Goal: Task Accomplishment & Management: Use online tool/utility

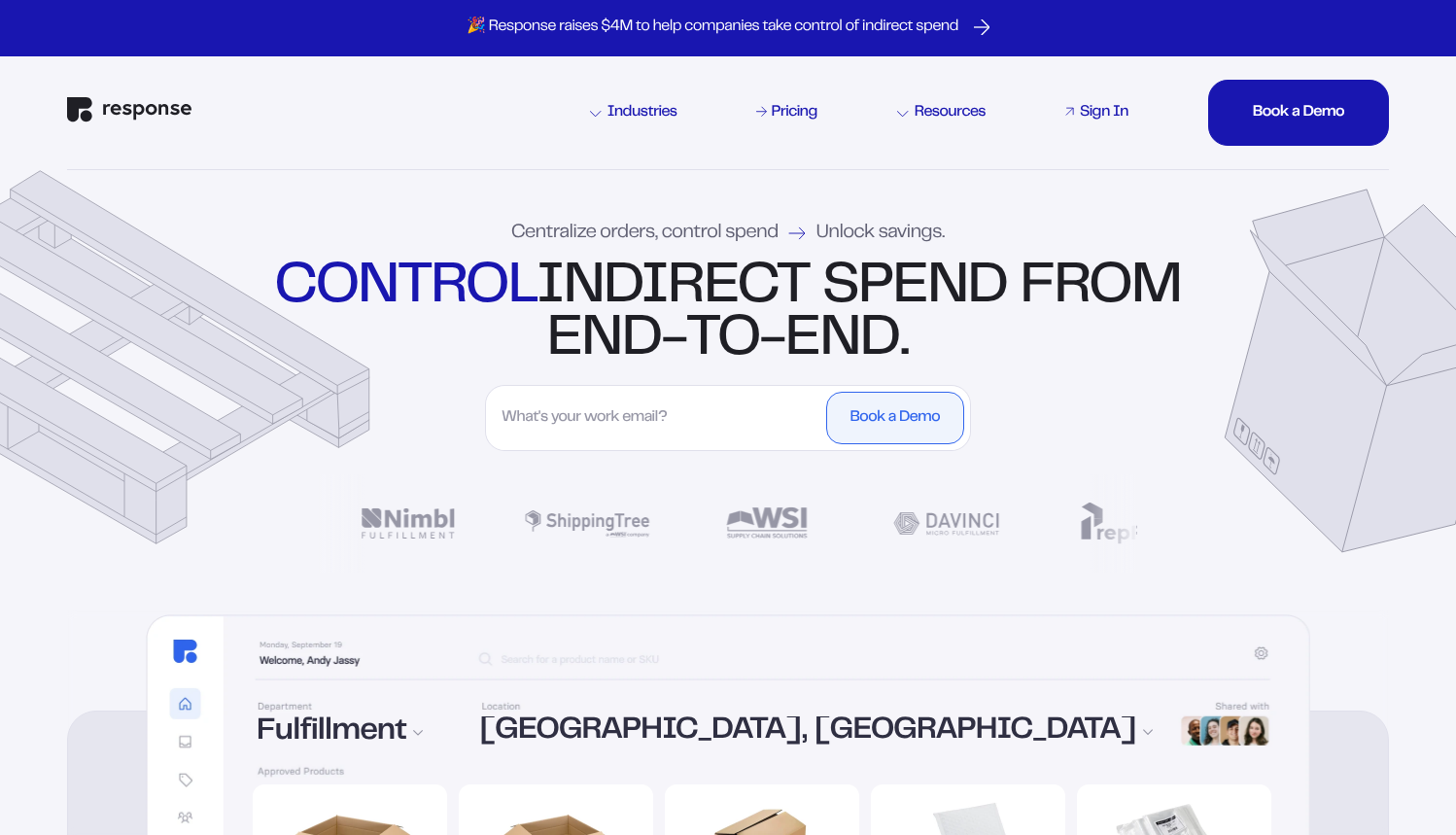
click at [1105, 115] on div "Sign In" at bounding box center [1104, 113] width 49 height 16
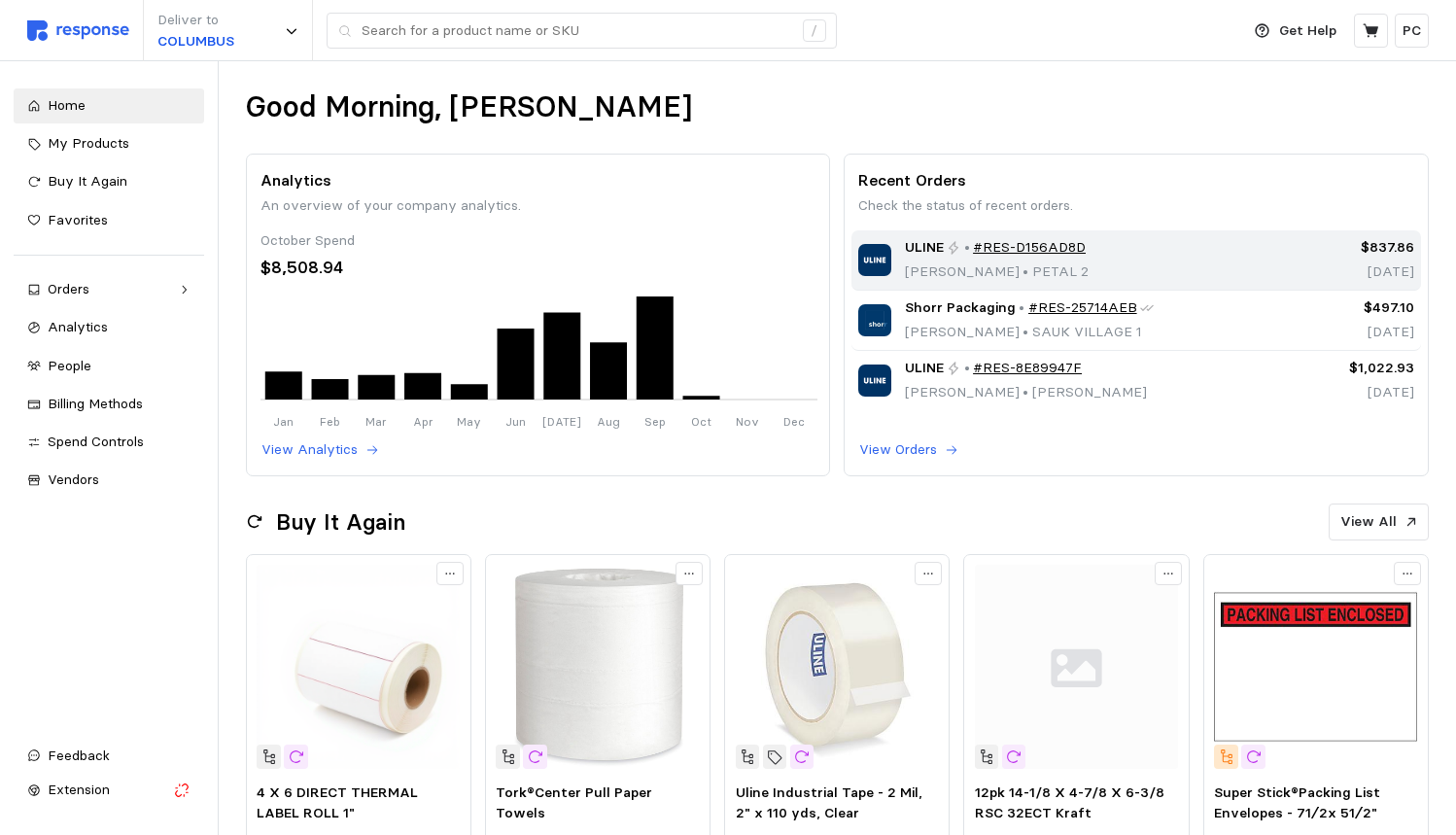
click at [942, 257] on div "ULINE • #RES-D156AD8D Jonathan Ross • PETAL 2" at bounding box center [997, 260] width 183 height 46
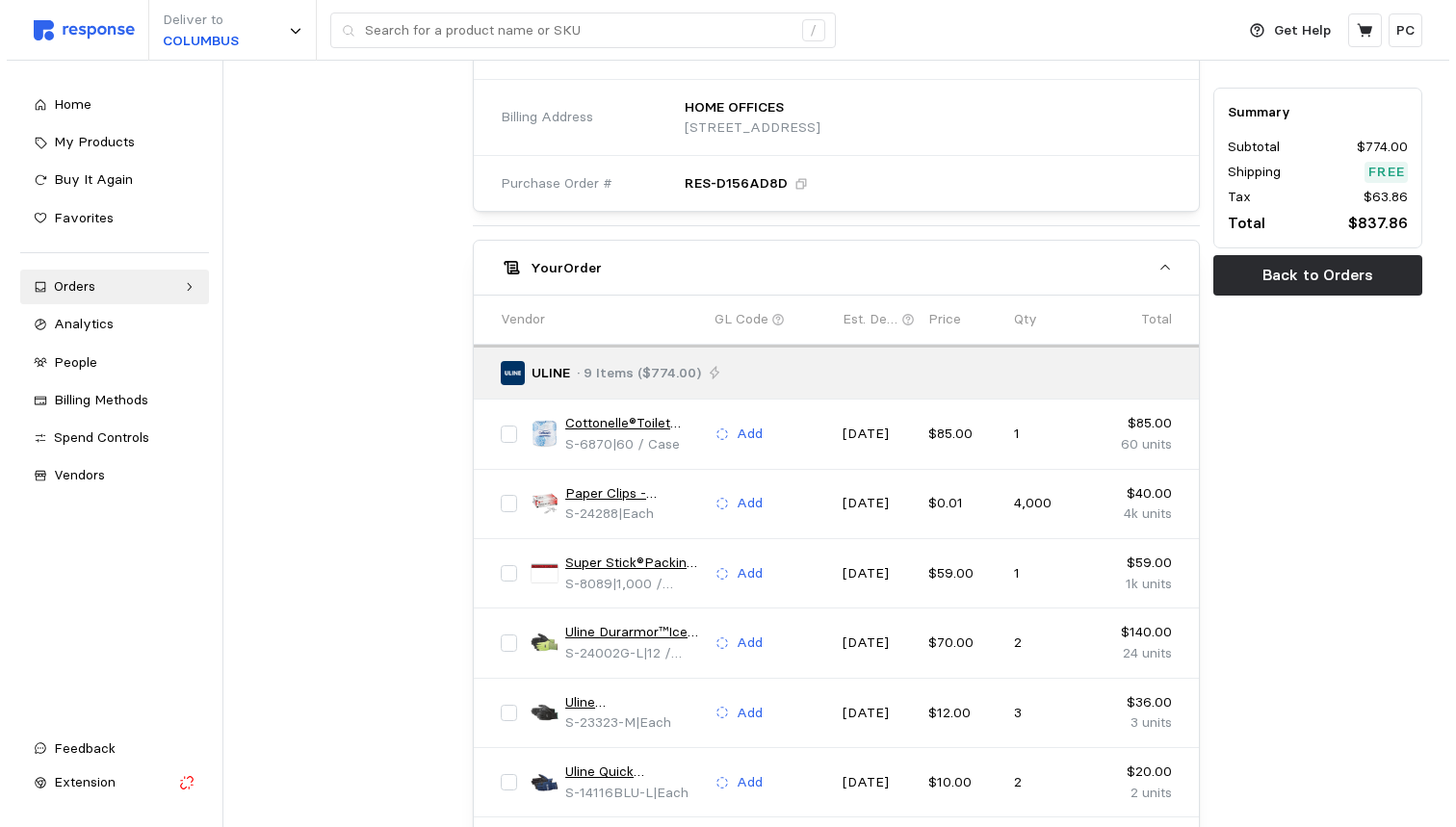
scroll to position [918, 0]
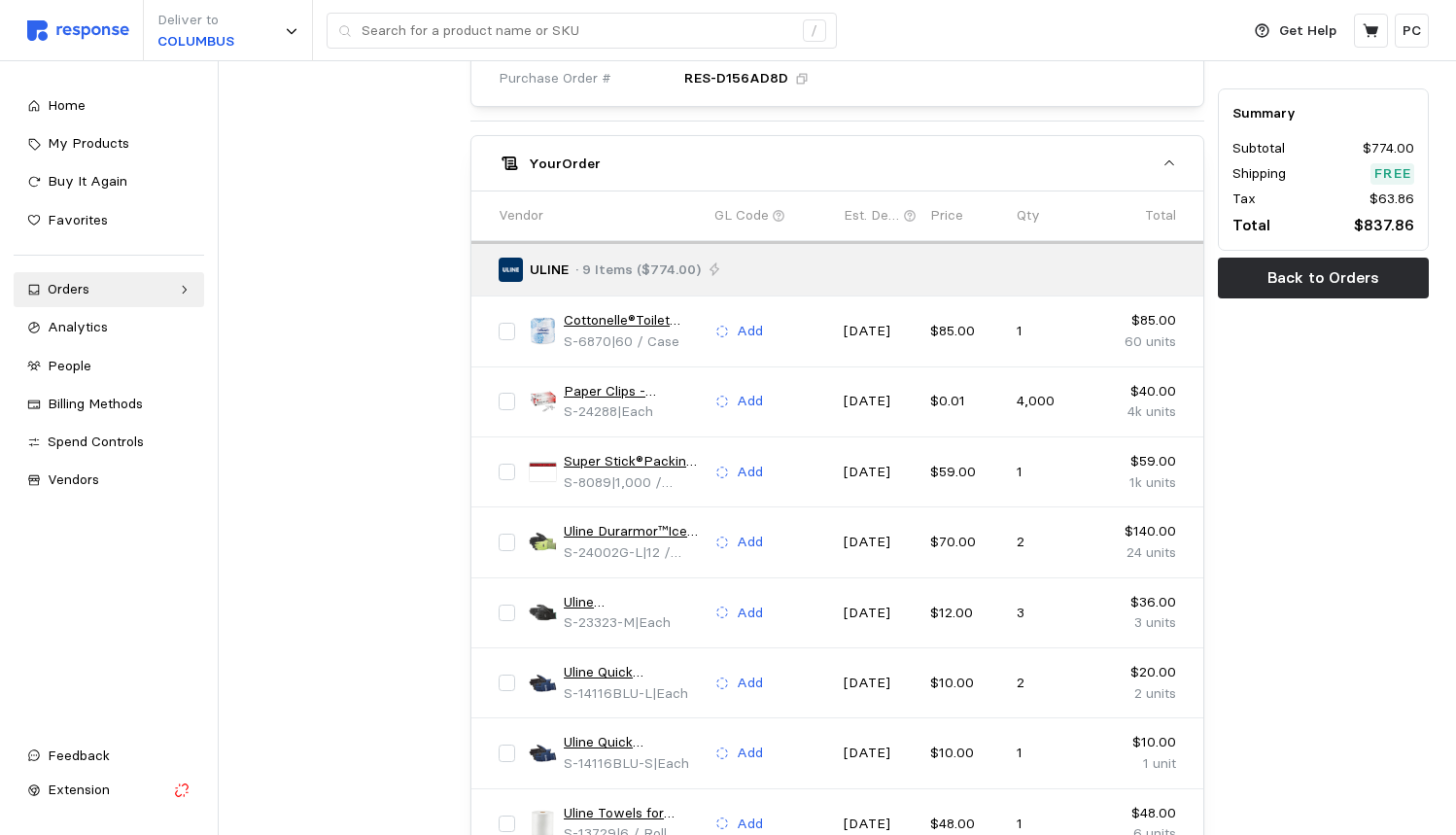
click at [613, 310] on link "Cottonelle®Toilet Tissue" at bounding box center [633, 320] width 138 height 21
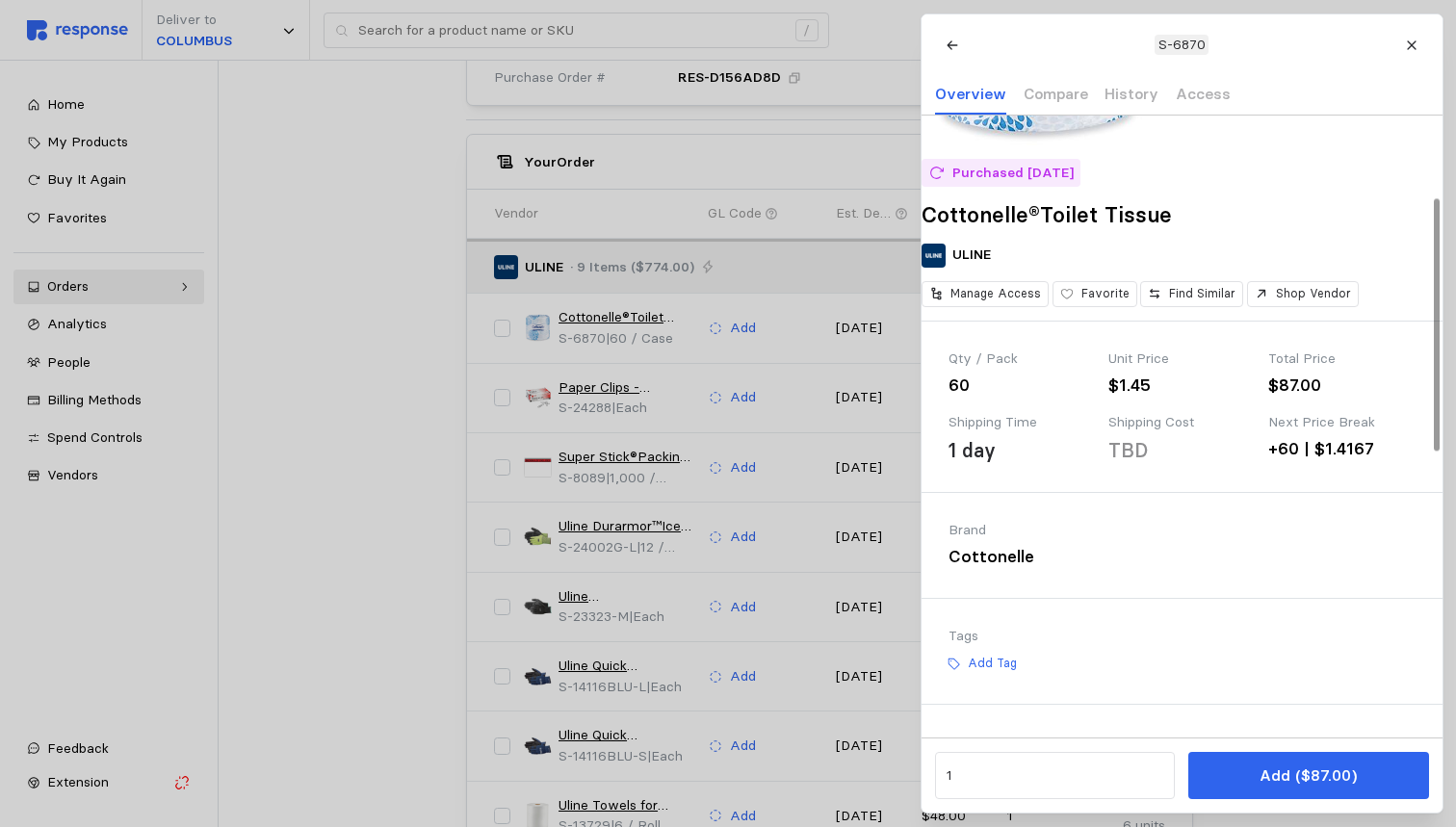
scroll to position [0, 0]
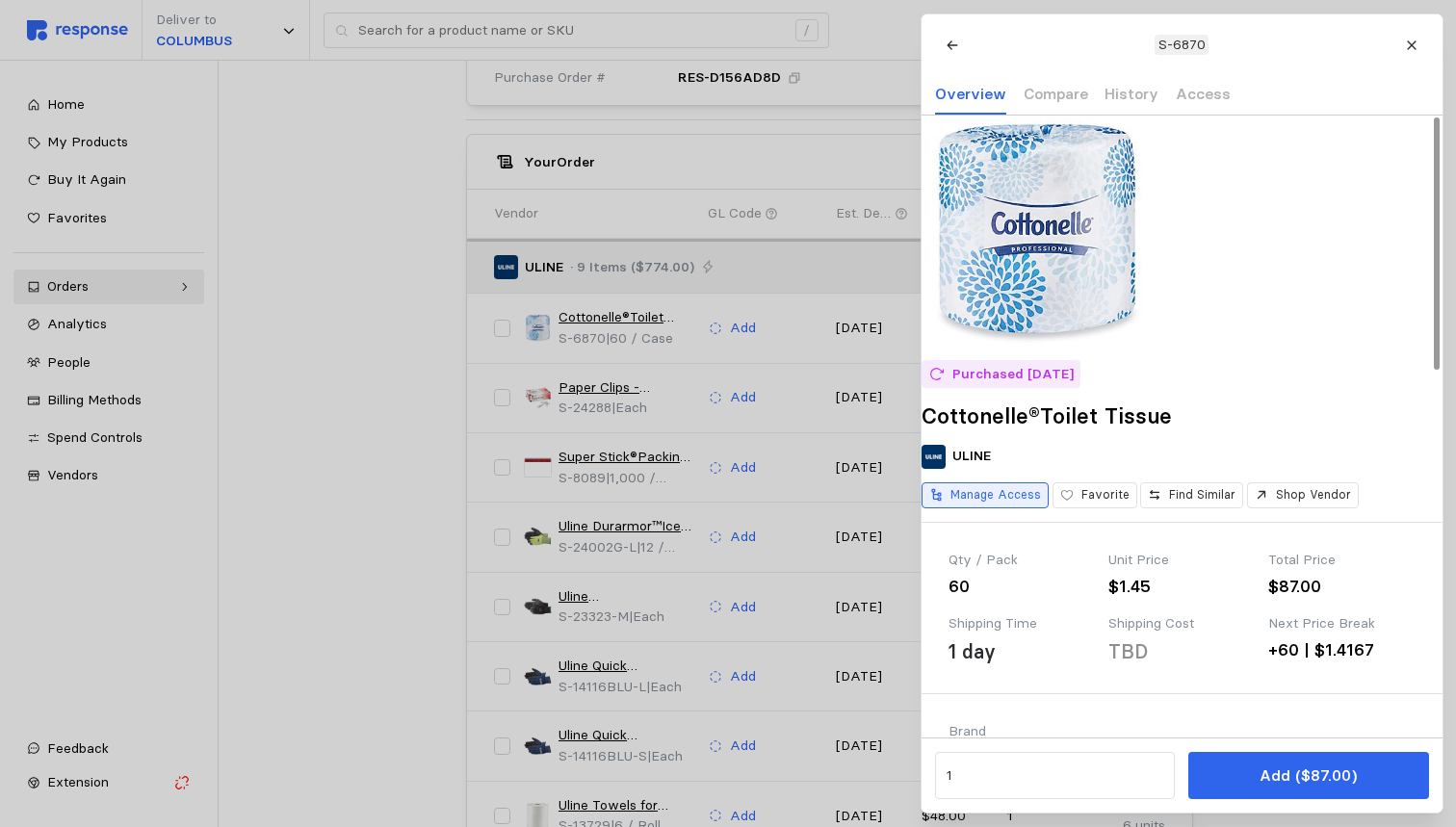
click at [1006, 503] on p "Manage Access" at bounding box center [996, 495] width 91 height 18
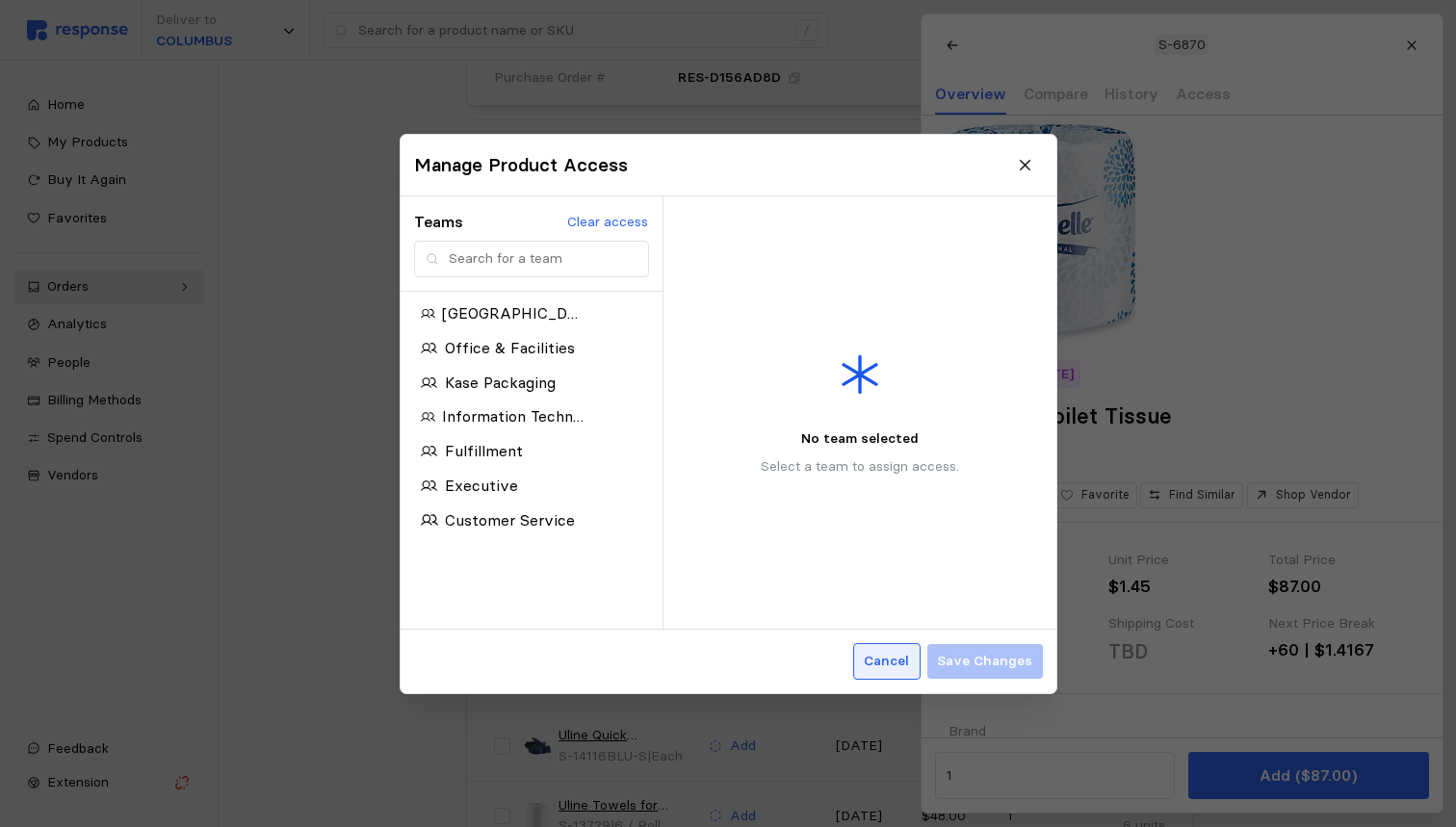
click at [877, 658] on p "Cancel" at bounding box center [886, 660] width 45 height 21
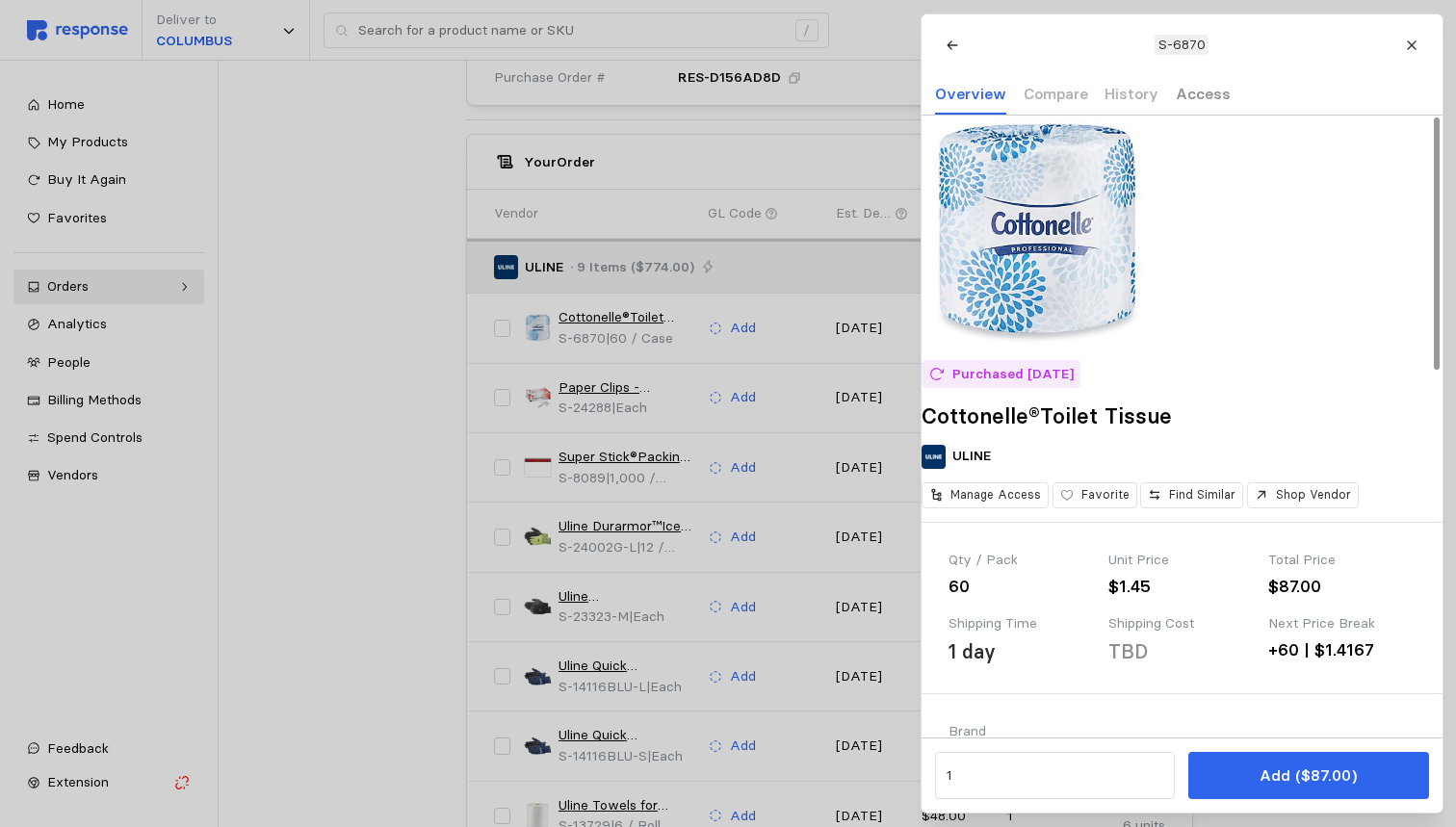
click at [1188, 87] on p "Access" at bounding box center [1202, 94] width 55 height 24
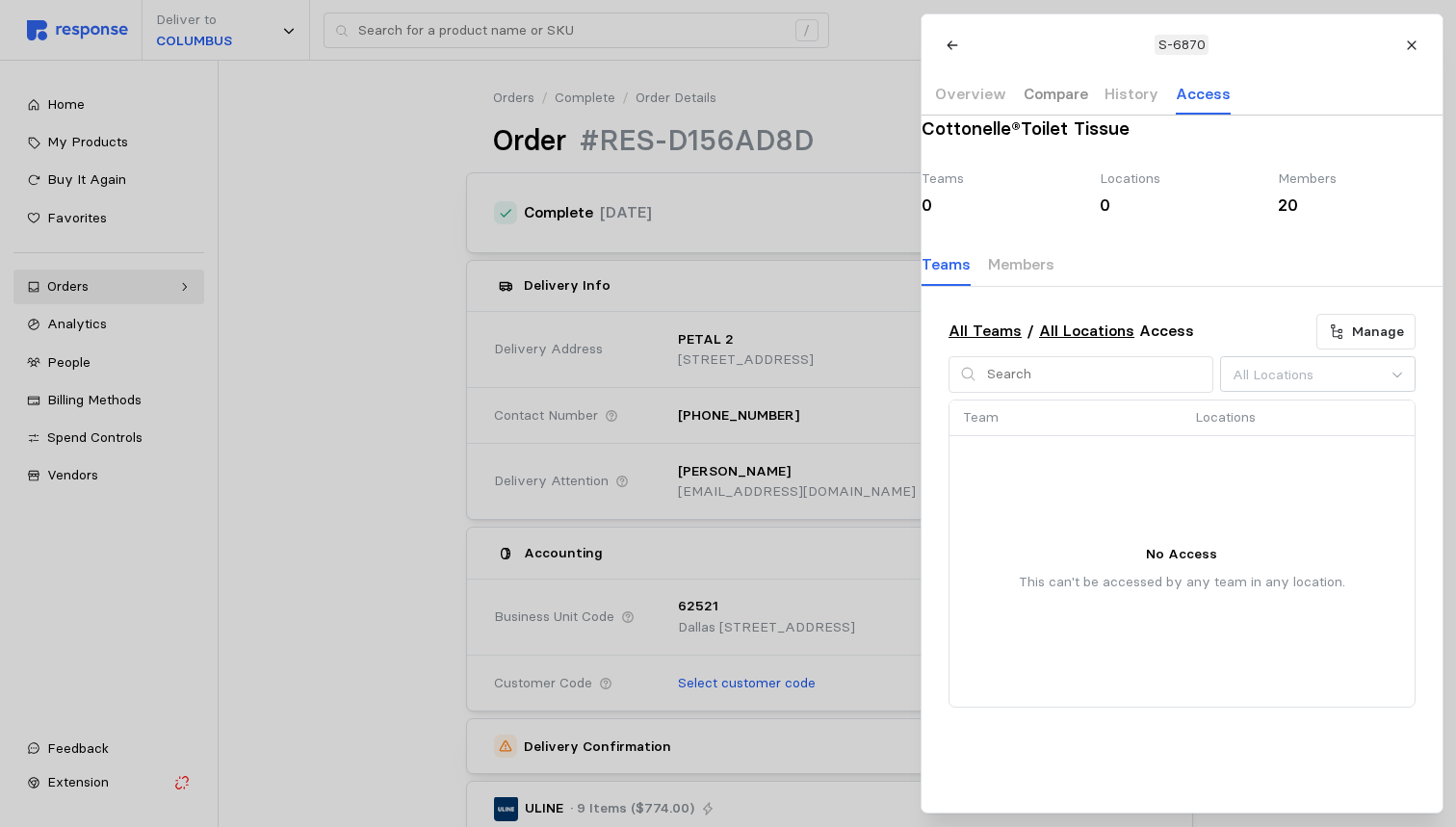
click at [1045, 94] on p "Compare" at bounding box center [1054, 94] width 64 height 24
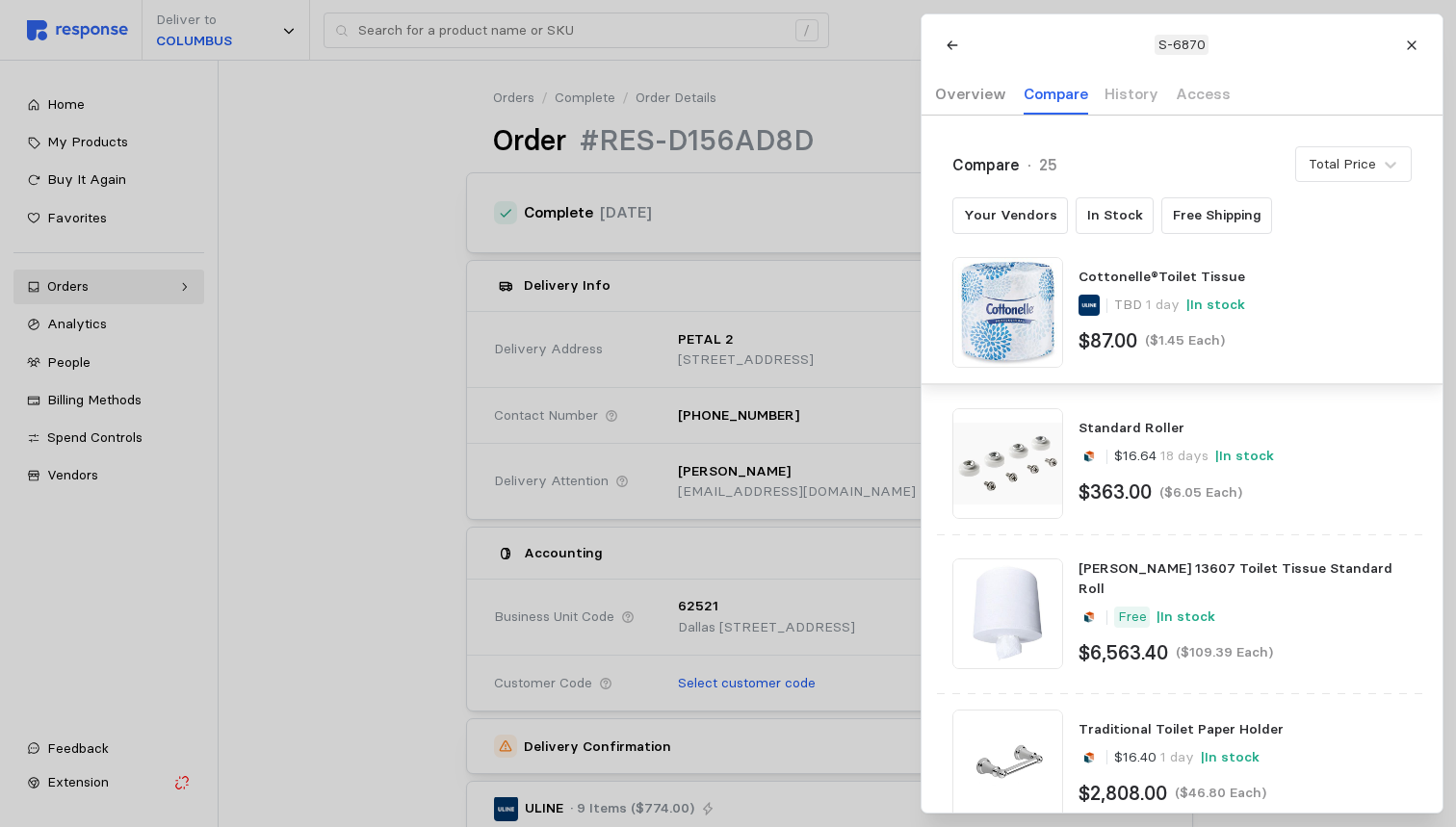
click at [960, 97] on p "Overview" at bounding box center [970, 94] width 71 height 24
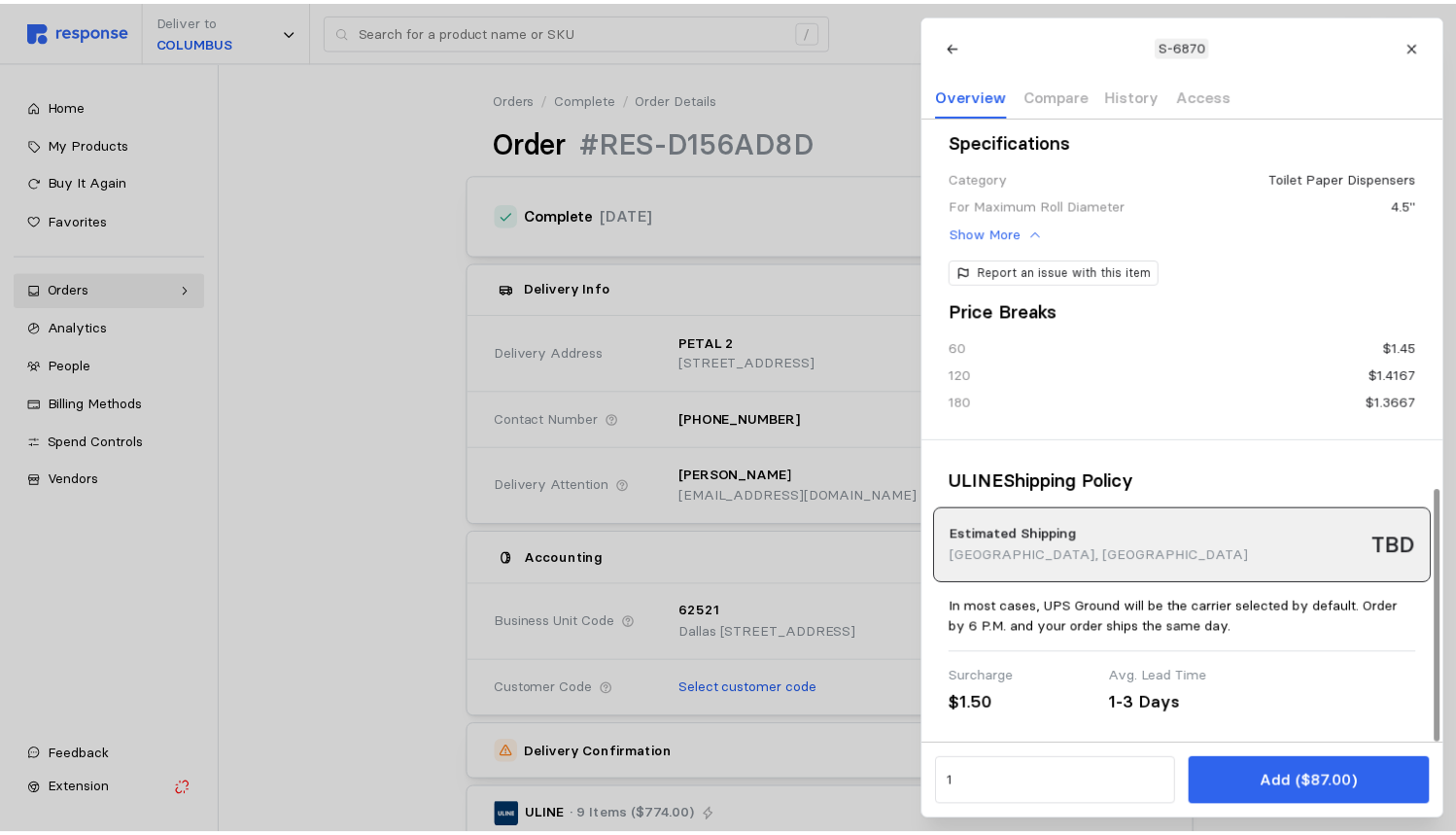
scroll to position [919, 0]
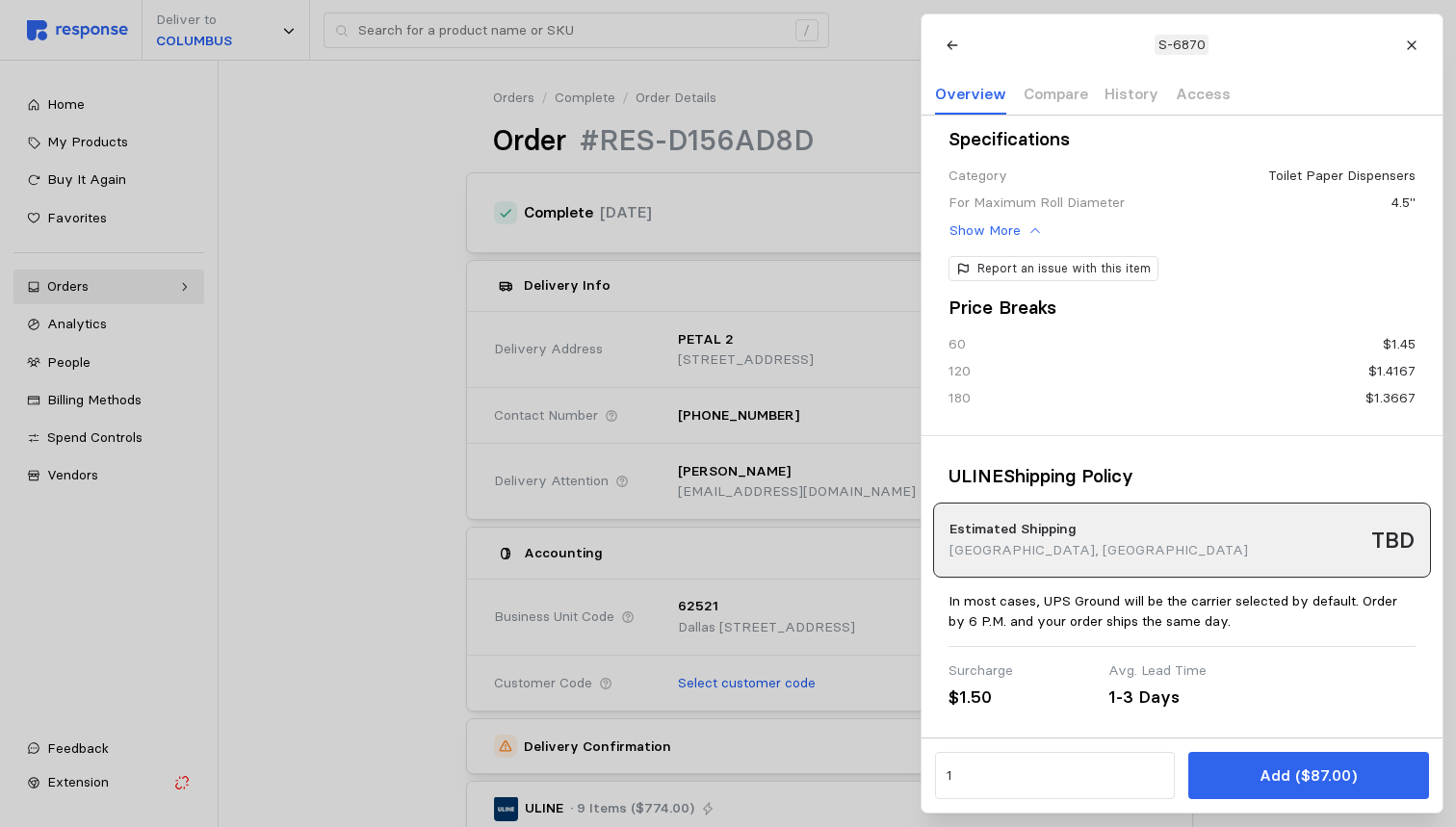
click at [1178, 39] on p "S-6870" at bounding box center [1181, 44] width 47 height 21
click at [1412, 30] on button at bounding box center [1411, 44] width 34 height 34
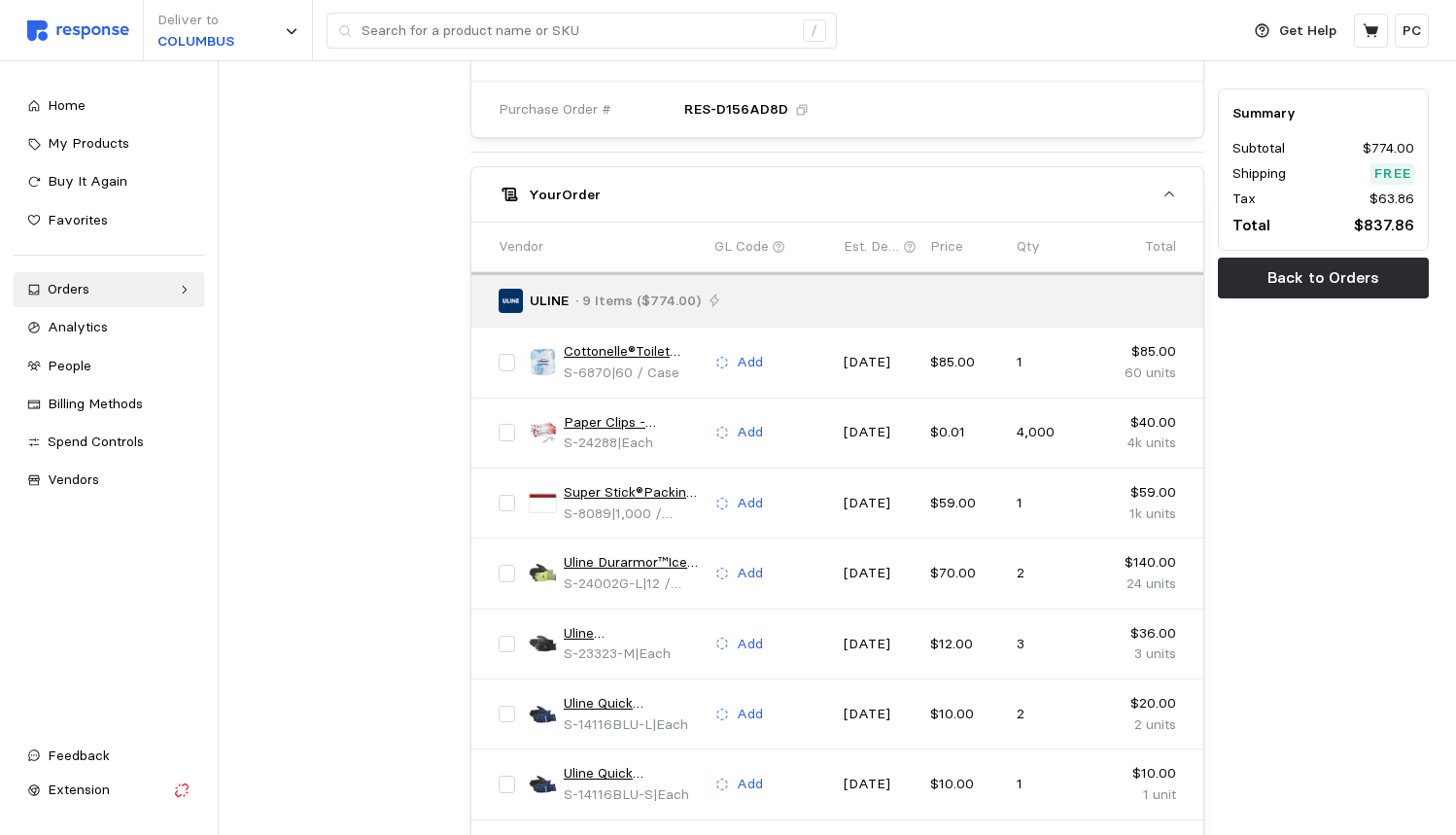
scroll to position [905, 0]
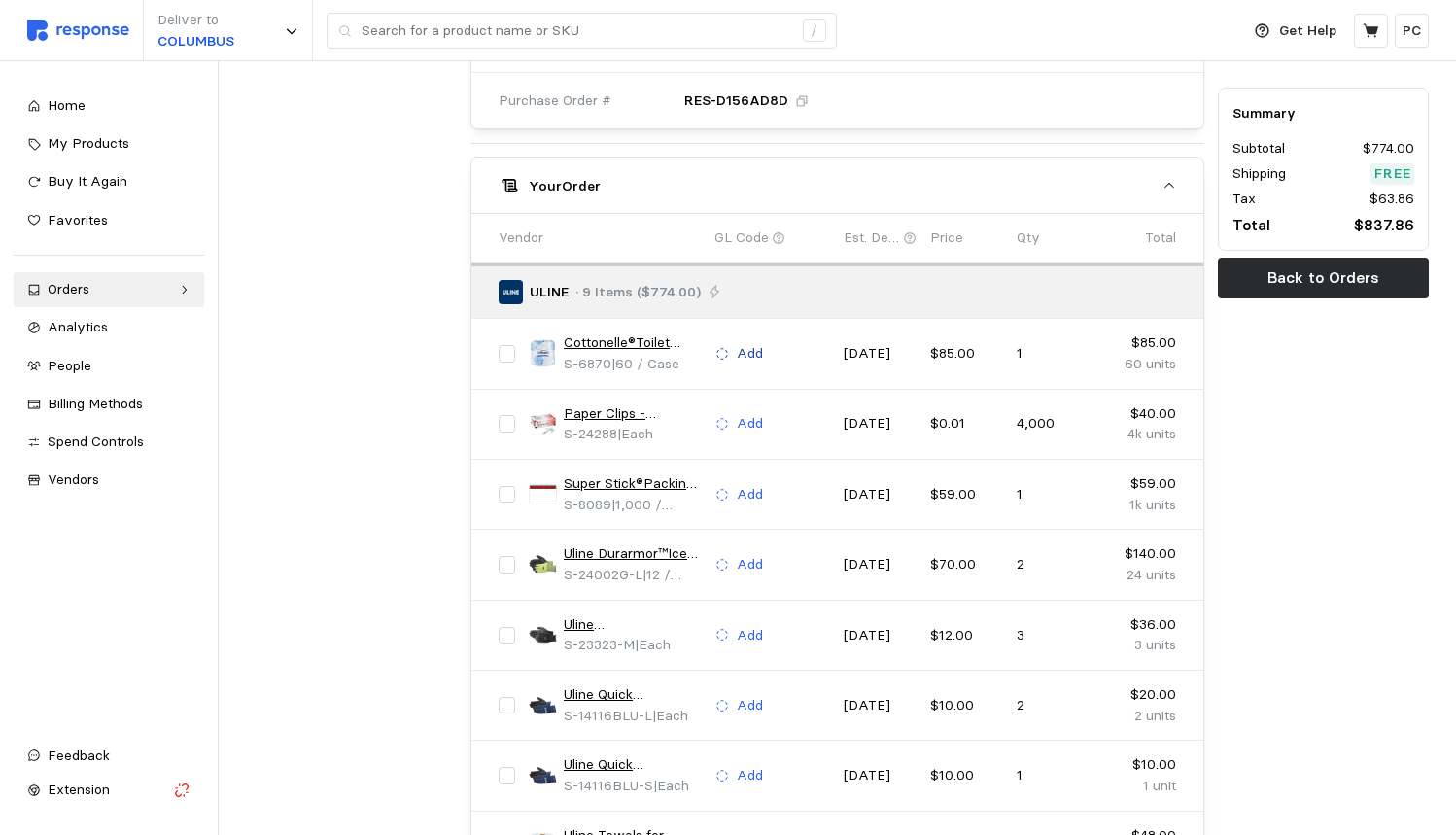
click at [743, 343] on p "Add" at bounding box center [749, 353] width 26 height 21
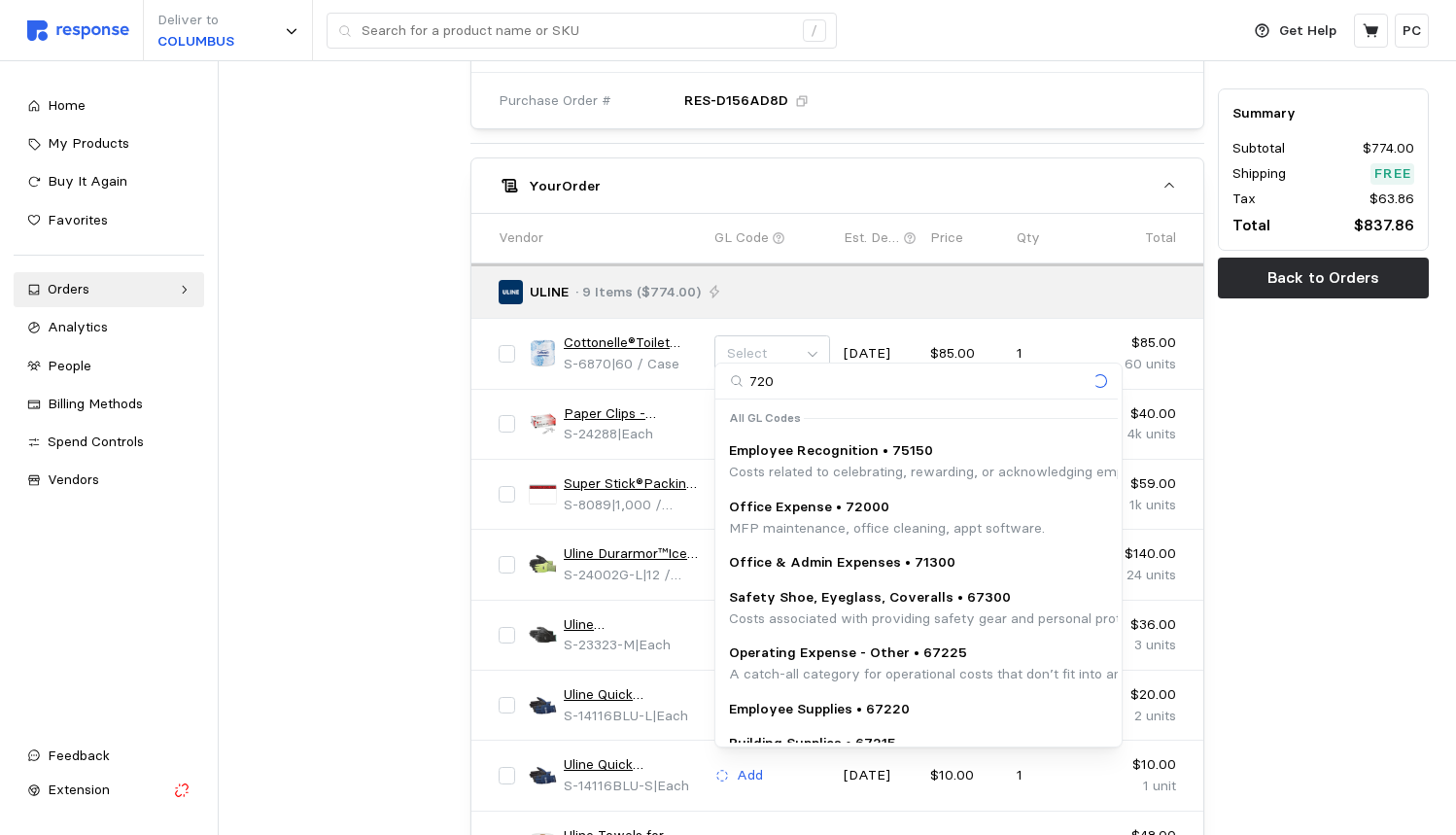
type input "7200"
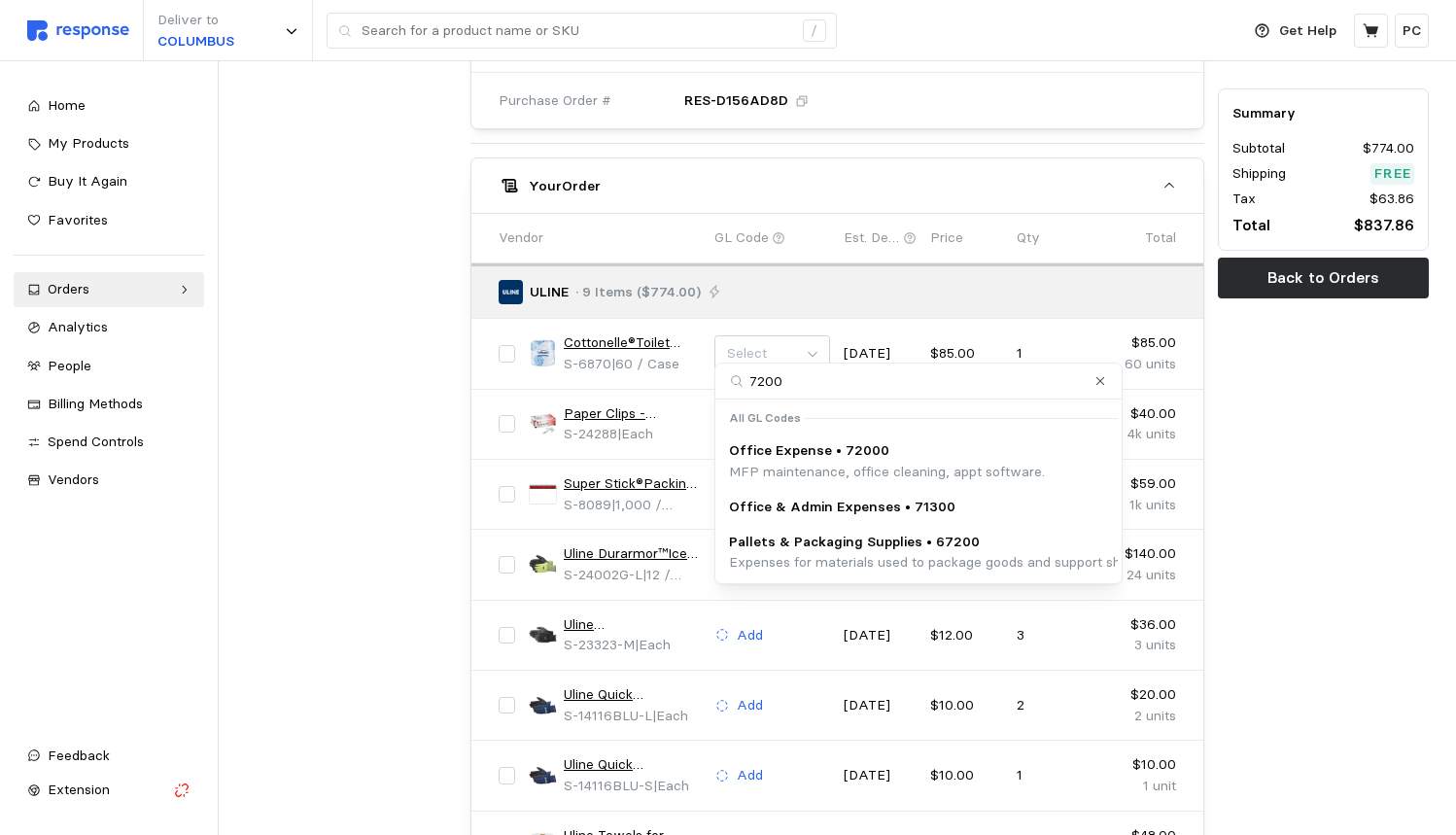
click at [769, 463] on p "MFP maintenance, office cleaning, appt software." at bounding box center [886, 471] width 316 height 21
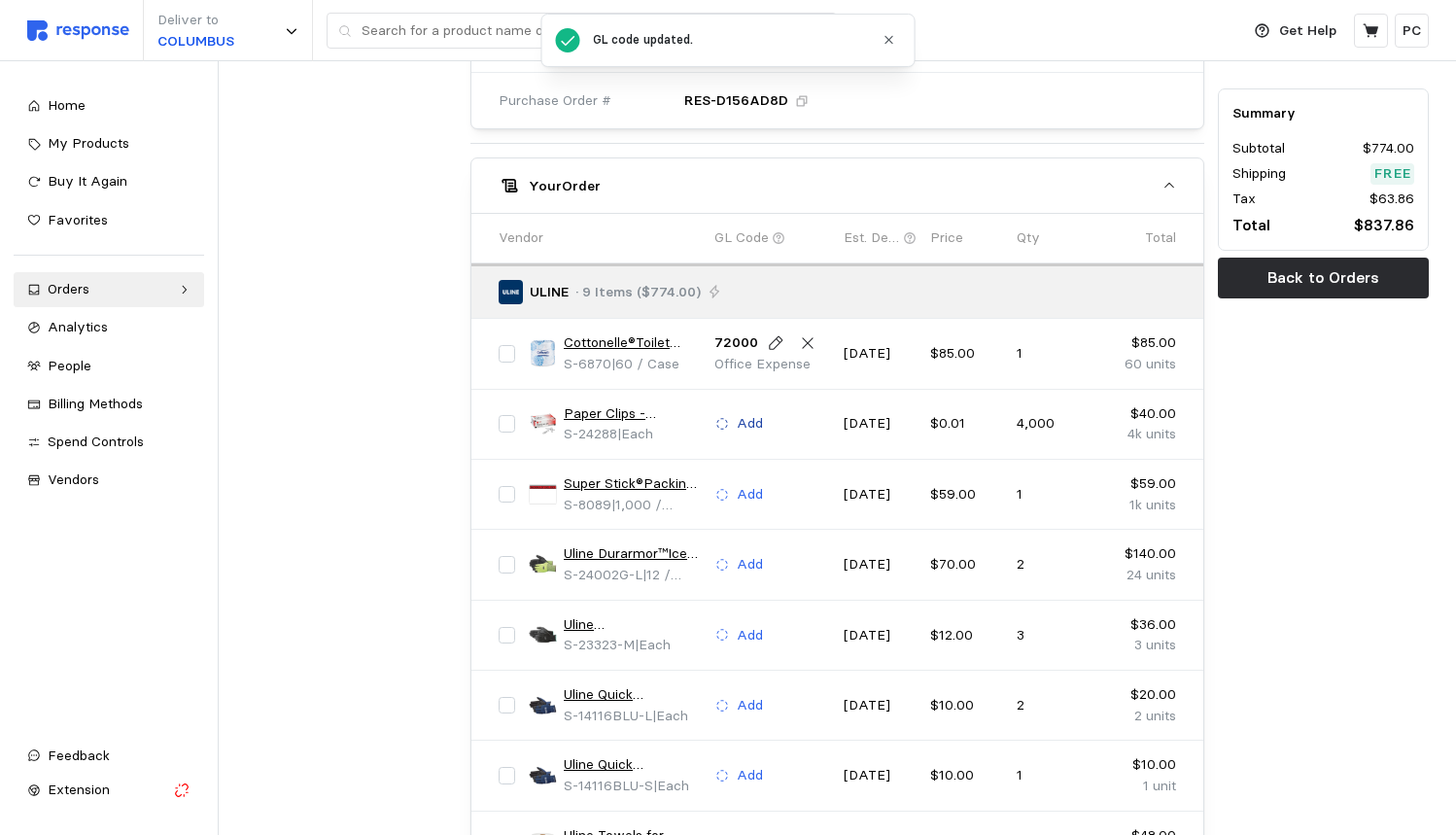
click at [747, 413] on p "Add" at bounding box center [749, 422] width 26 height 21
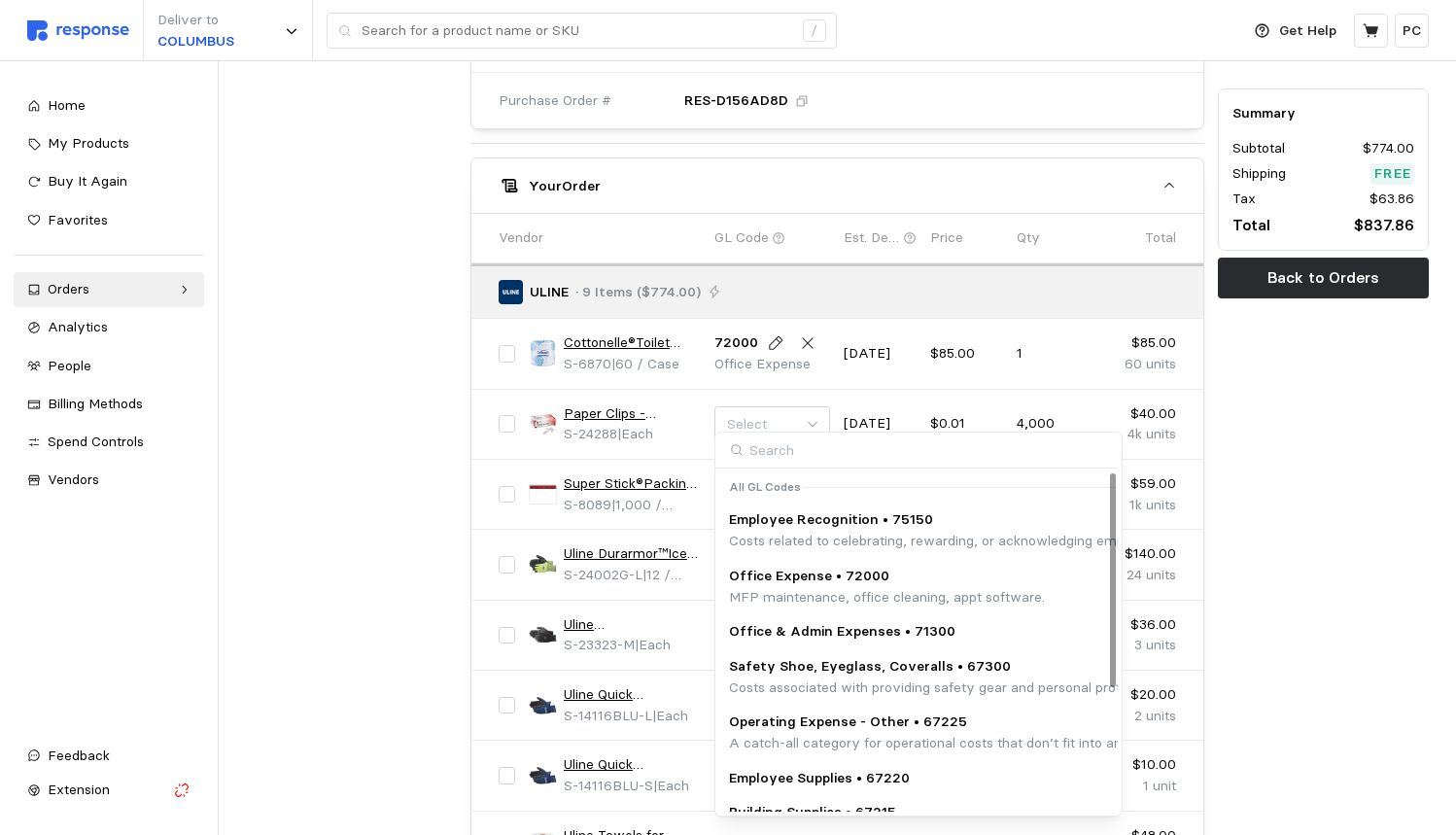
click at [833, 587] on p "MFP maintenance, office cleaning, appt software." at bounding box center [886, 597] width 316 height 21
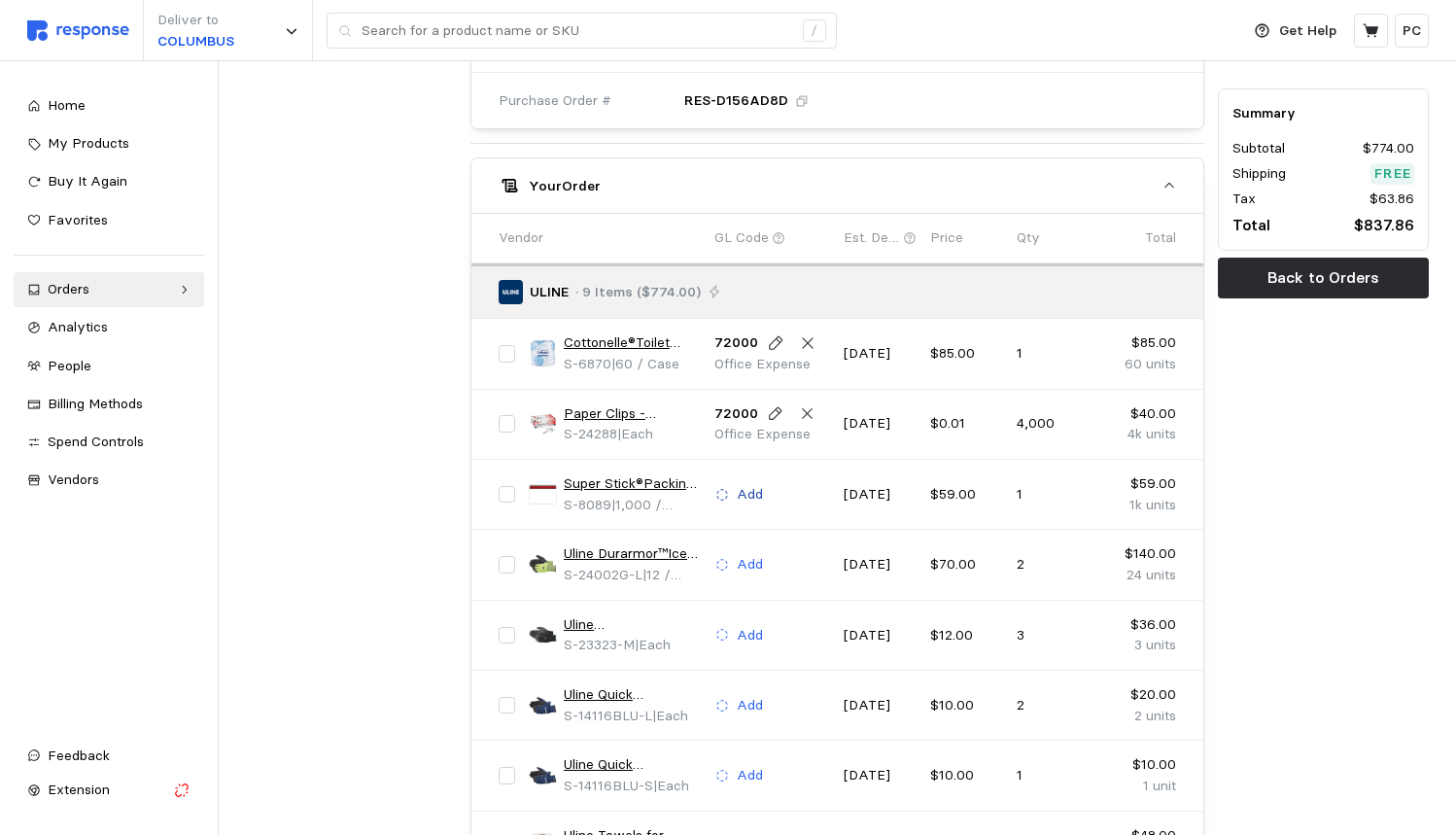
click at [750, 484] on p "Add" at bounding box center [749, 494] width 26 height 21
type input "p"
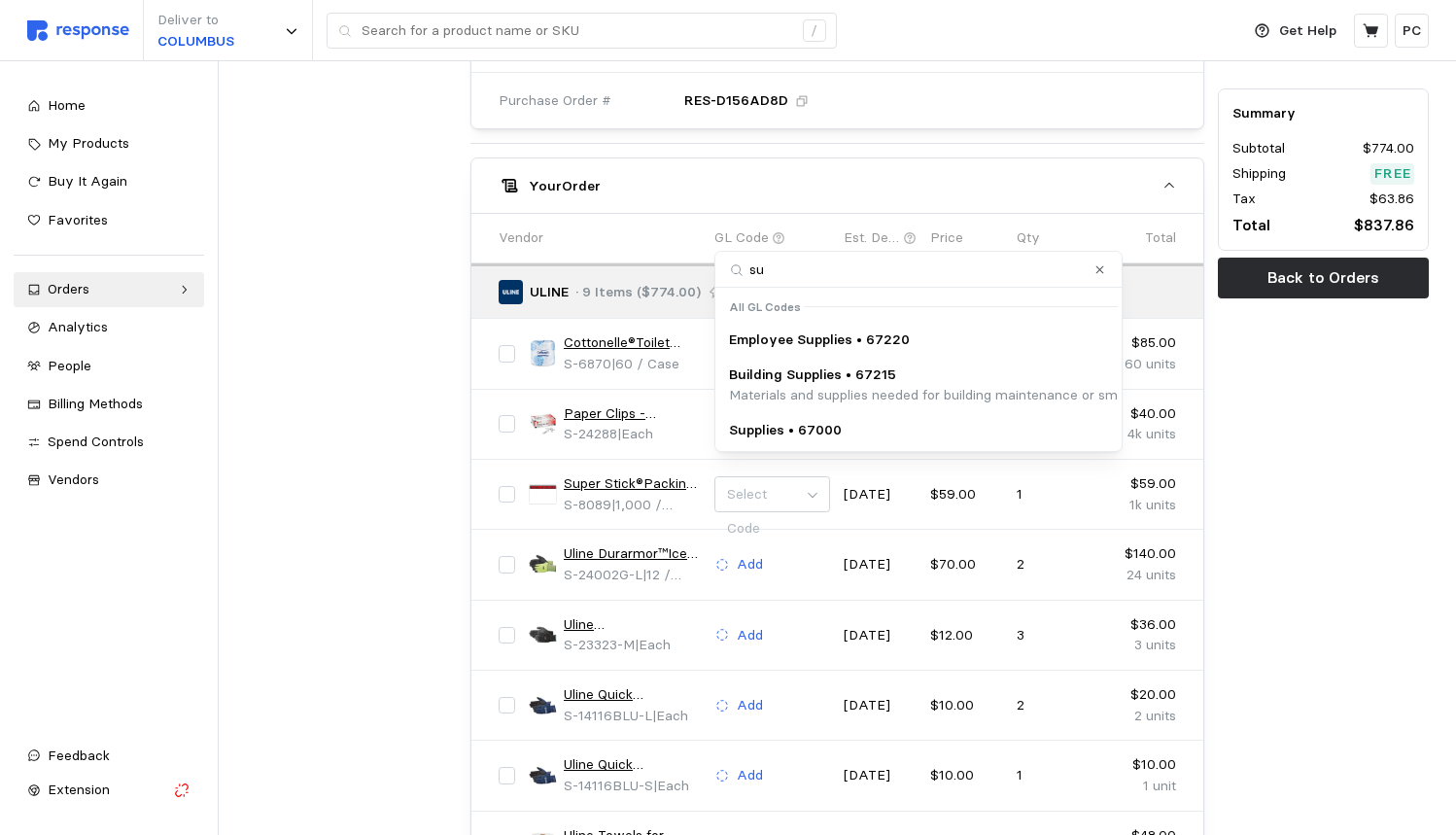
type input "s"
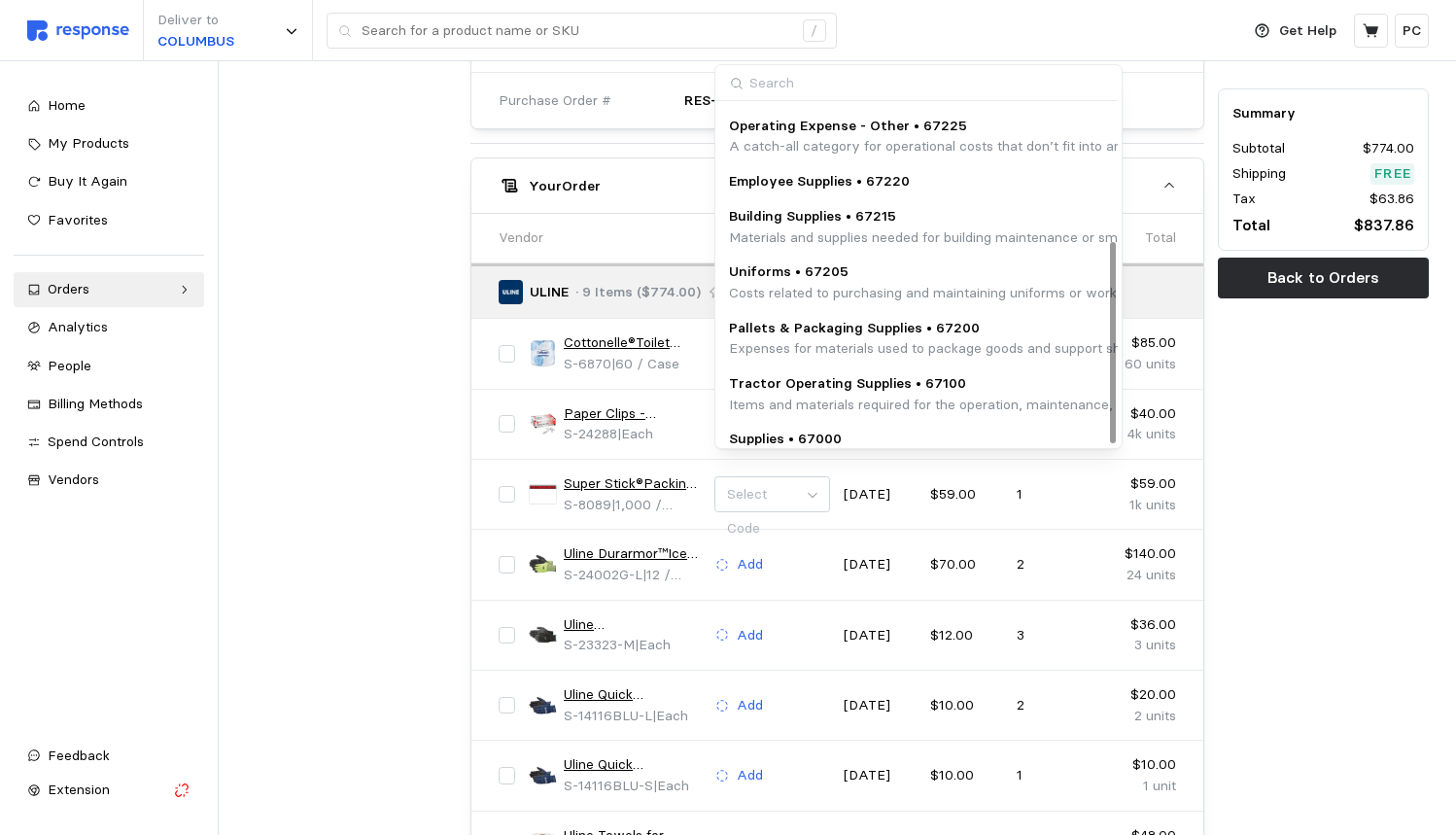
scroll to position [228, 0]
click at [812, 339] on p "Expenses for materials used to package goods and support shipping logistics, su…" at bounding box center [1122, 349] width 788 height 21
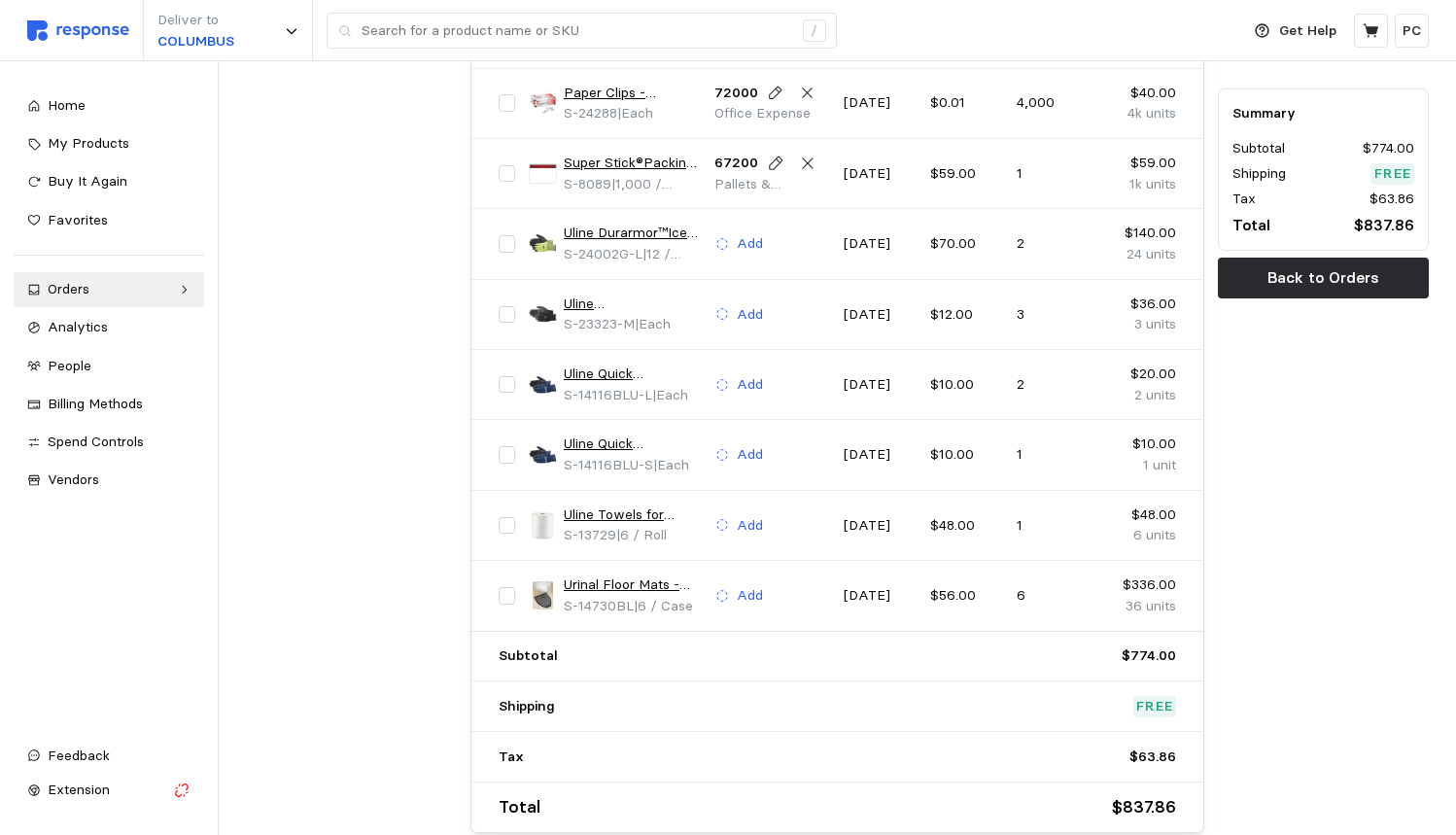
scroll to position [1223, 0]
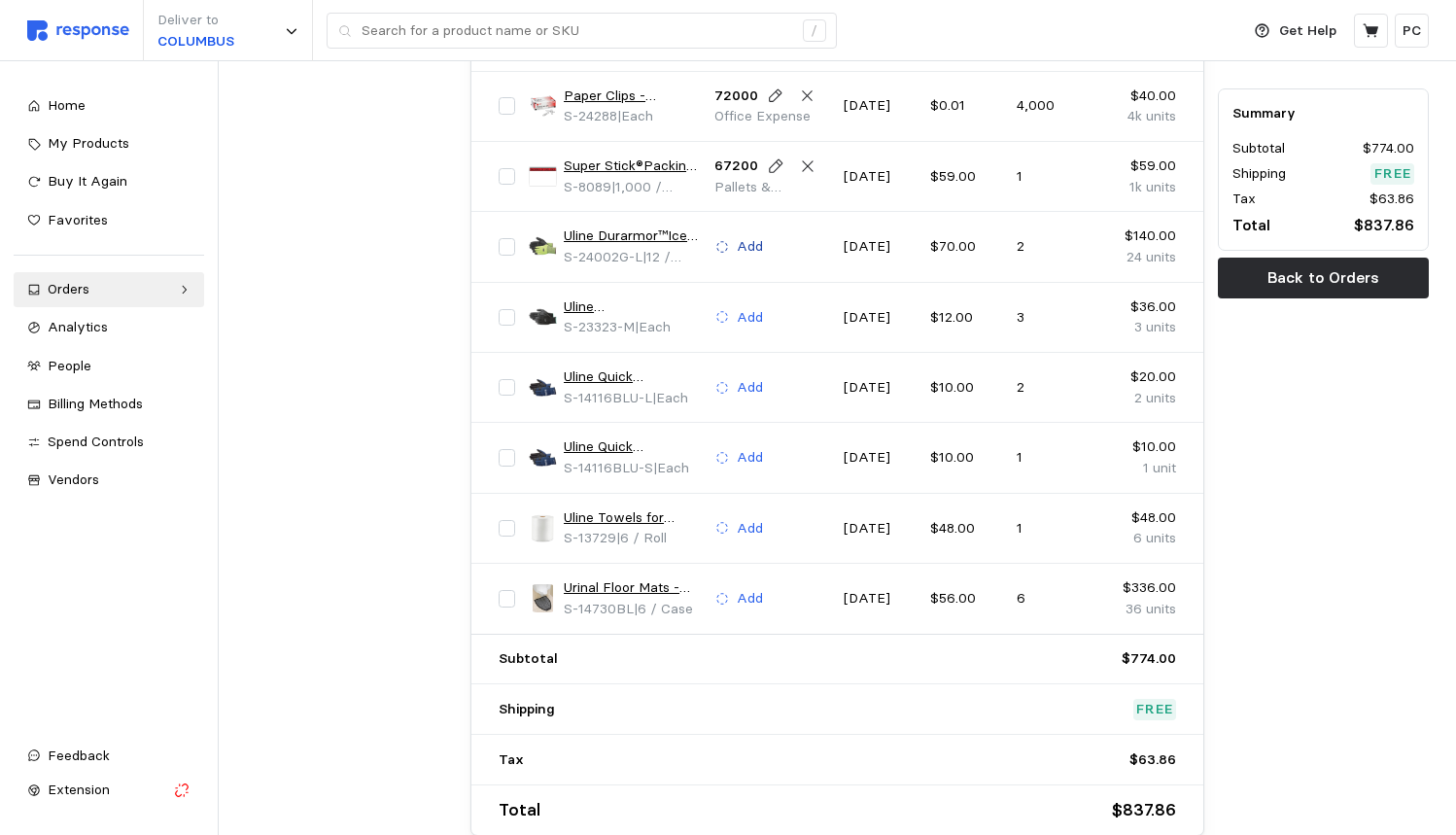
click at [748, 236] on p "Add" at bounding box center [749, 246] width 26 height 21
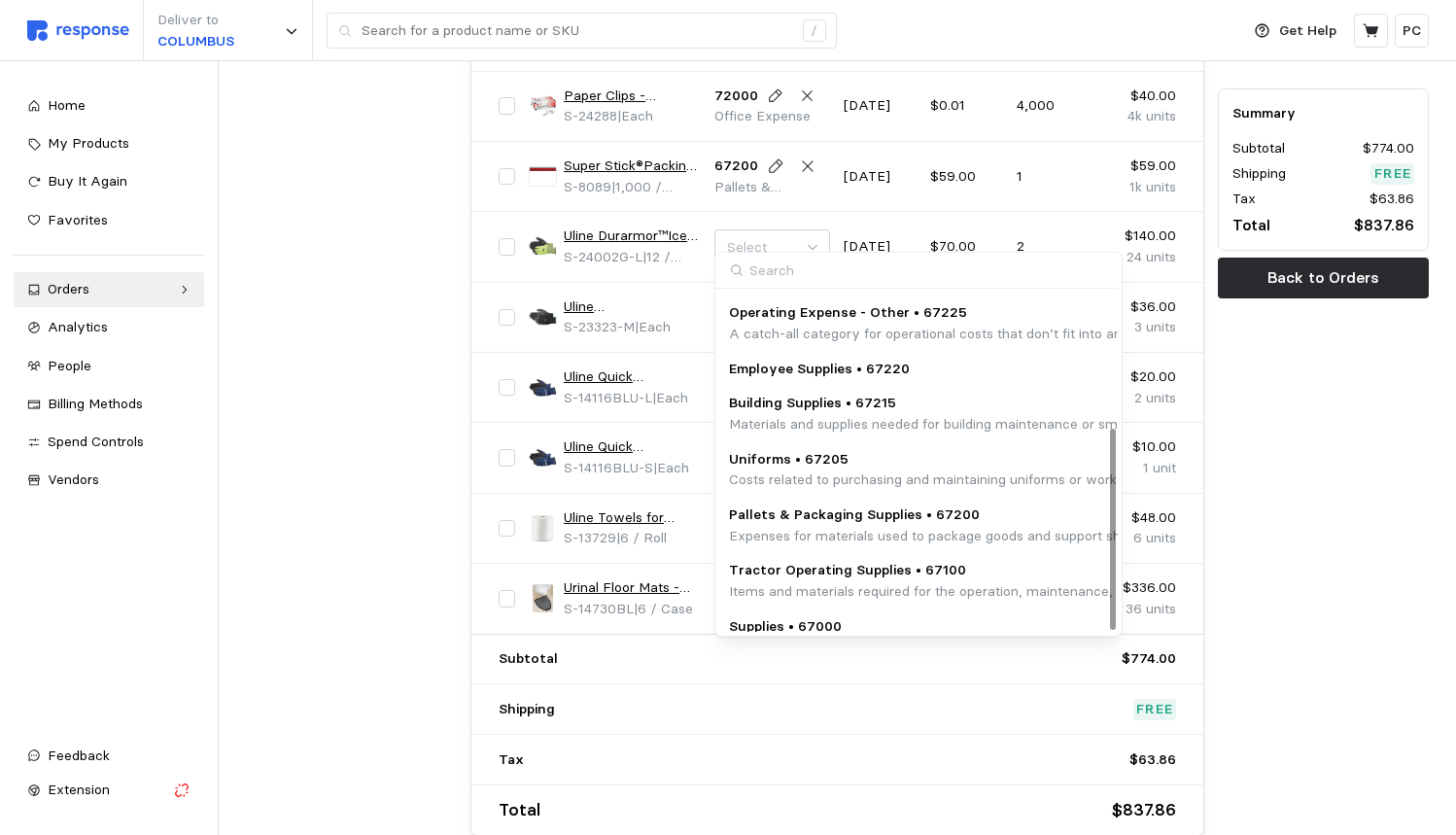
scroll to position [228, 0]
click at [830, 363] on p "Employee Supplies • 67220" at bounding box center [818, 370] width 180 height 21
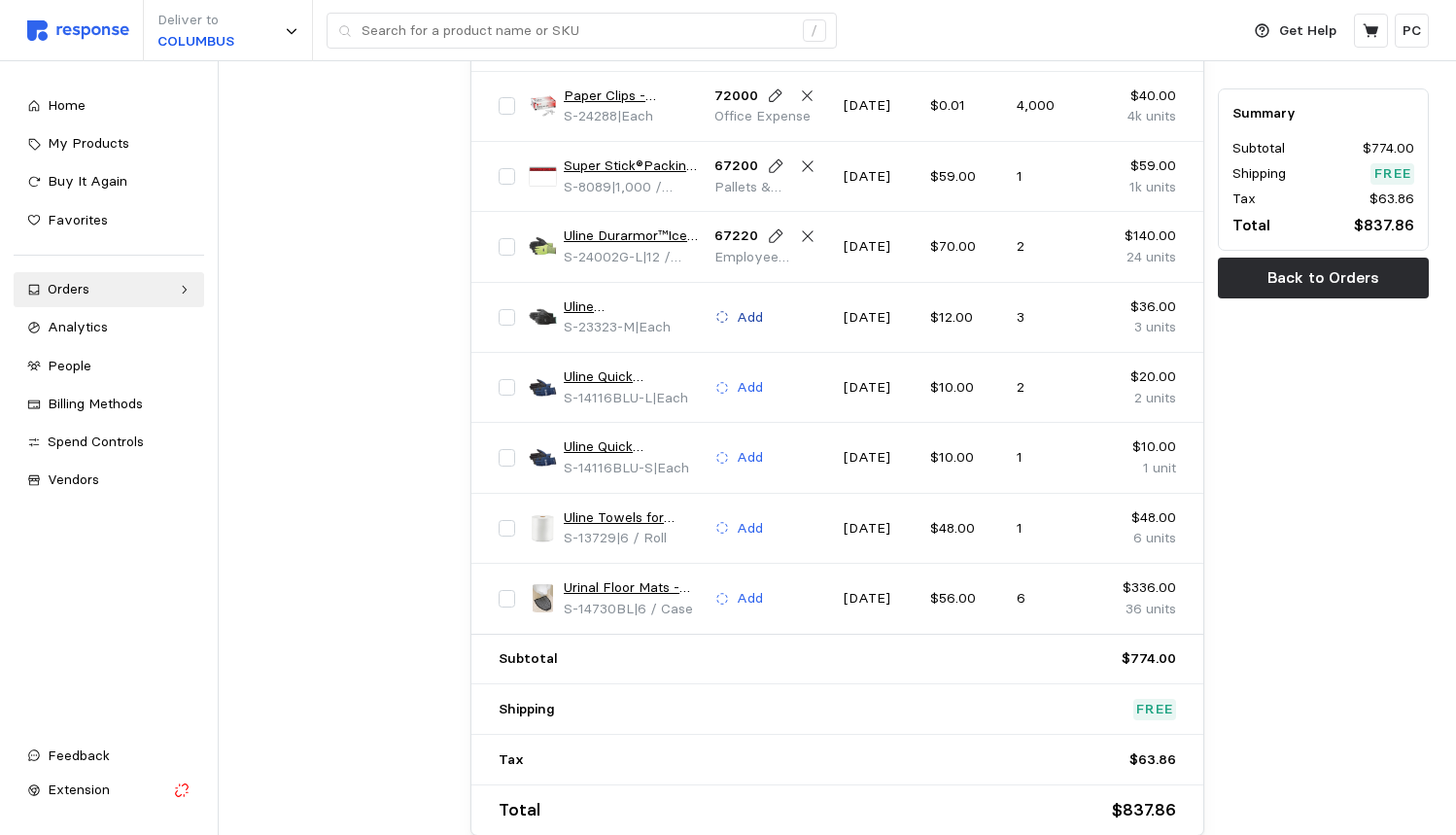
click at [748, 307] on p "Add" at bounding box center [749, 317] width 26 height 21
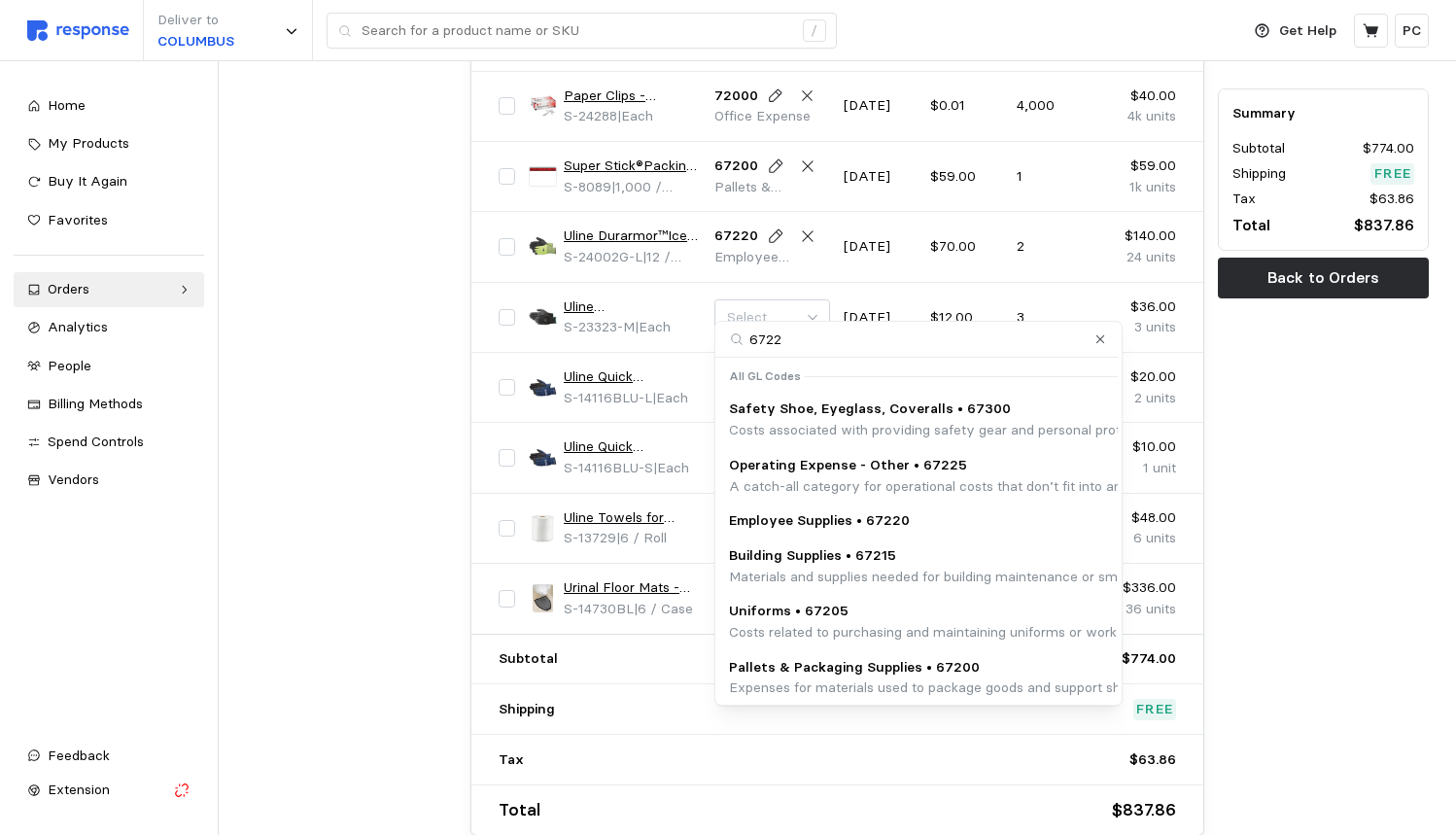
type input "67220"
click at [849, 510] on p "Employee Supplies • 67220" at bounding box center [818, 520] width 180 height 21
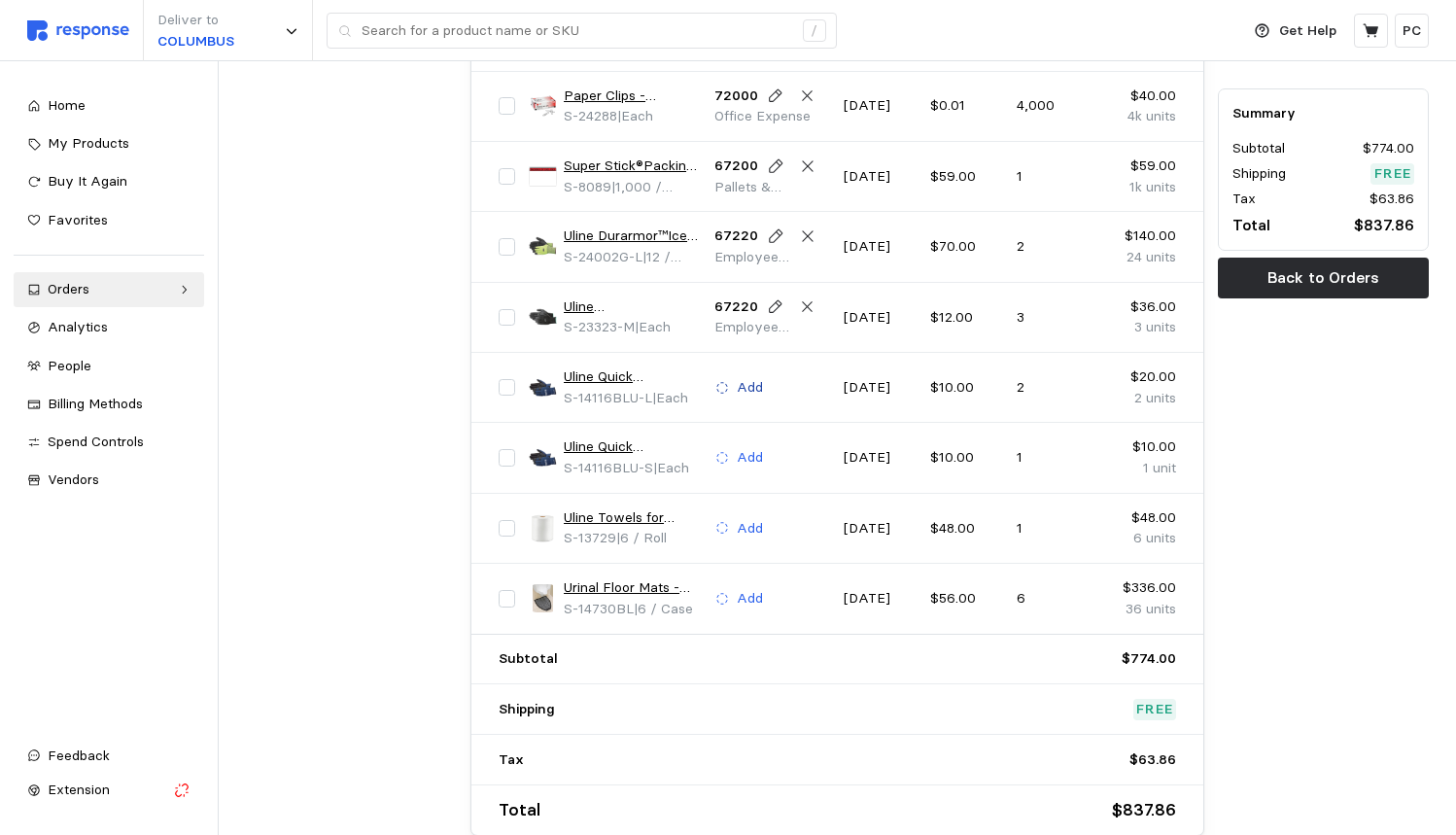
click at [752, 377] on p "Add" at bounding box center [749, 387] width 26 height 21
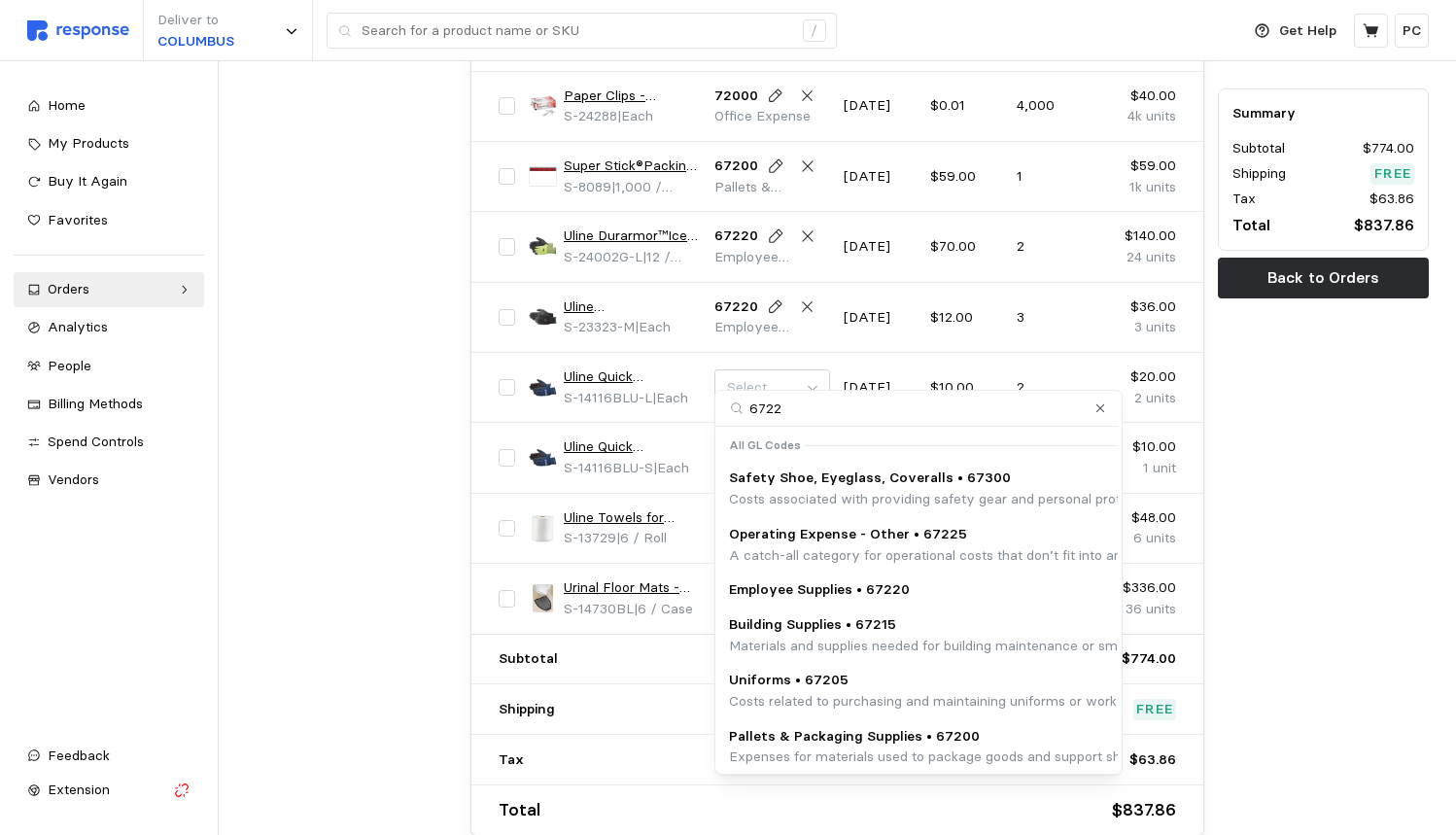
type input "67220"
click at [880, 582] on p "Employee Supplies • 67220" at bounding box center [818, 589] width 180 height 21
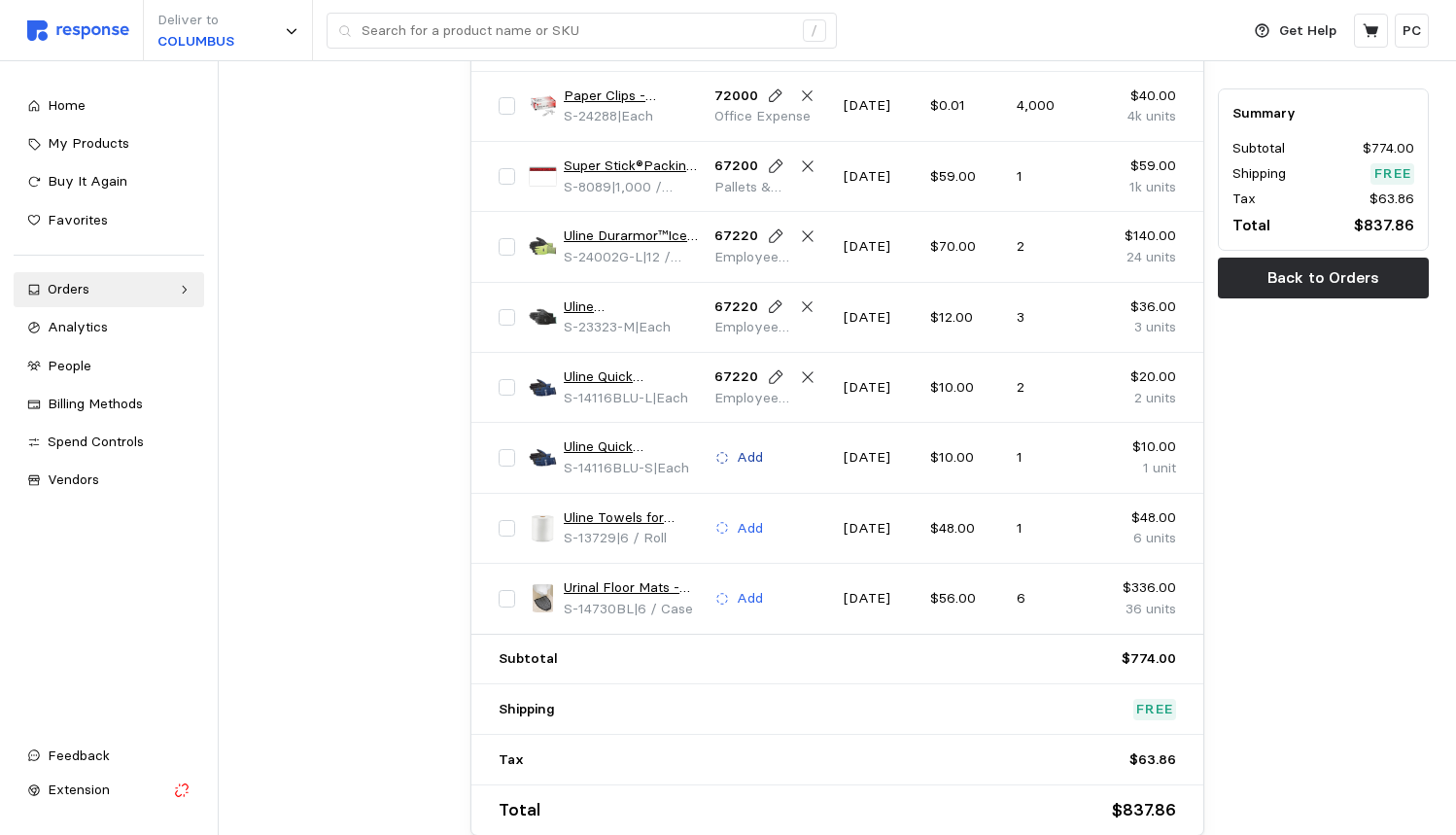
click at [761, 447] on p "Add" at bounding box center [749, 457] width 26 height 21
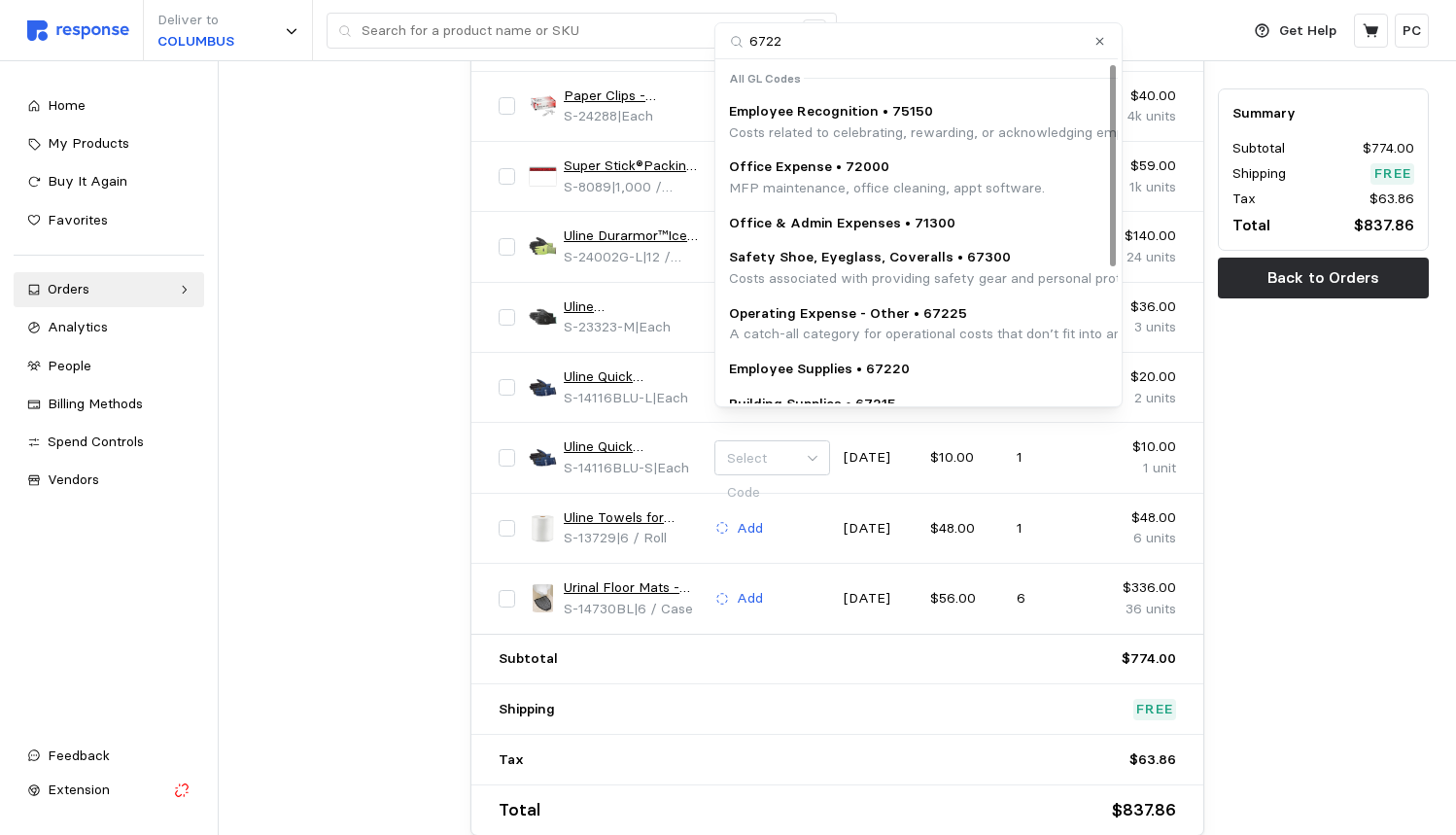
type input "67220"
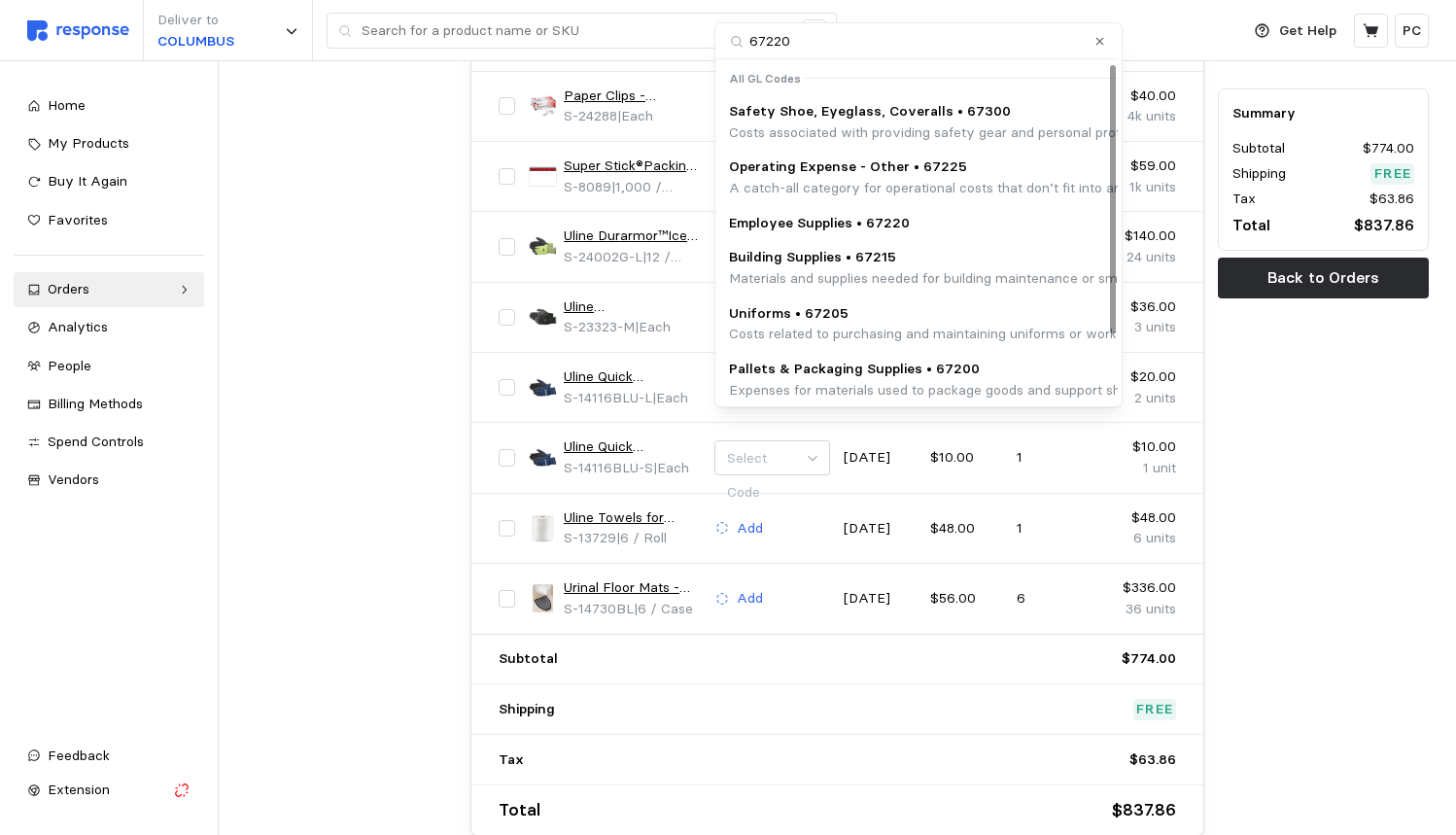
click at [851, 213] on p "Employee Supplies • 67220" at bounding box center [818, 223] width 180 height 21
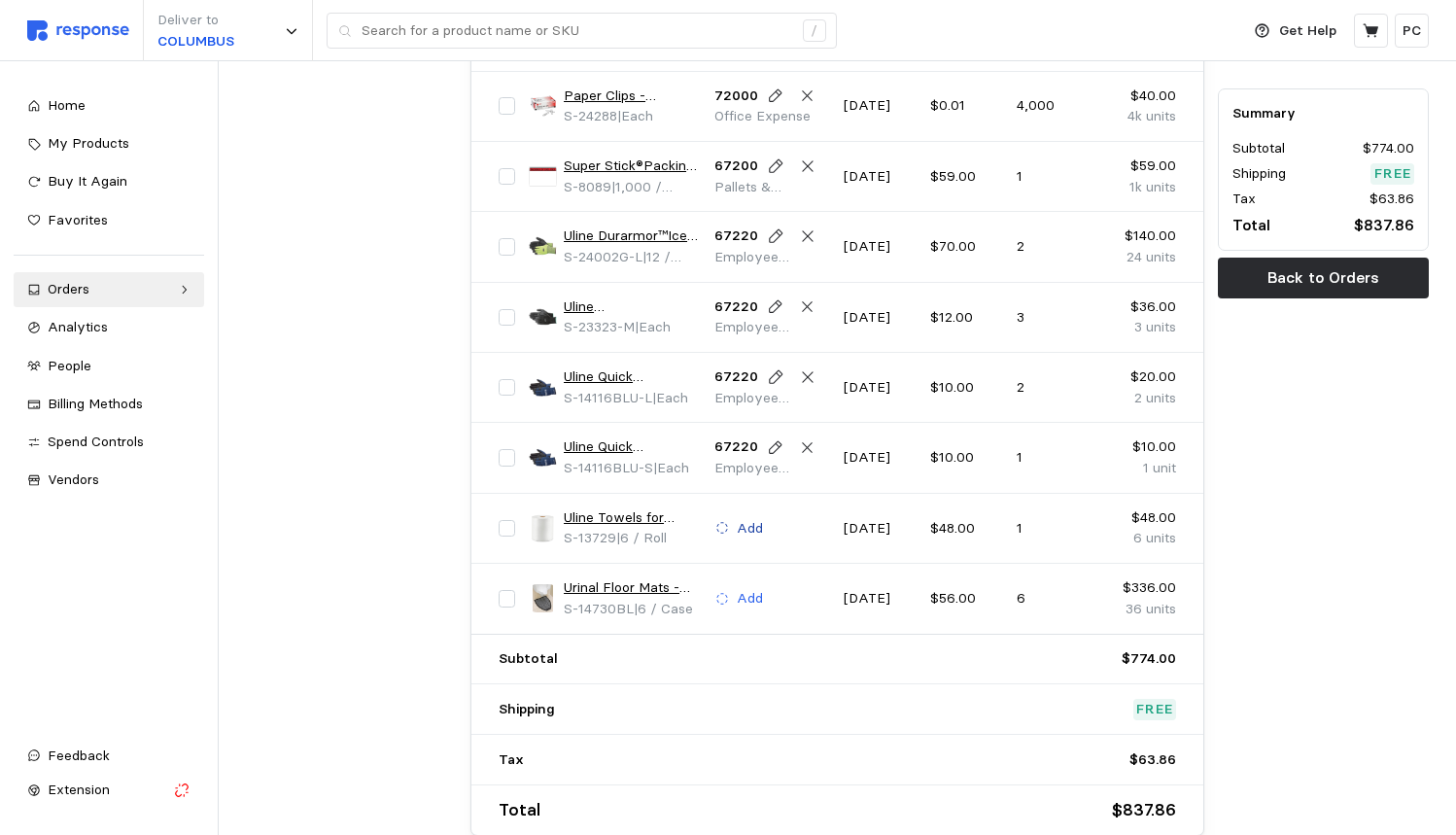
click at [757, 518] on p "Add" at bounding box center [749, 528] width 26 height 21
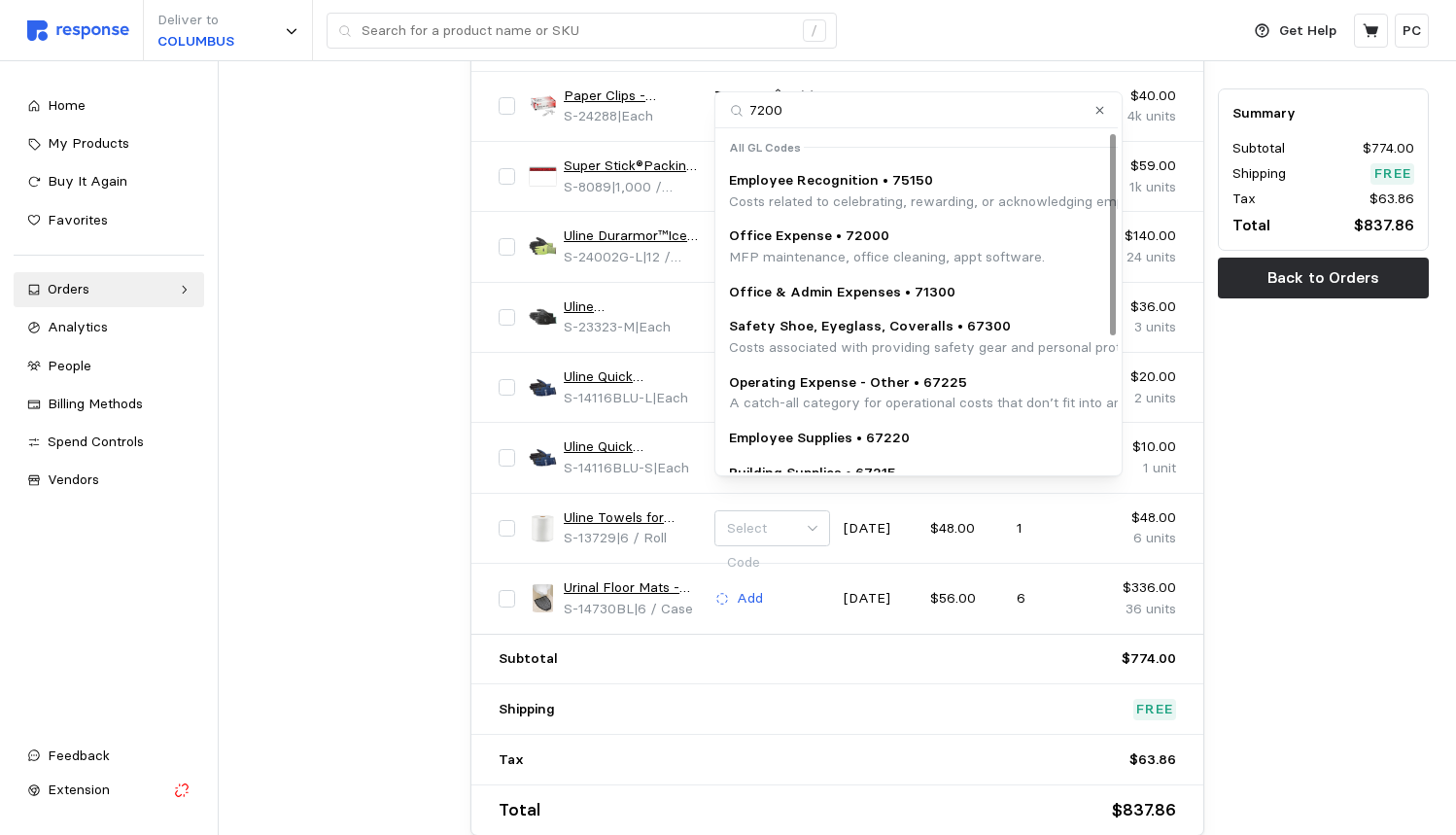
type input "72000"
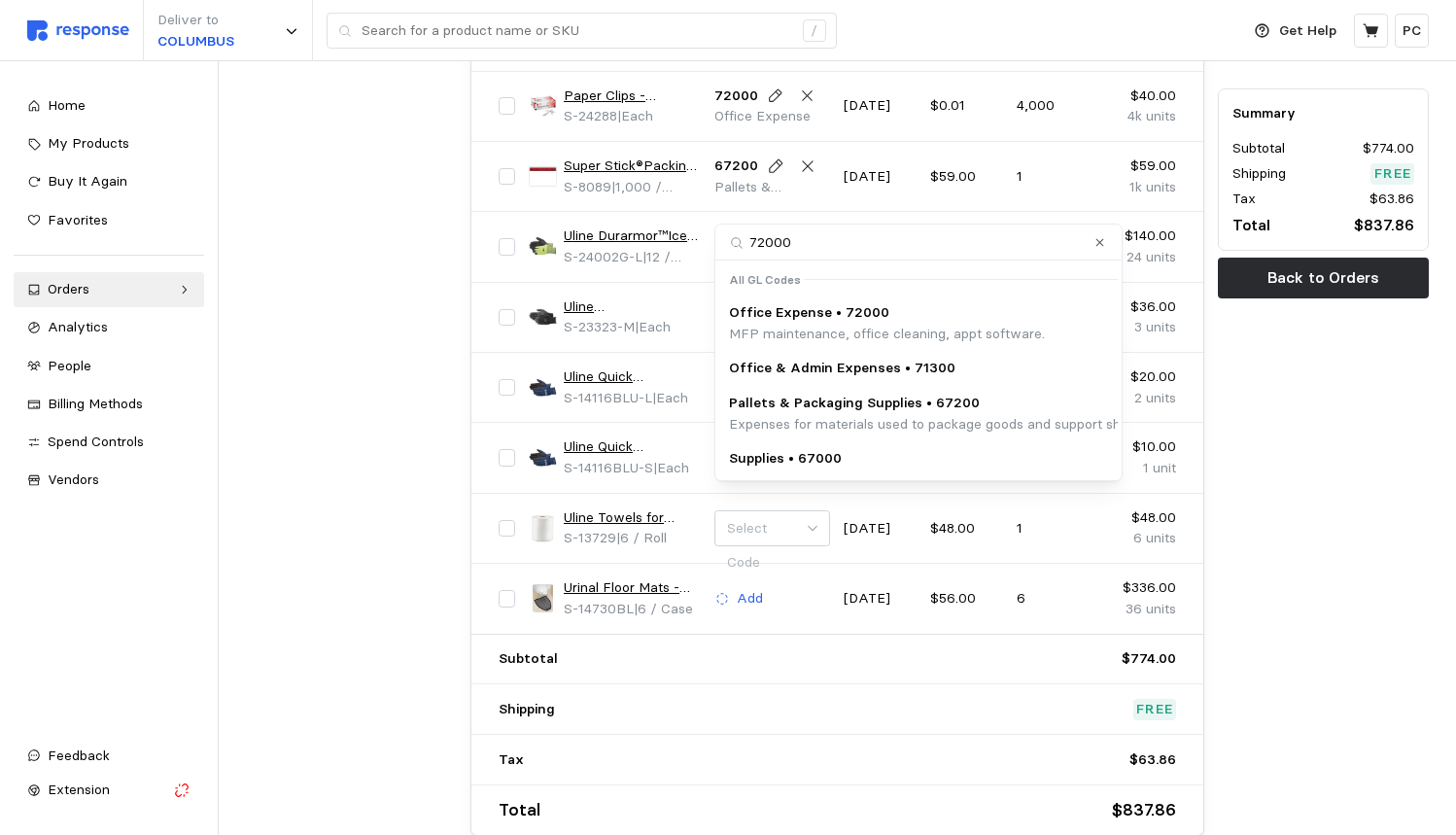
click at [807, 329] on p "MFP maintenance, office cleaning, appt software." at bounding box center [886, 334] width 316 height 21
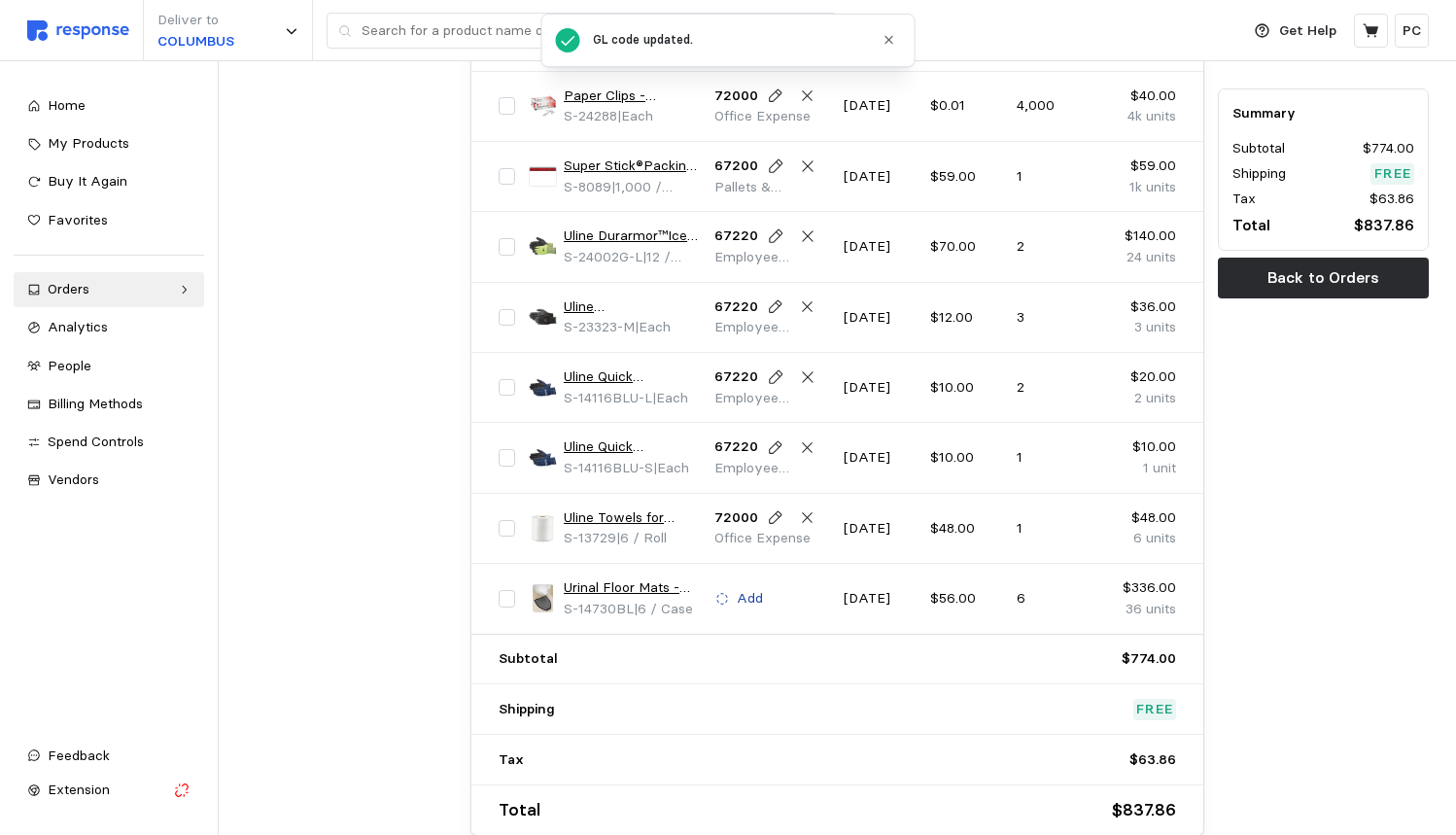
click at [755, 588] on p "Add" at bounding box center [749, 598] width 26 height 21
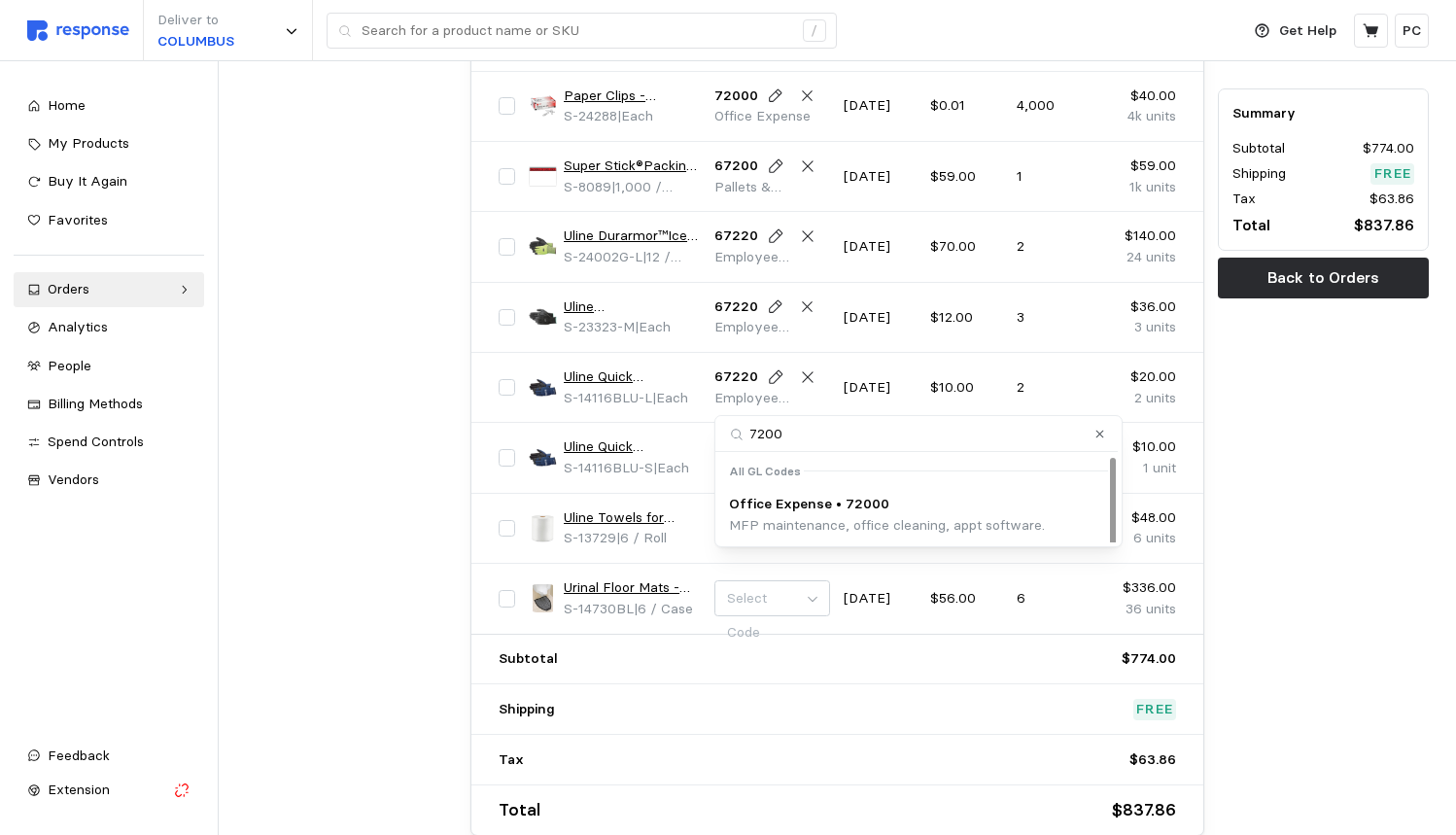
type input "72000"
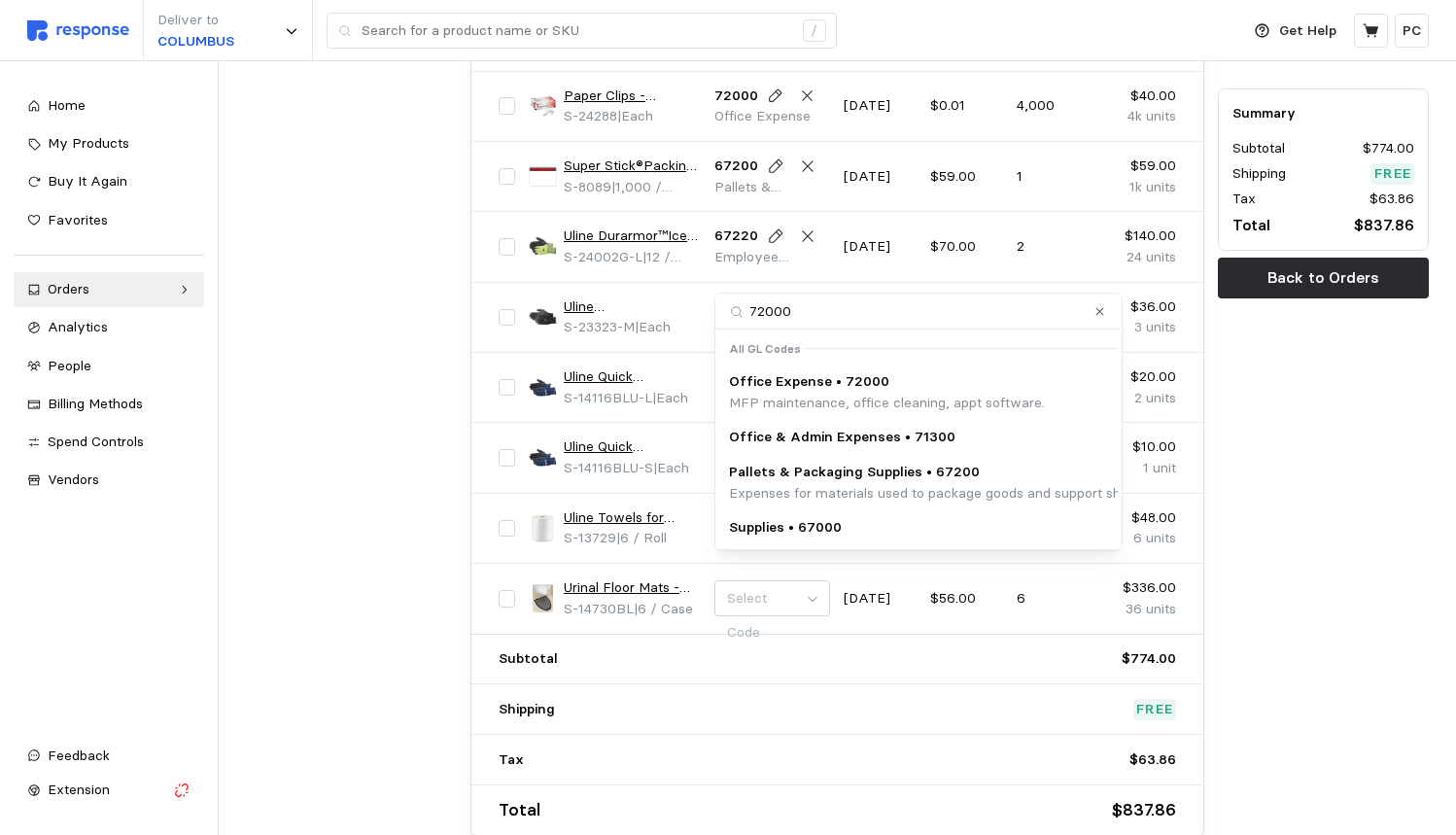
click at [791, 379] on p "Office Expense • 72000" at bounding box center [886, 382] width 316 height 21
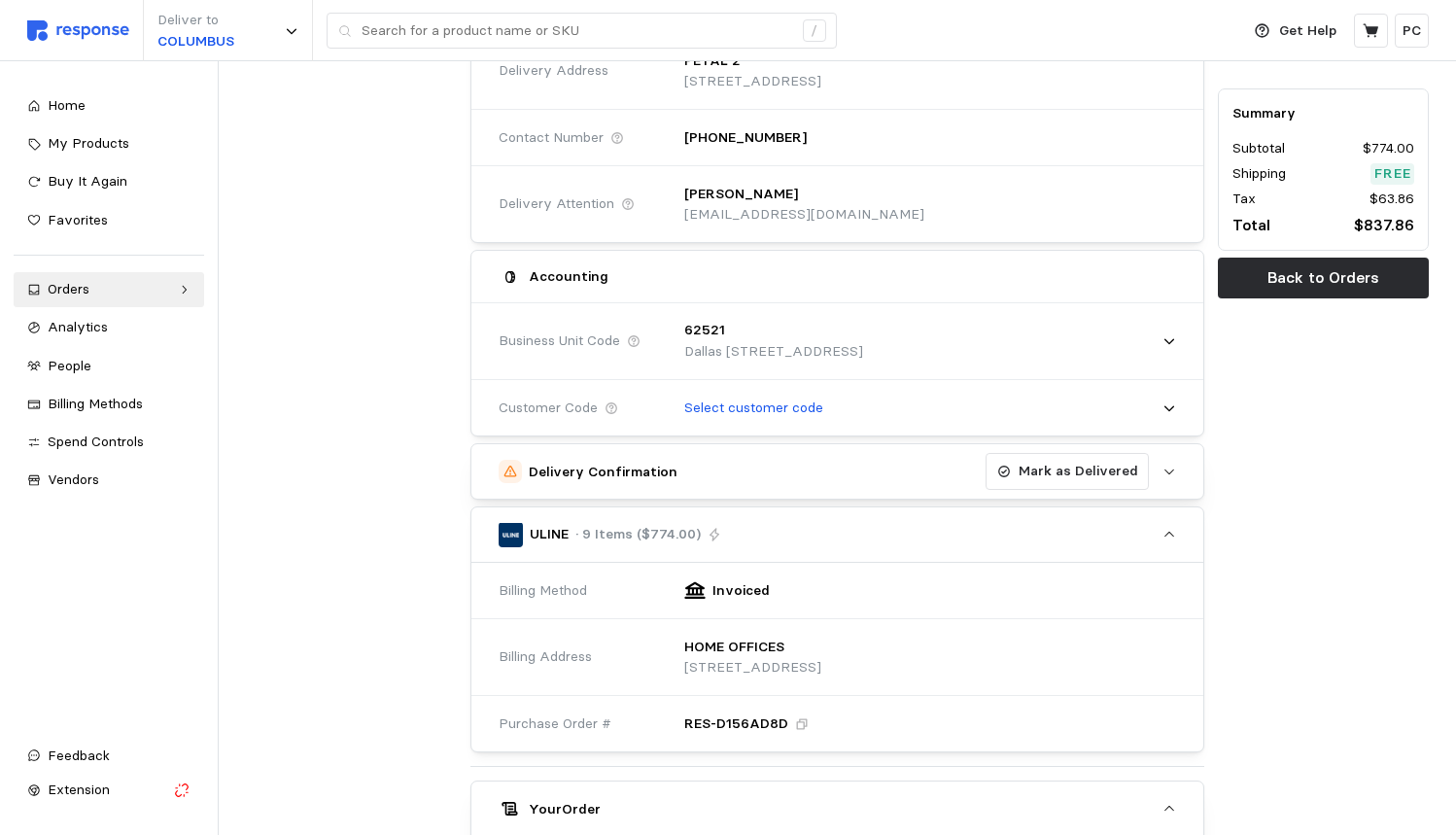
scroll to position [295, 0]
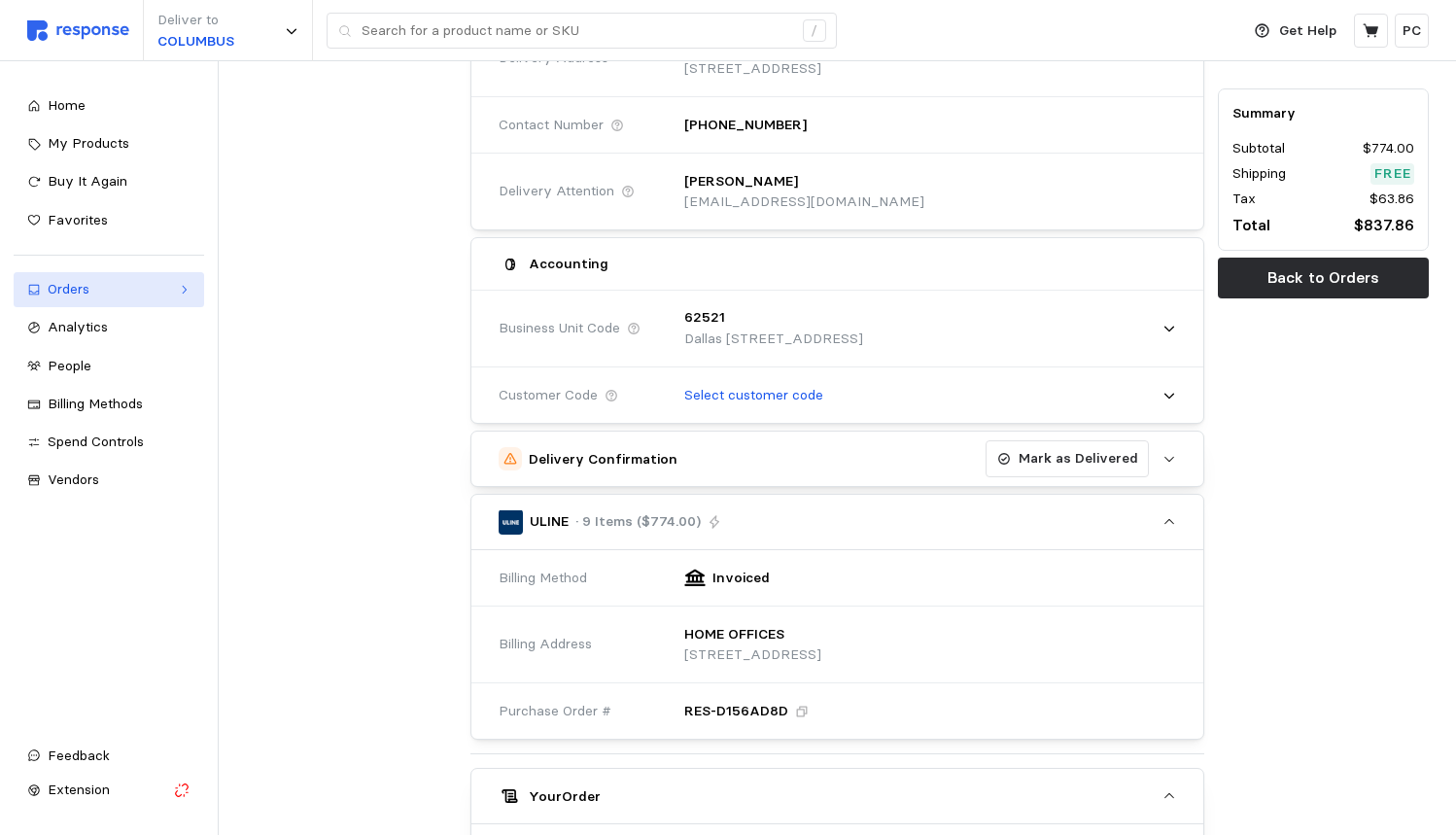
click at [158, 285] on div "Orders" at bounding box center [109, 289] width 123 height 21
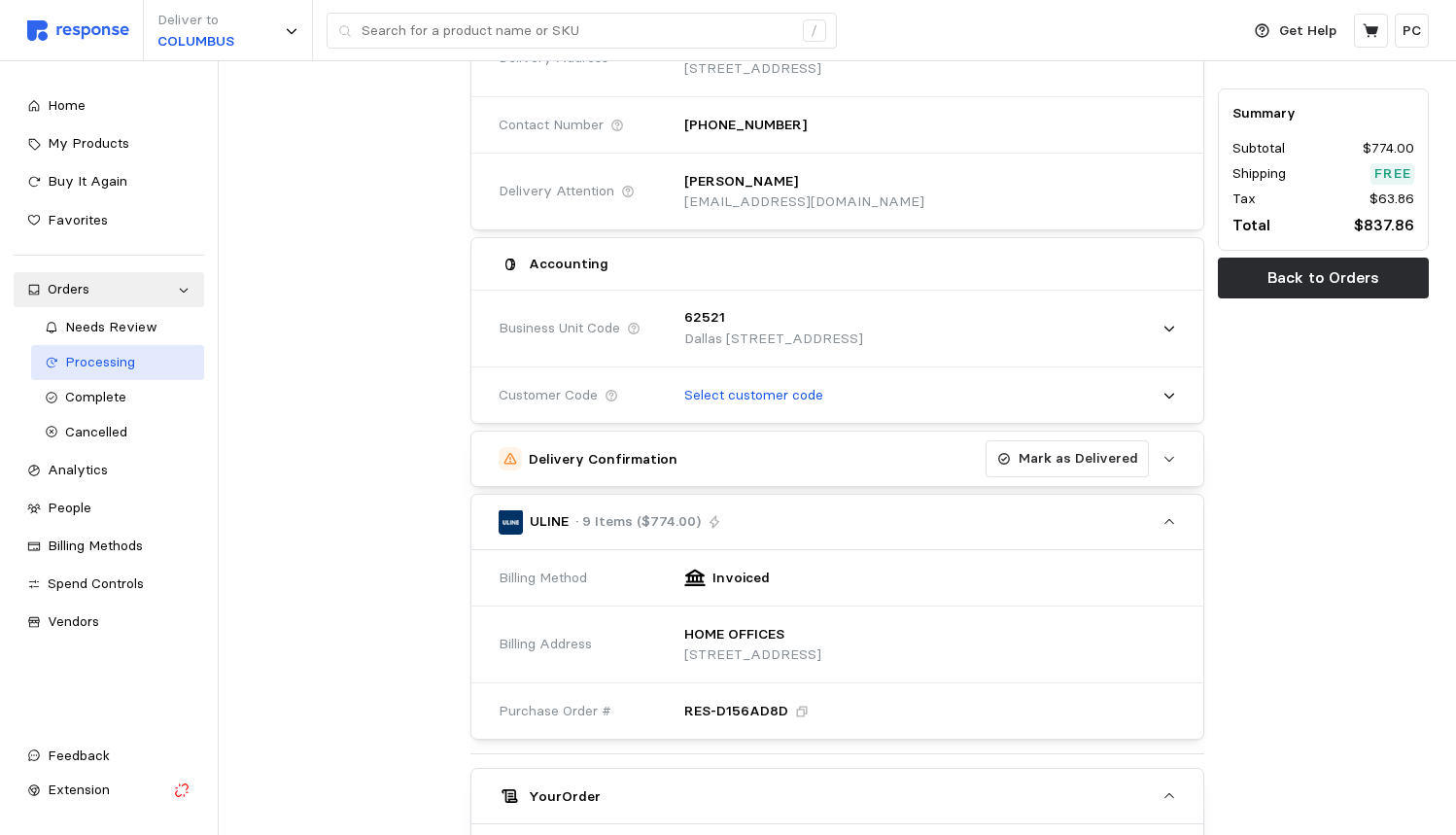
click at [145, 360] on div "Processing" at bounding box center [128, 362] width 126 height 21
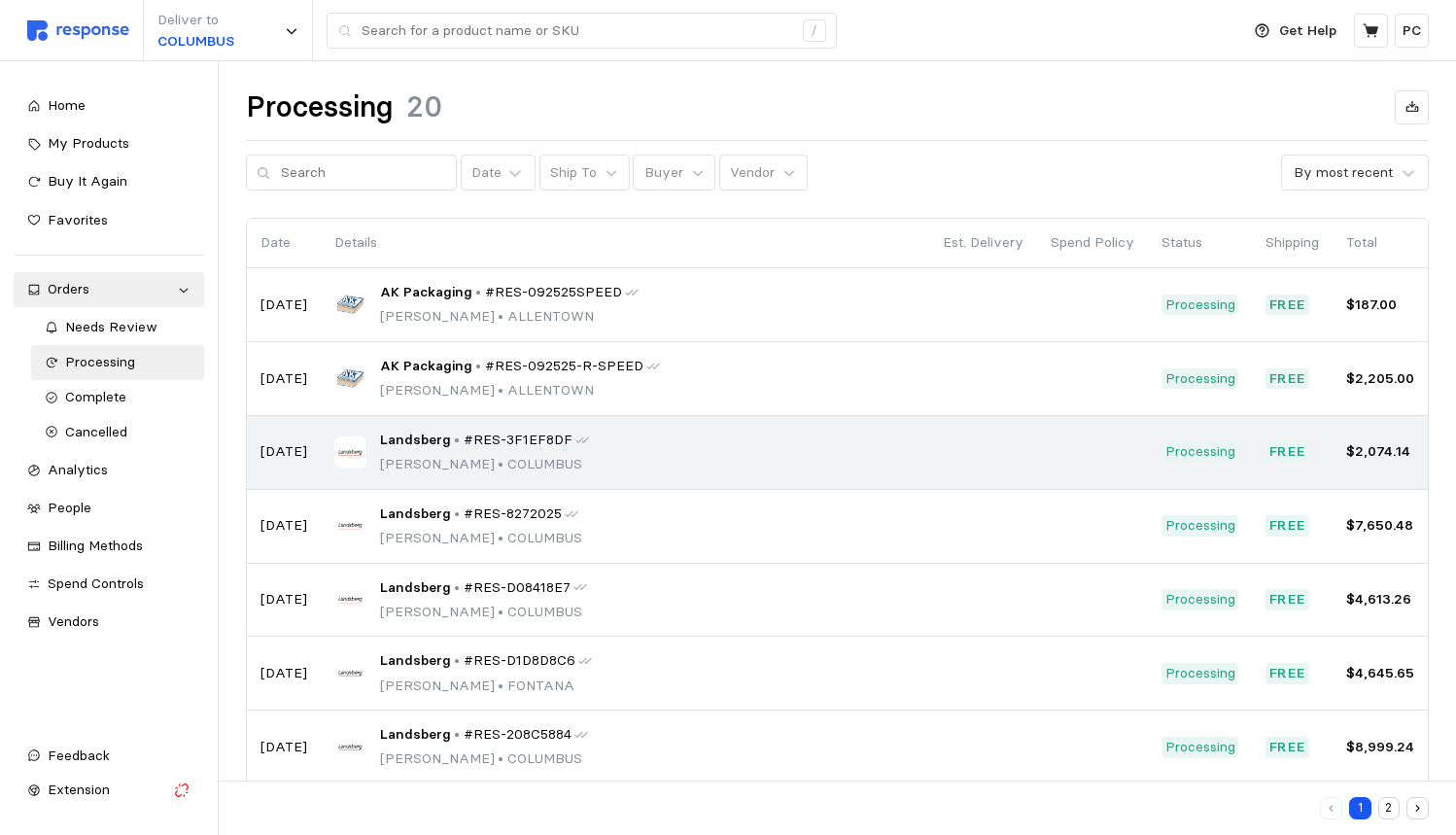
click at [670, 442] on div "Landsberg • #RES-3F1EF8DF Sandra Sok • COLUMBUS" at bounding box center [624, 452] width 581 height 46
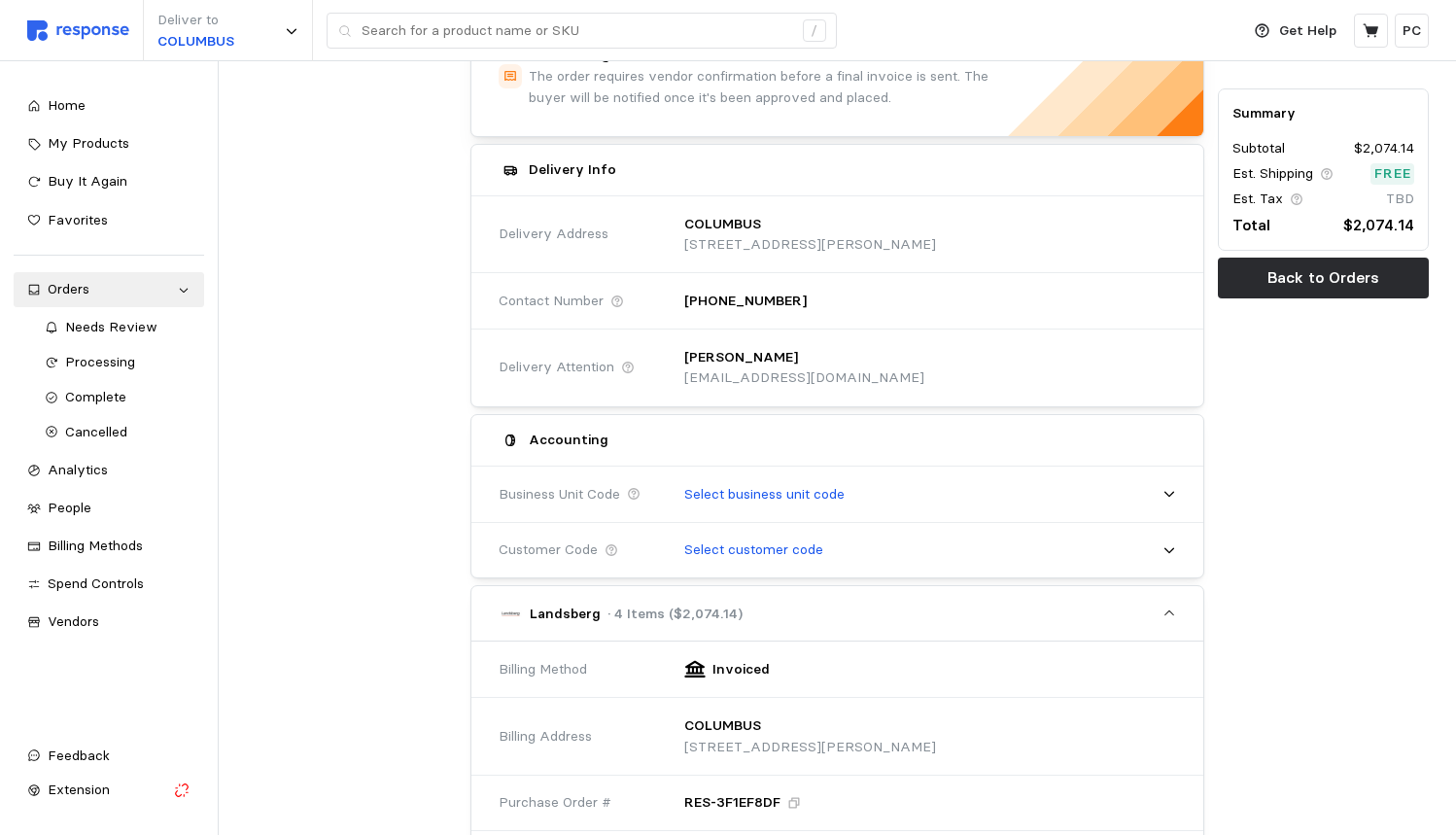
scroll to position [161, 0]
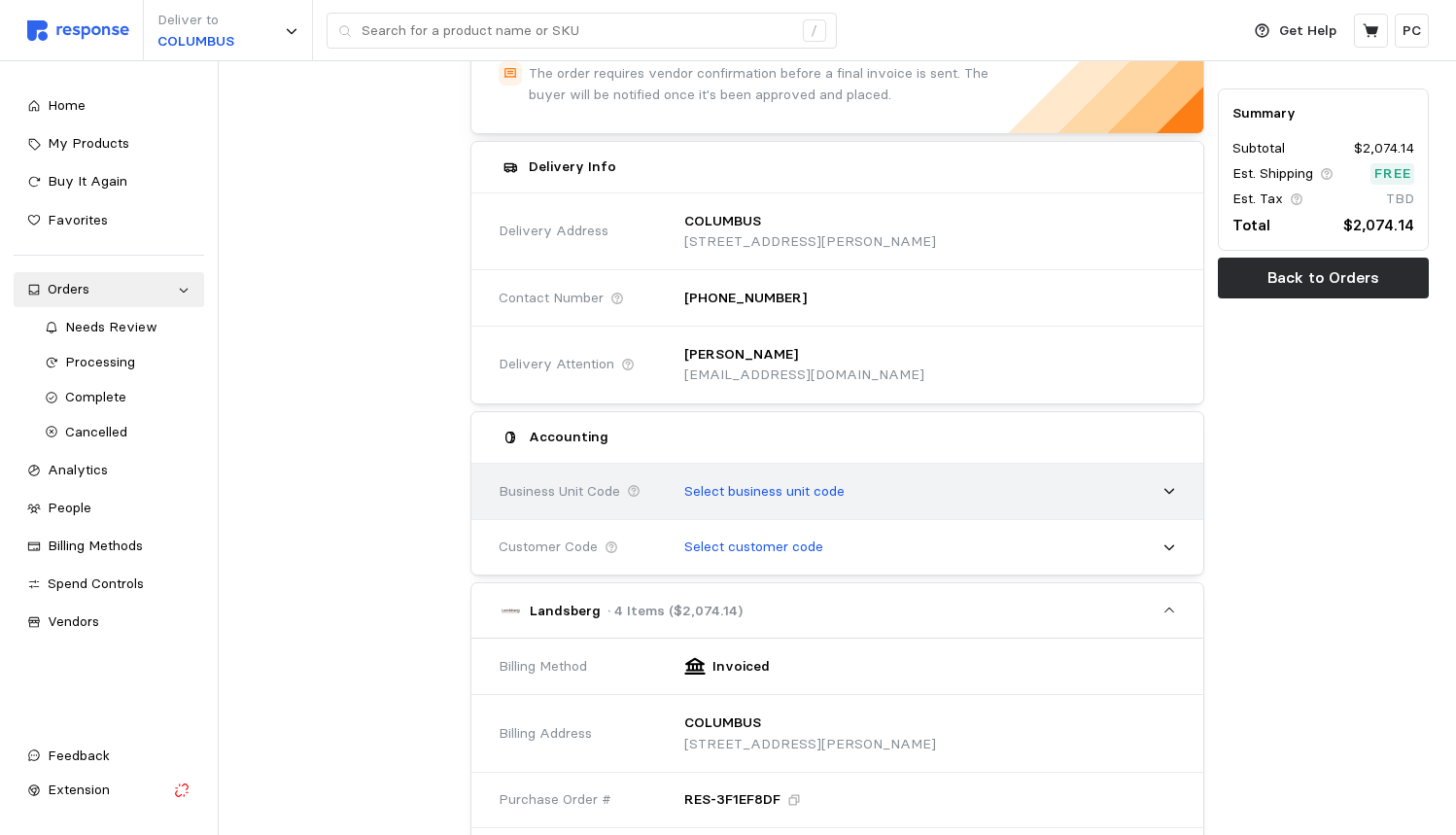
click at [804, 481] on p "Select business unit code" at bounding box center [764, 491] width 160 height 21
type input "Columbus"
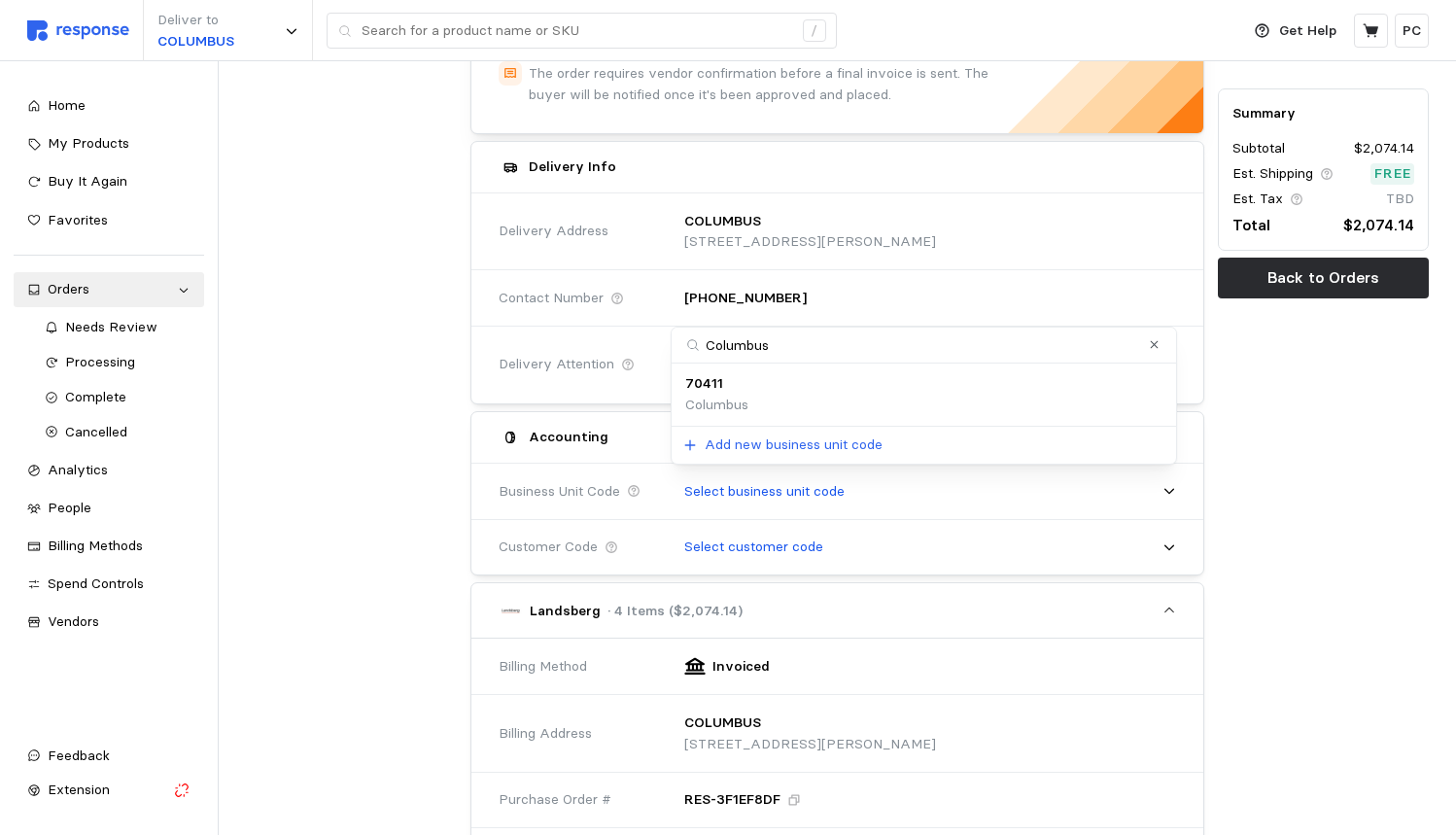
drag, startPoint x: 804, startPoint y: 476, endPoint x: 714, endPoint y: 396, distance: 120.4
click at [714, 396] on p "Columbus" at bounding box center [717, 405] width 63 height 21
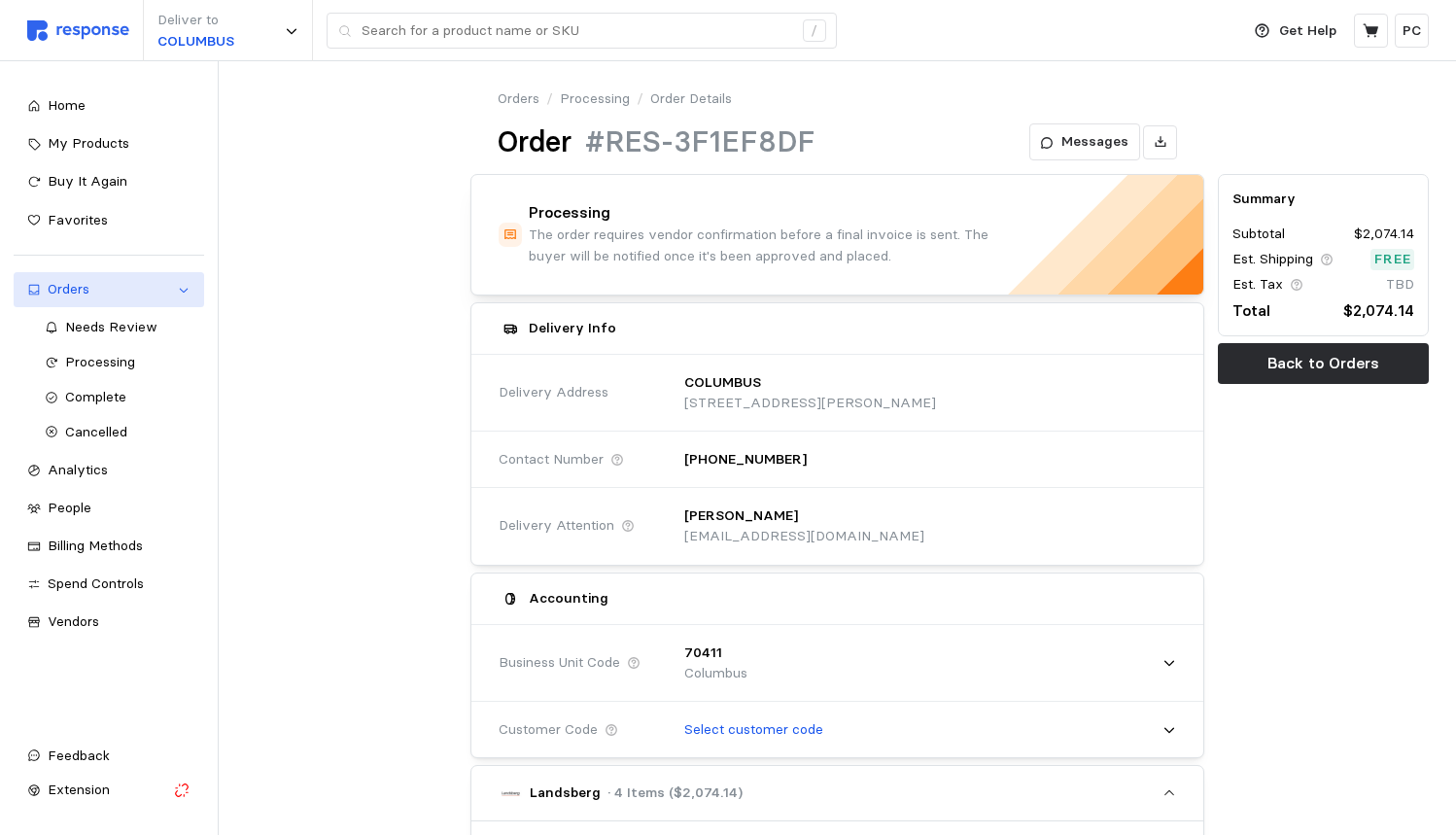
scroll to position [0, 0]
click at [99, 352] on div "Processing" at bounding box center [128, 362] width 126 height 21
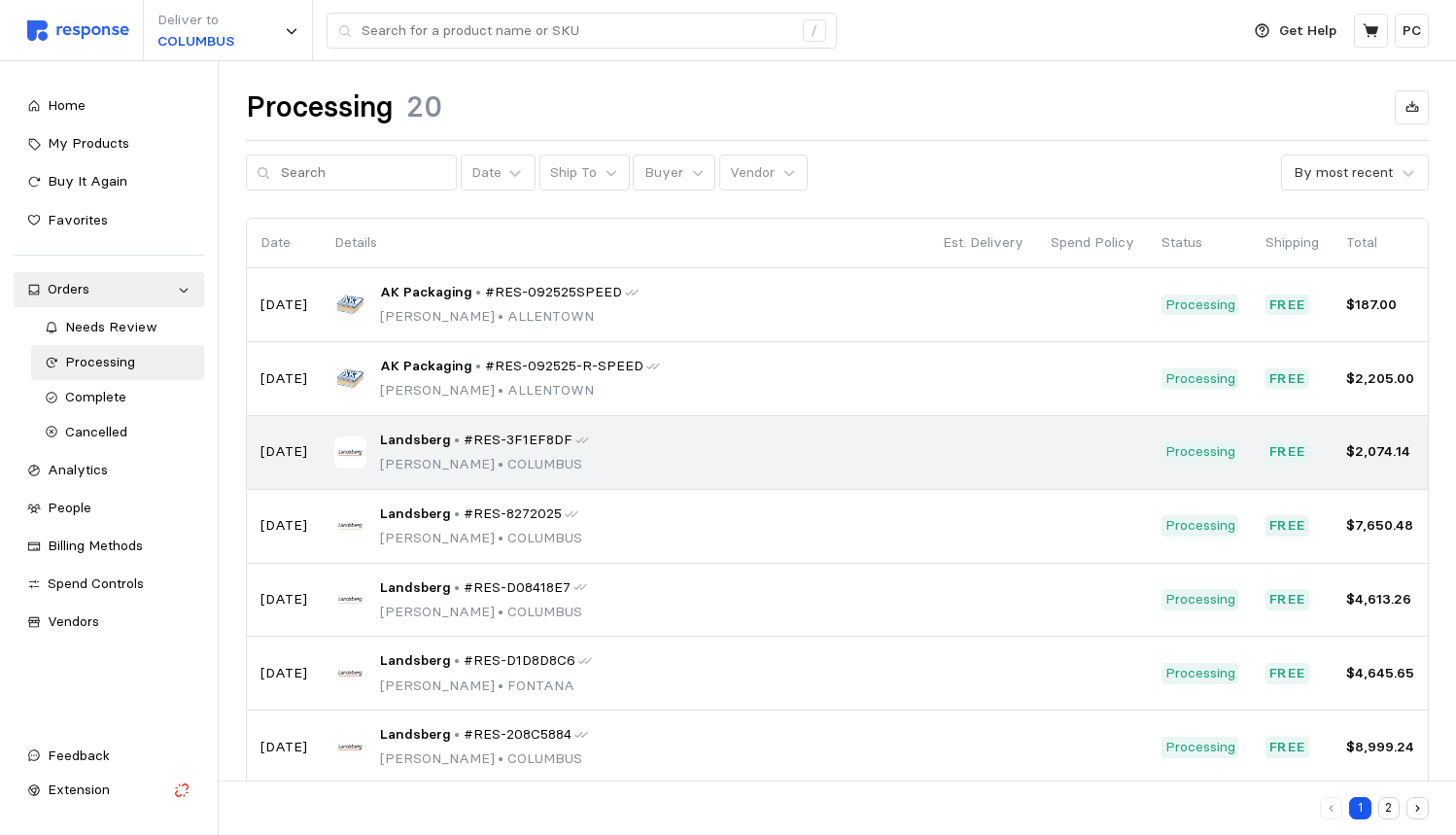
click at [659, 467] on td "Landsberg • #RES-3F1EF8DF Sandra Sok • COLUMBUS" at bounding box center [625, 452] width 609 height 74
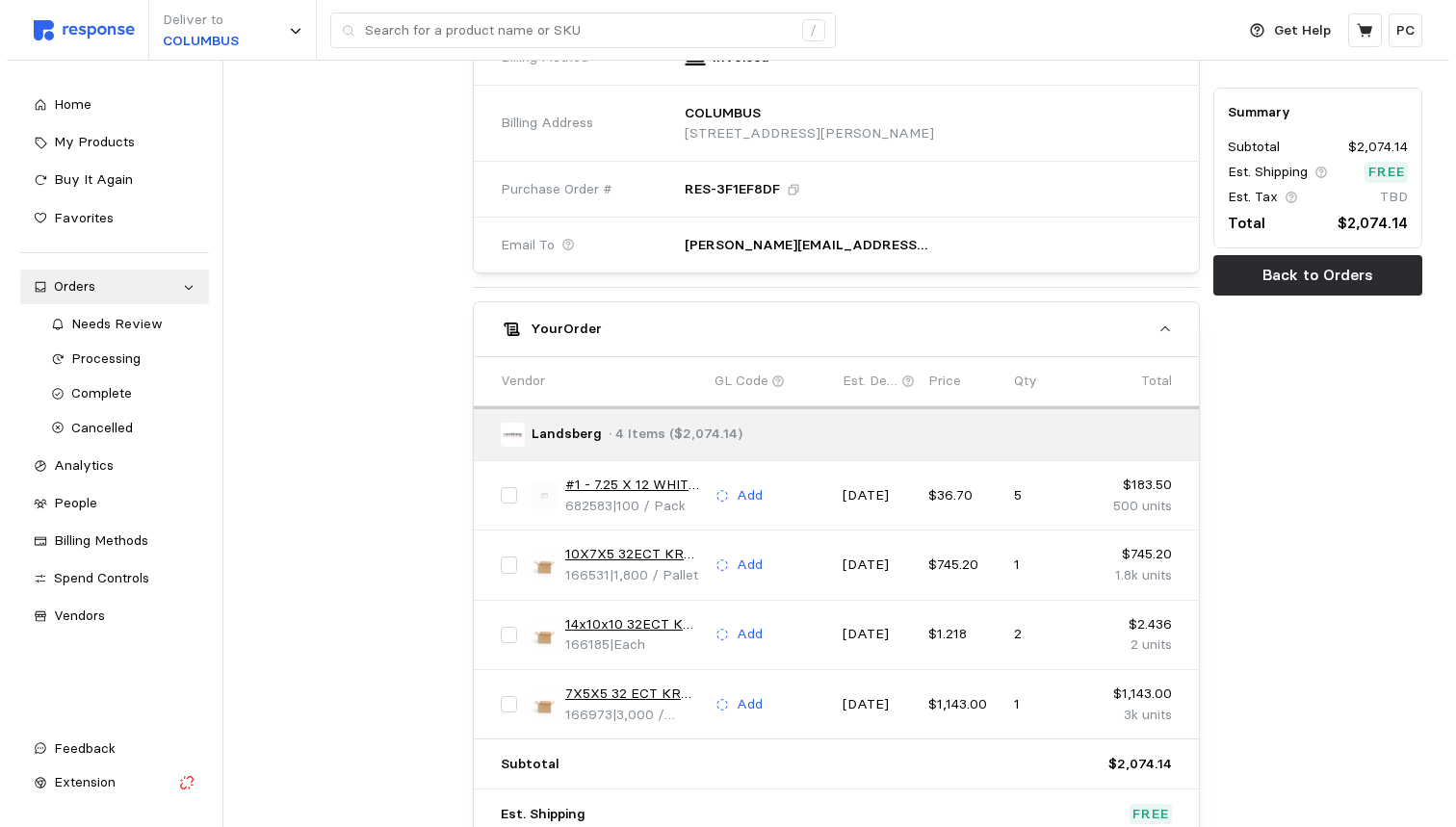
scroll to position [751, 0]
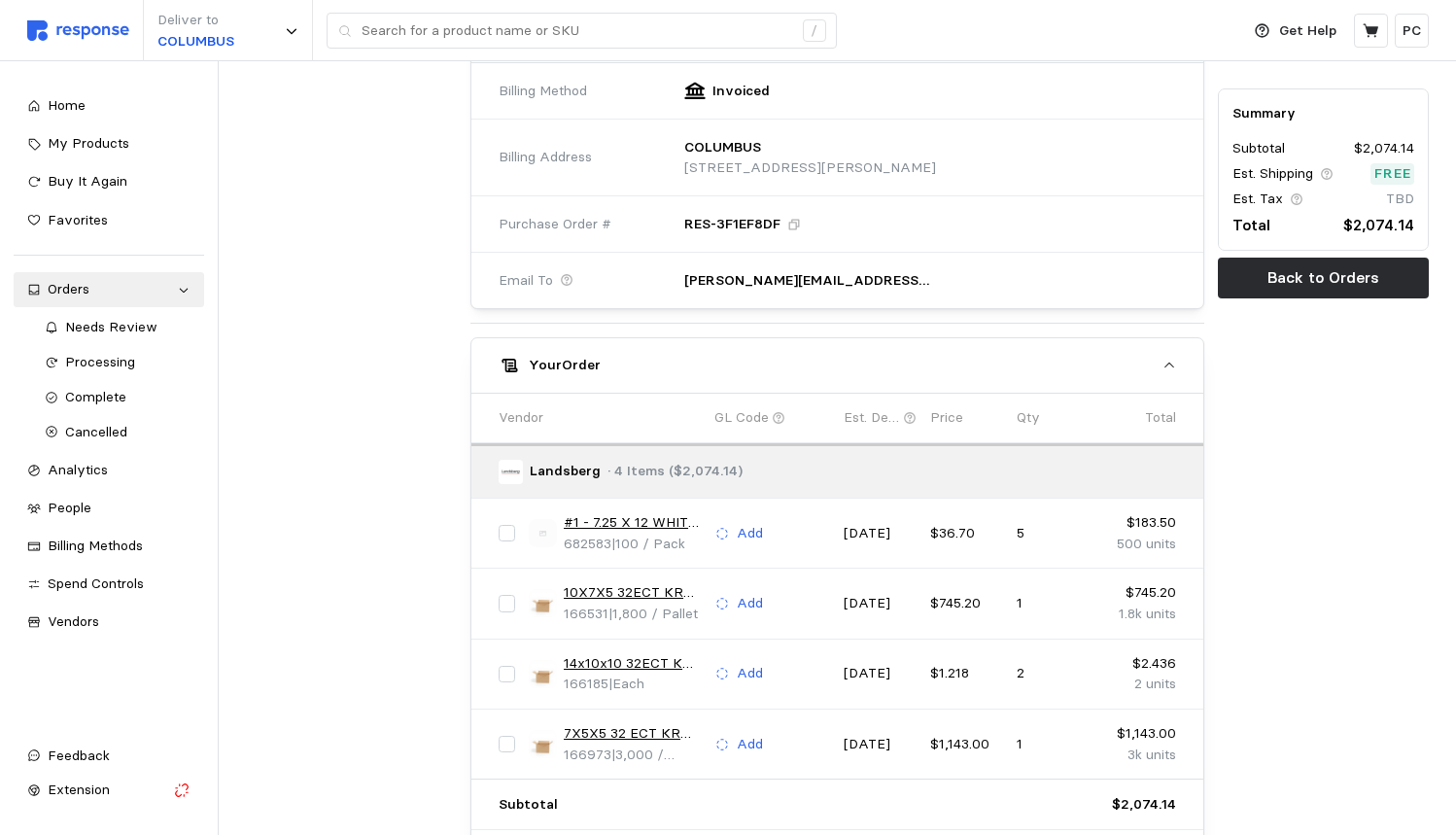
click at [642, 512] on link "#1 - 7.25 X 12 WHITE BUBBLE MAILER" at bounding box center [633, 522] width 138 height 21
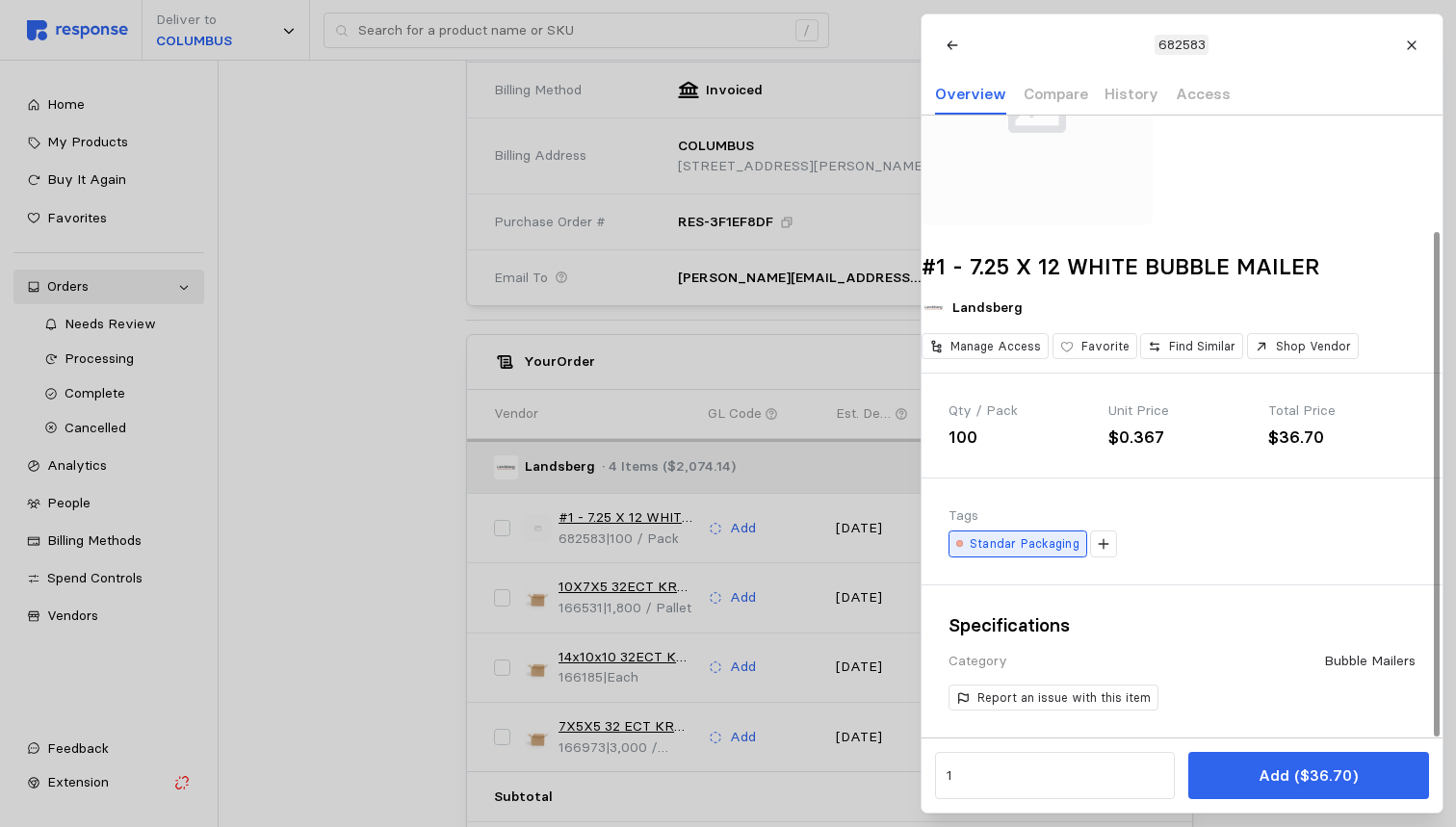
scroll to position [141, 0]
drag, startPoint x: 1166, startPoint y: 439, endPoint x: 1121, endPoint y: 440, distance: 45.0
click at [1121, 440] on div "$0.367" at bounding box center [1182, 437] width 146 height 26
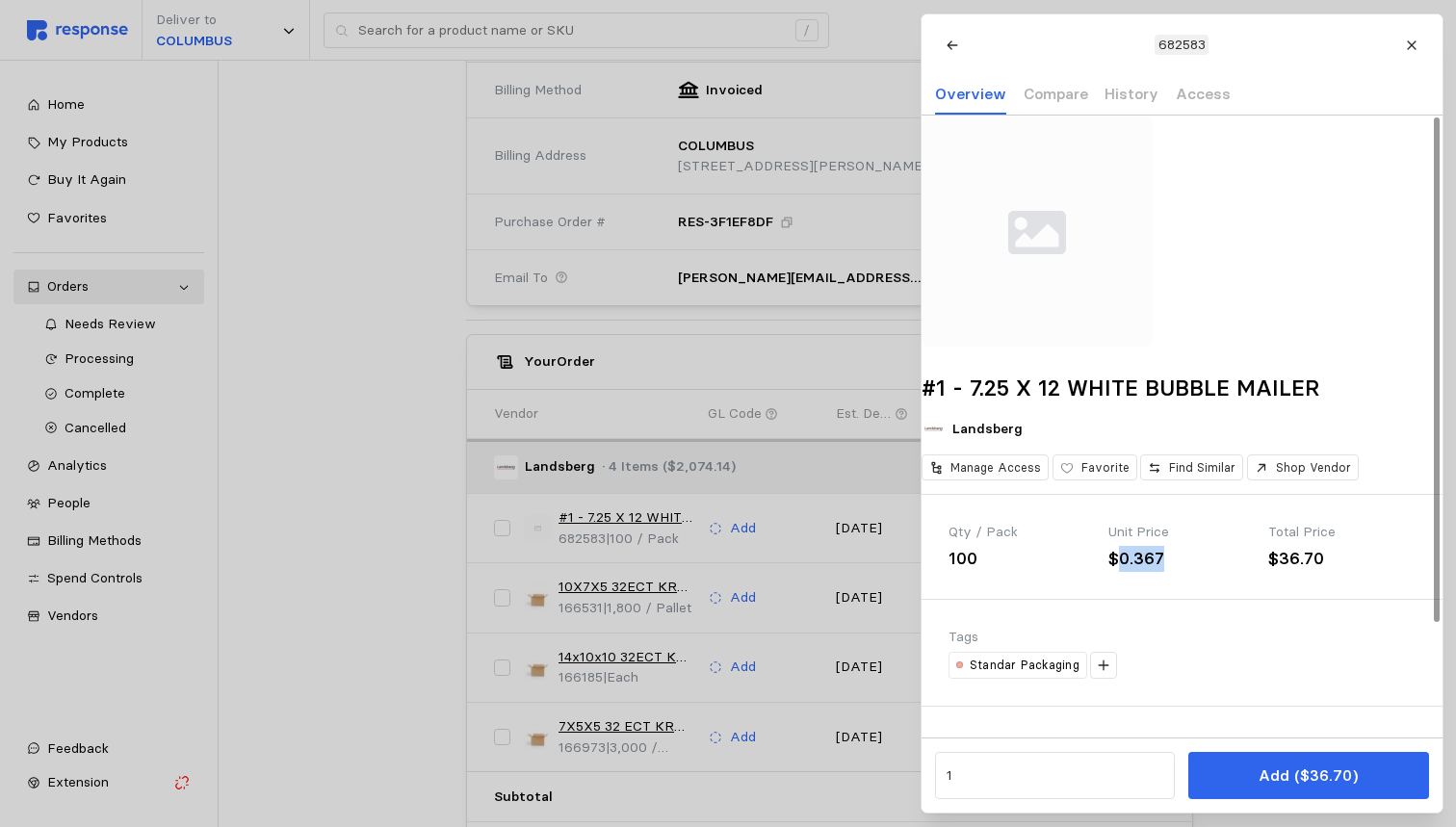
scroll to position [0, 0]
click at [1149, 404] on h2 "#1 - 7.25 X 12 WHITE BUBBLE MAILER" at bounding box center [1182, 388] width 521 height 30
click at [1183, 47] on p "682583" at bounding box center [1181, 44] width 47 height 21
click at [1187, 99] on p "Access" at bounding box center [1202, 94] width 55 height 24
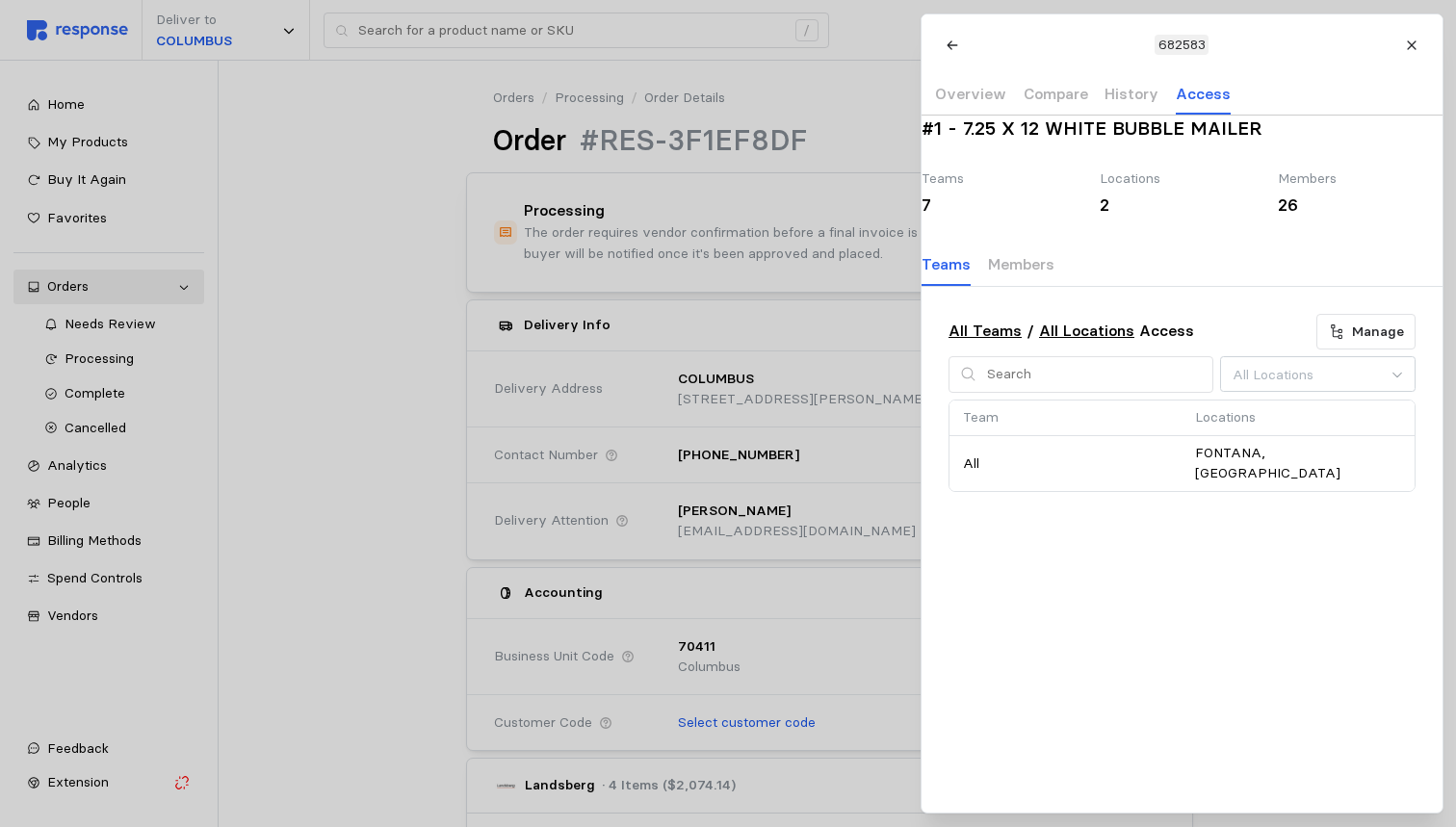
click at [1203, 43] on p "682583" at bounding box center [1181, 44] width 47 height 21
drag, startPoint x: 1203, startPoint y: 43, endPoint x: 1154, endPoint y: 43, distance: 49.0
click at [1154, 43] on div "682583" at bounding box center [1181, 44] width 54 height 21
copy p "682583"
click at [951, 41] on icon at bounding box center [952, 45] width 14 height 14
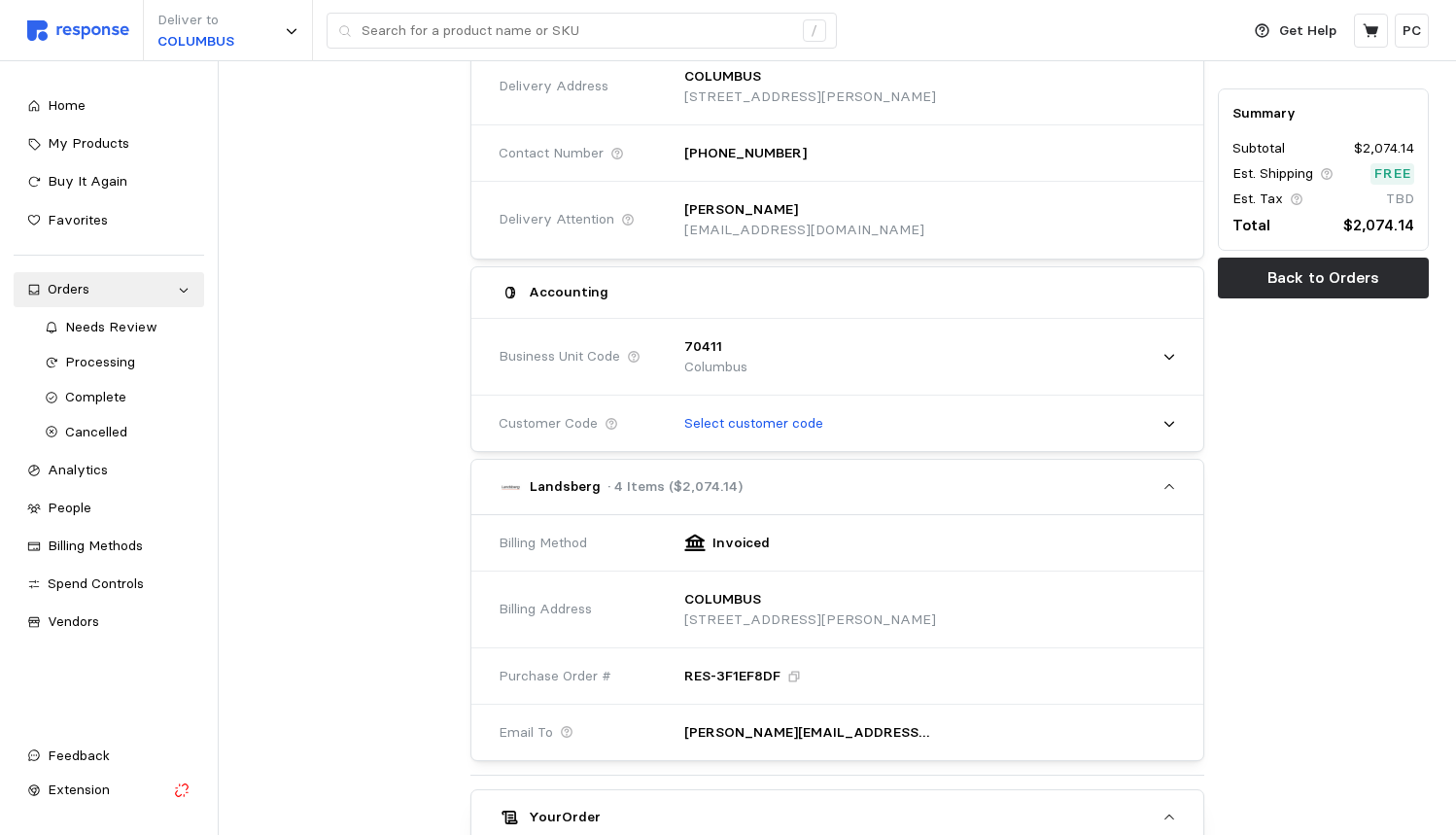
scroll to position [300, 0]
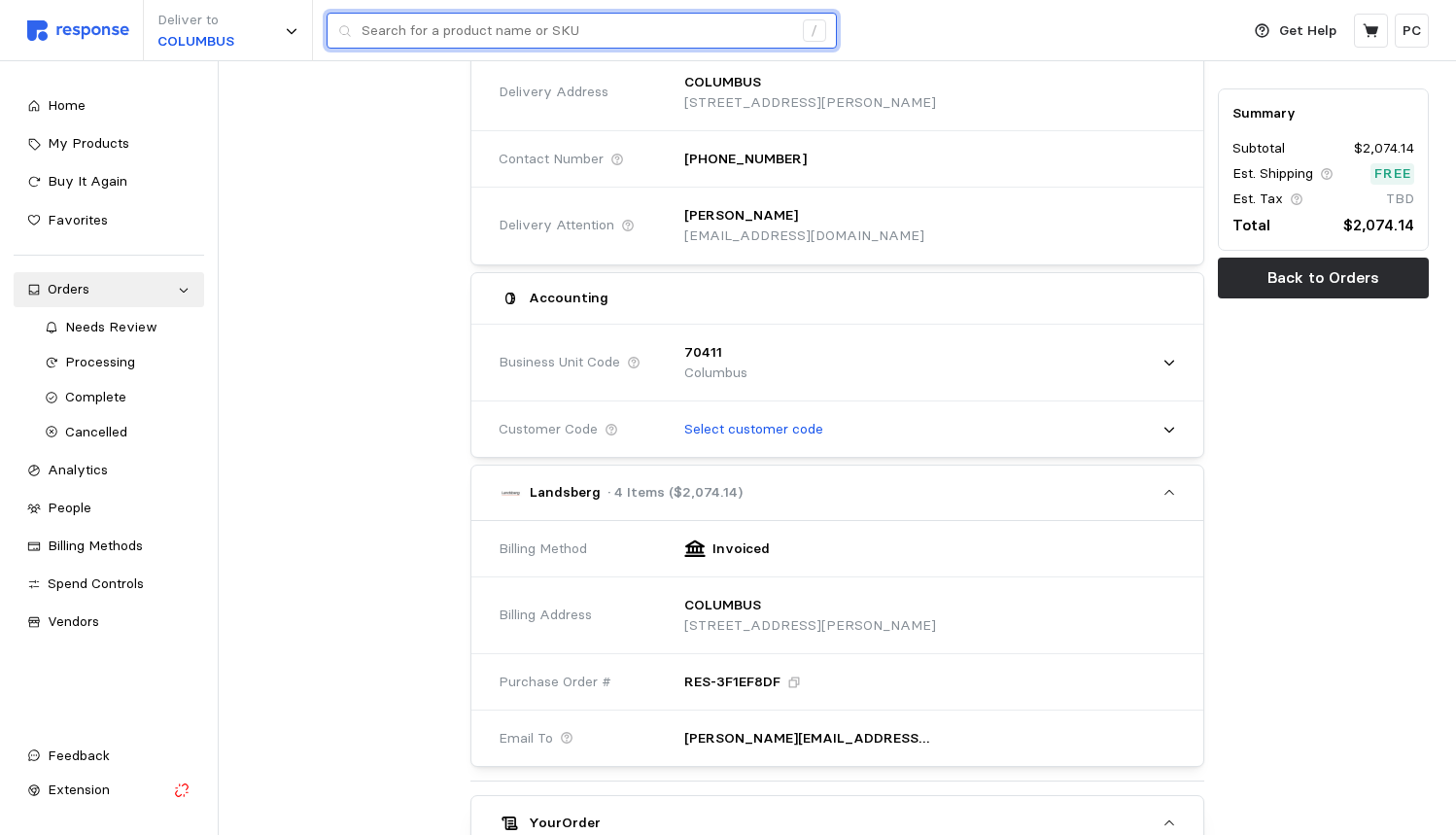
click at [454, 35] on input "text" at bounding box center [577, 31] width 431 height 35
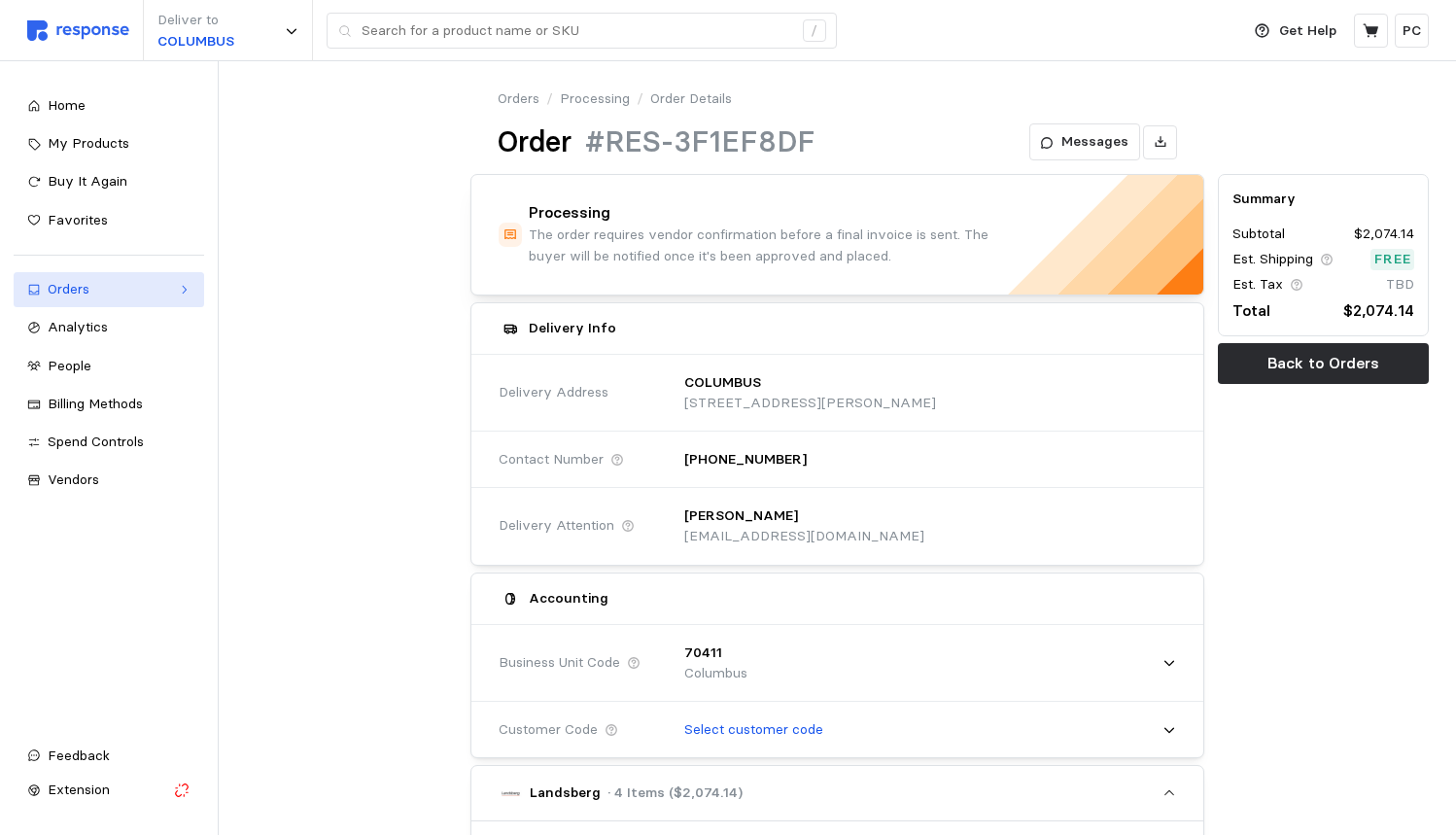
click at [189, 290] on icon at bounding box center [183, 290] width 14 height 14
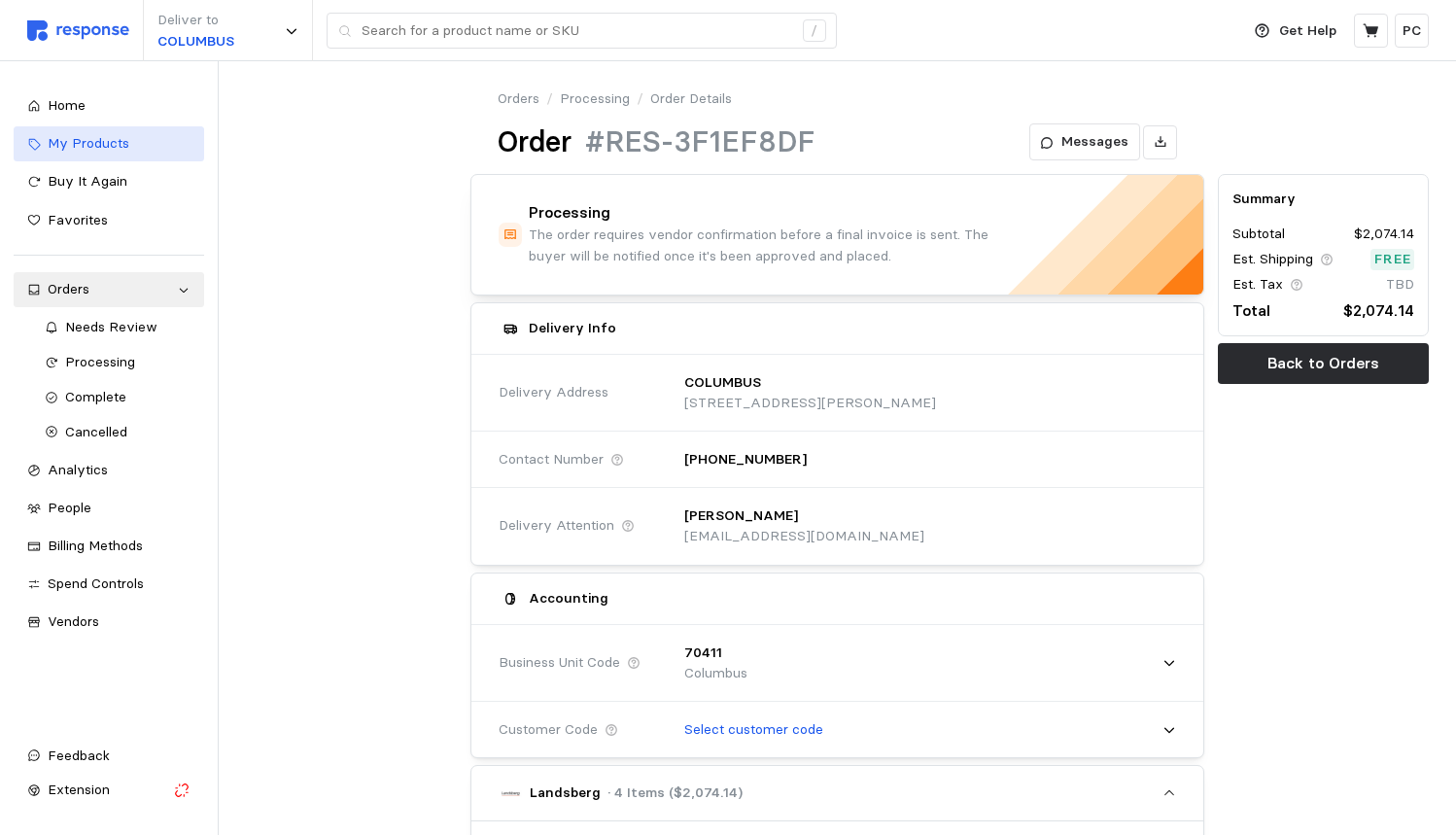
click at [134, 134] on div "My Products" at bounding box center [119, 143] width 143 height 21
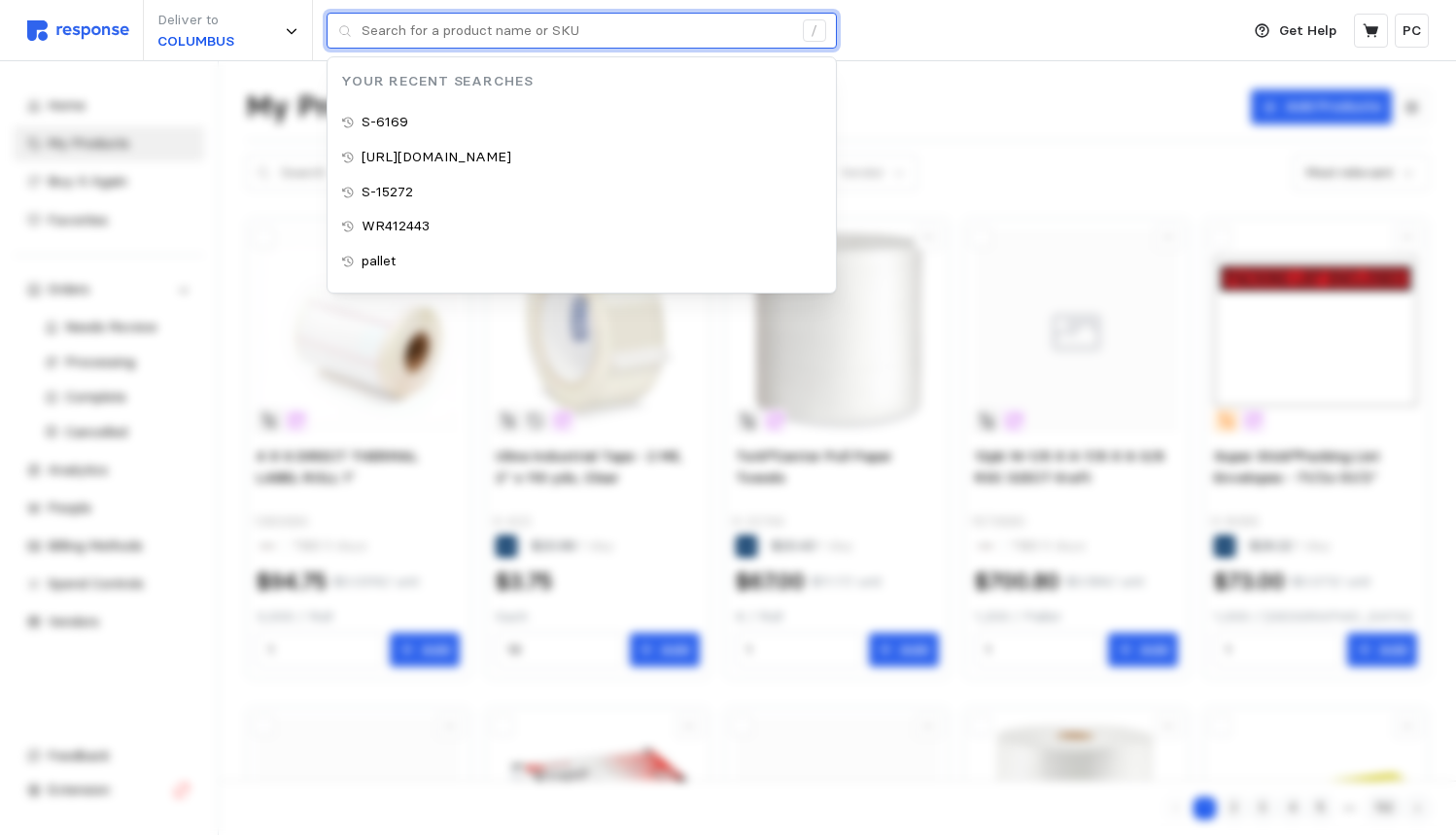
click at [476, 28] on input "text" at bounding box center [577, 31] width 431 height 35
paste input "682583"
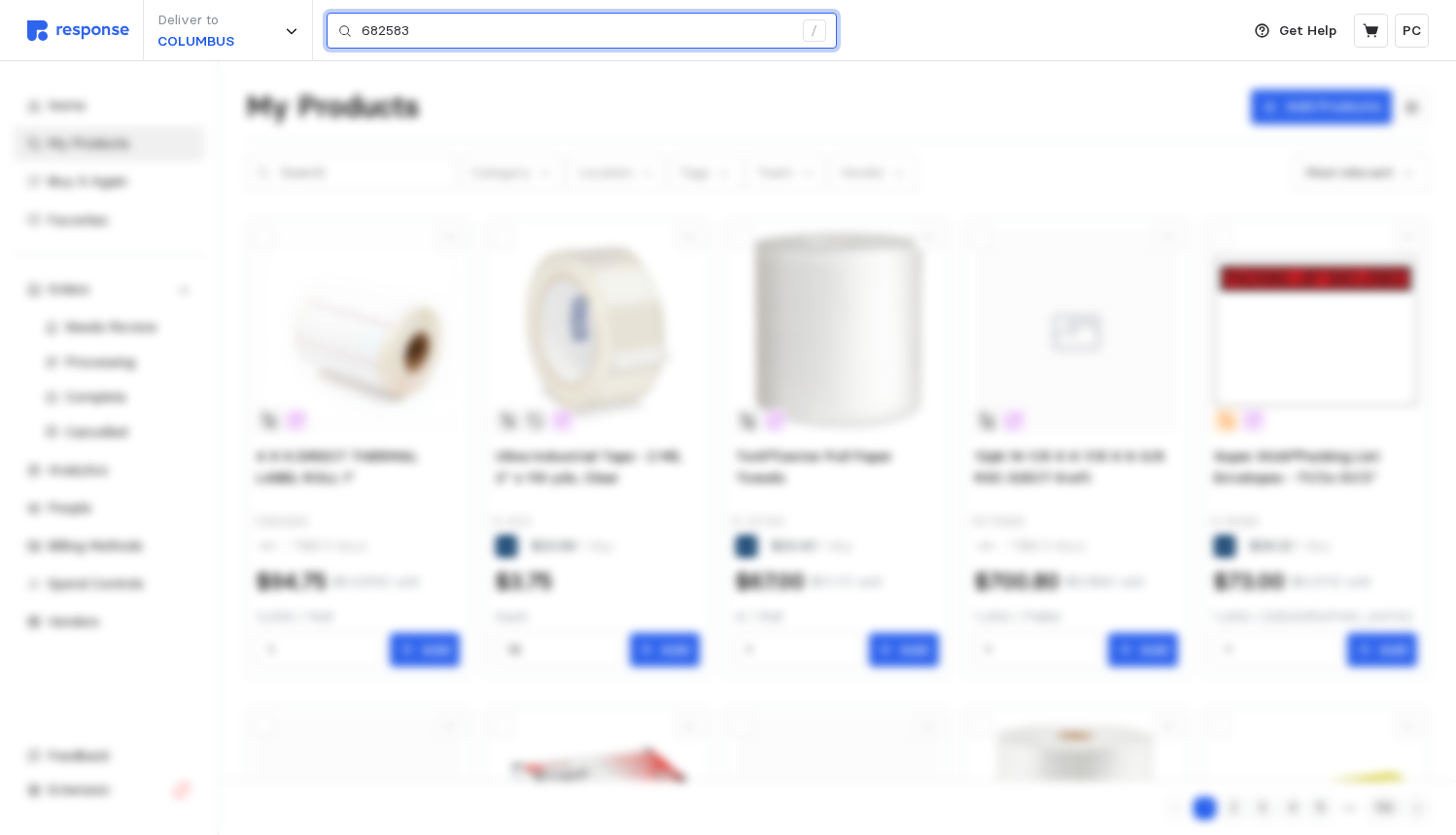
type input "682583"
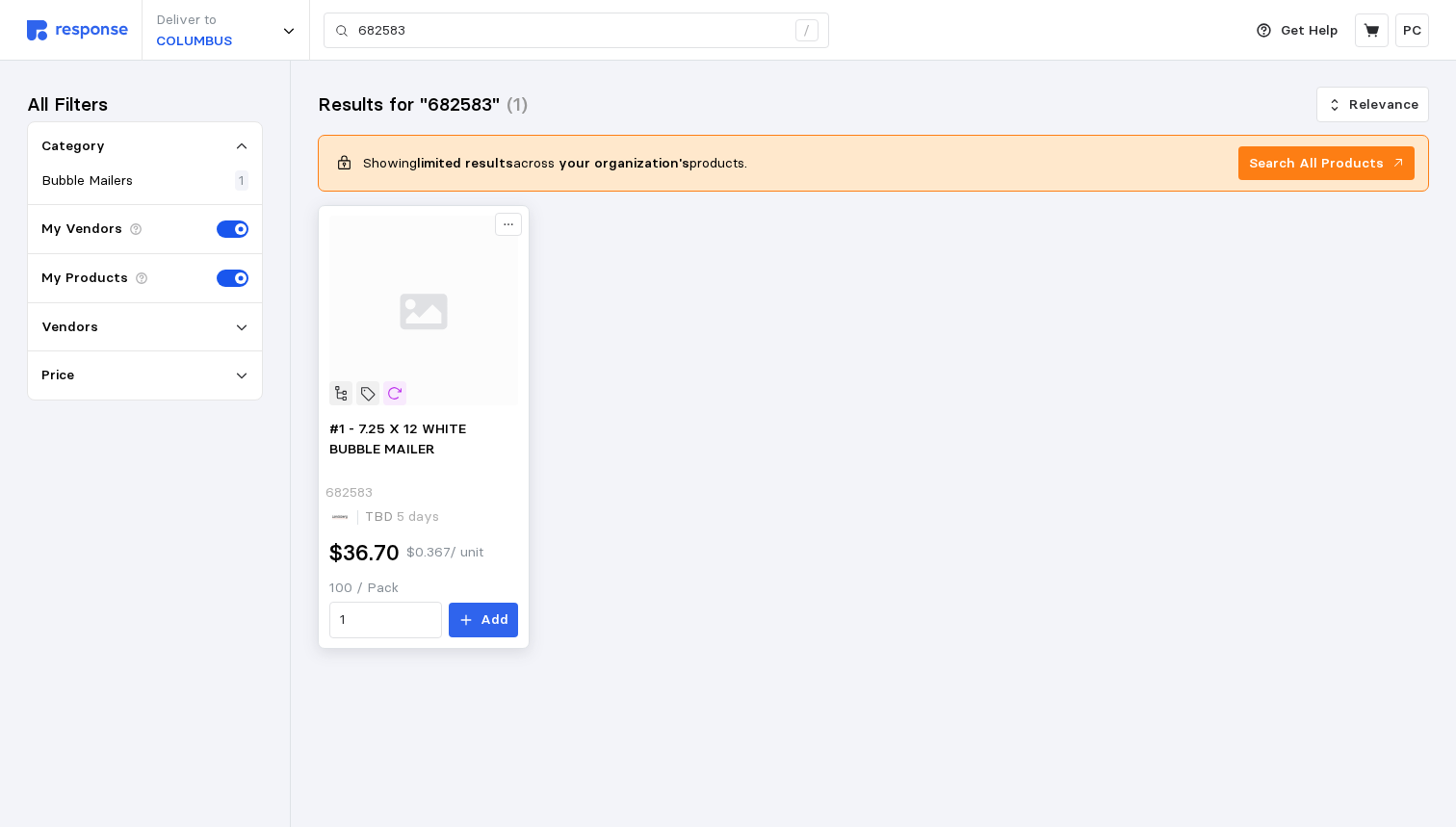
click at [481, 489] on div "682583" at bounding box center [421, 492] width 192 height 21
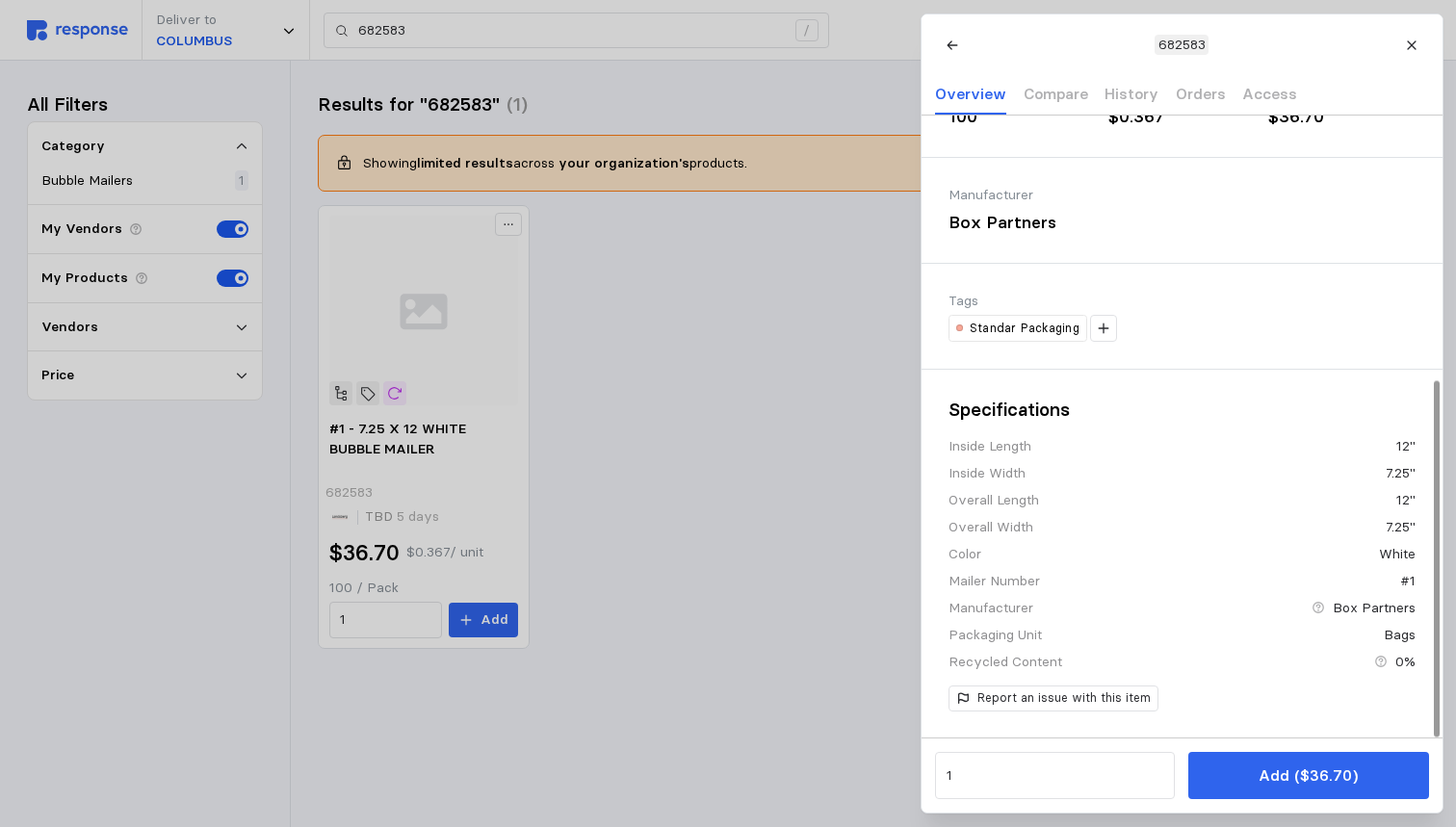
scroll to position [461, 0]
click at [1024, 639] on div "Packaging Unit" at bounding box center [995, 635] width 94 height 20
click at [1061, 649] on div "Inside Length 12" Inside Width 7.25" Overall Length 12" Overall Width 7.25" Col…" at bounding box center [1182, 554] width 467 height 236
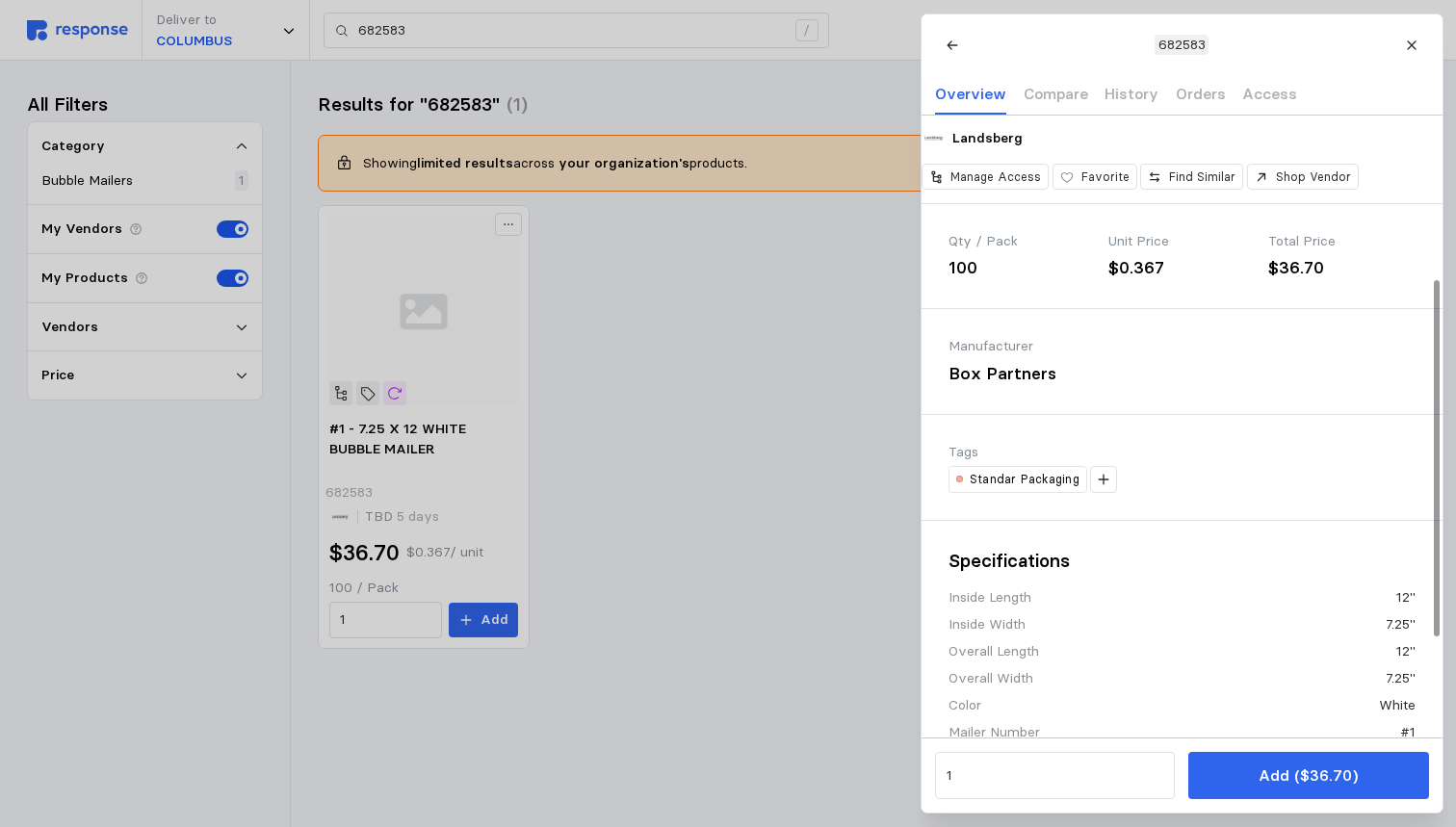
scroll to position [285, 0]
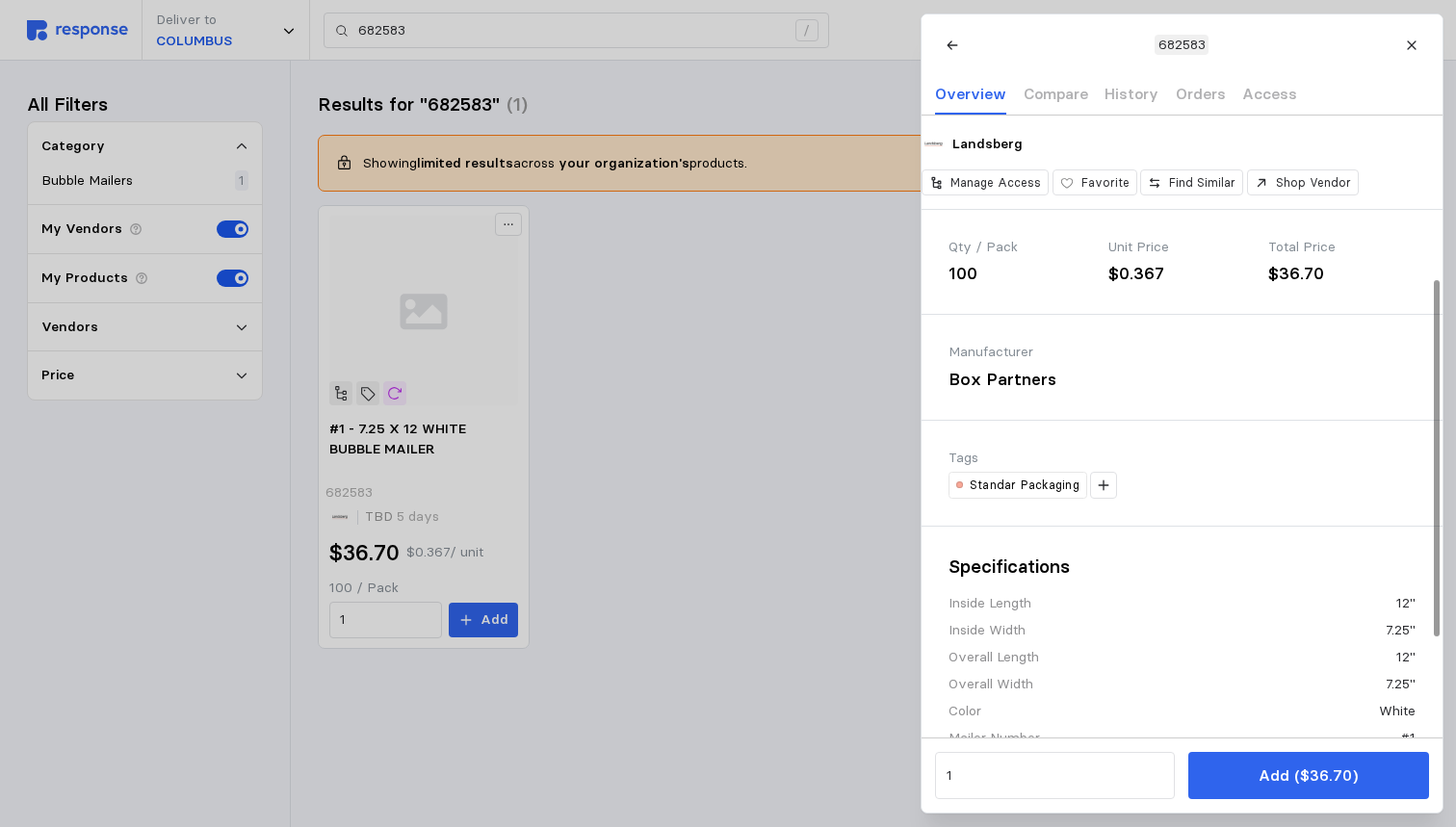
click at [995, 393] on div "Box Partners" at bounding box center [1061, 380] width 226 height 26
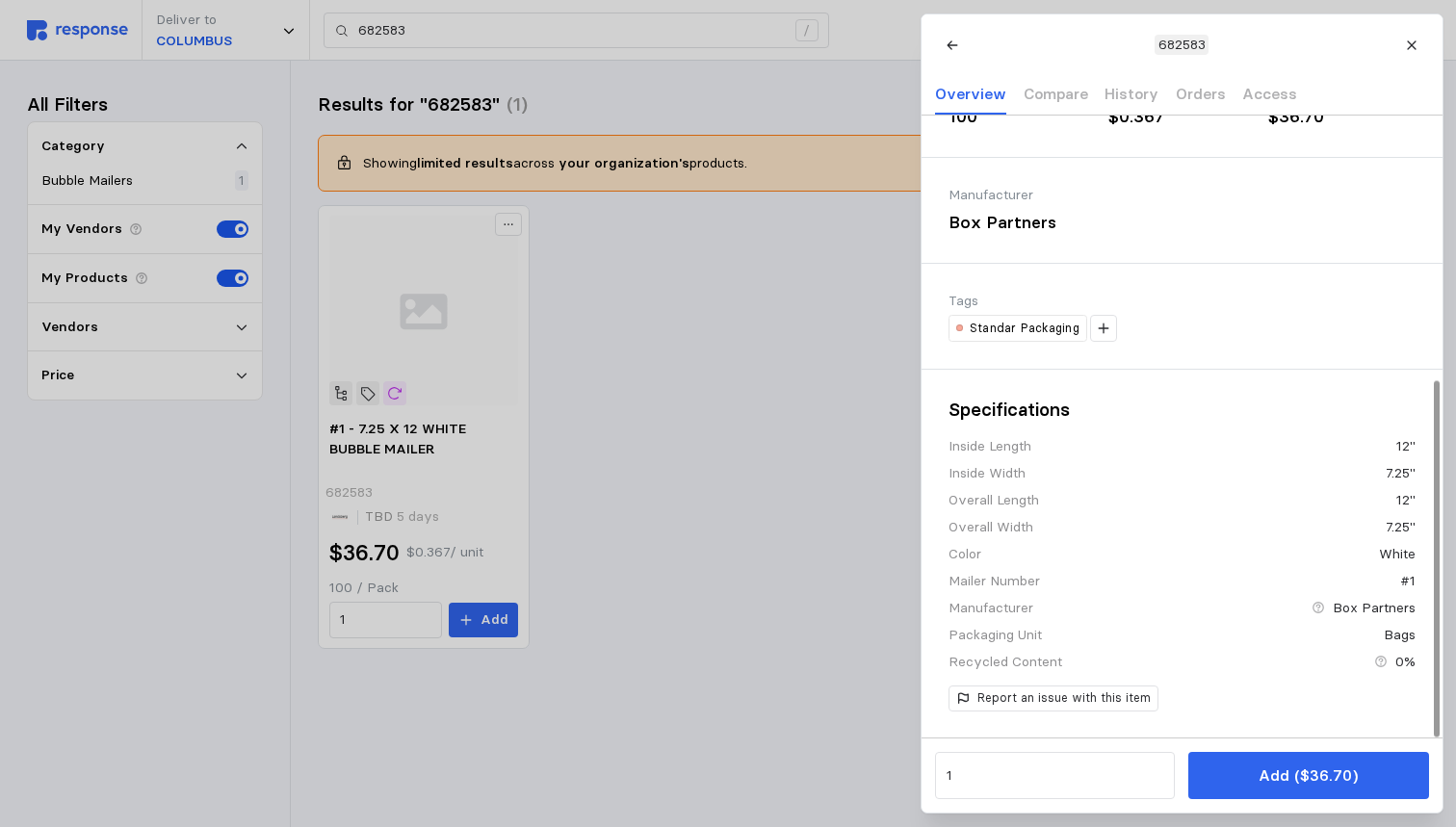
scroll to position [461, 0]
click at [1103, 334] on icon at bounding box center [1104, 329] width 14 height 14
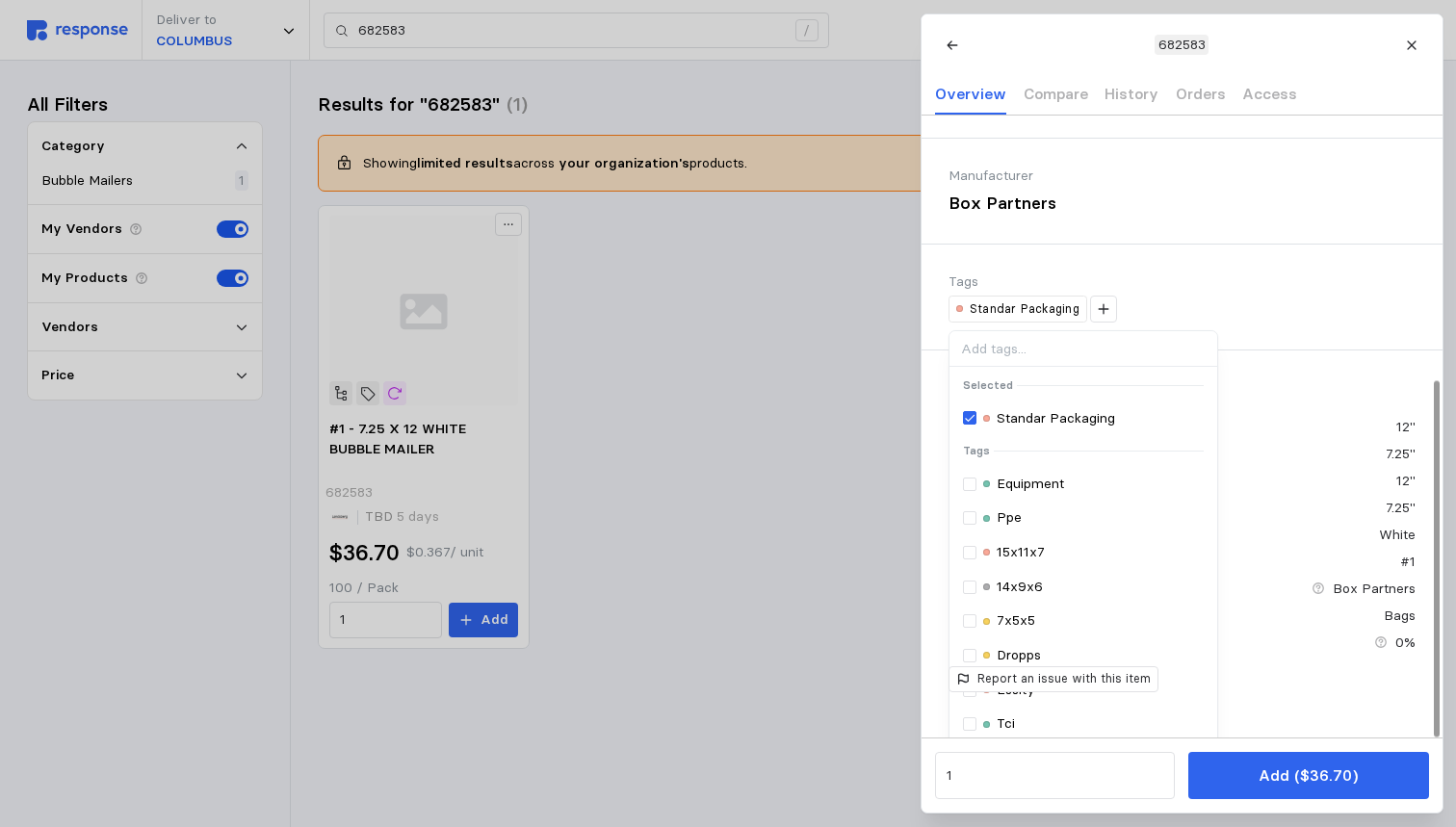
type input "JIFFYLITE#1"
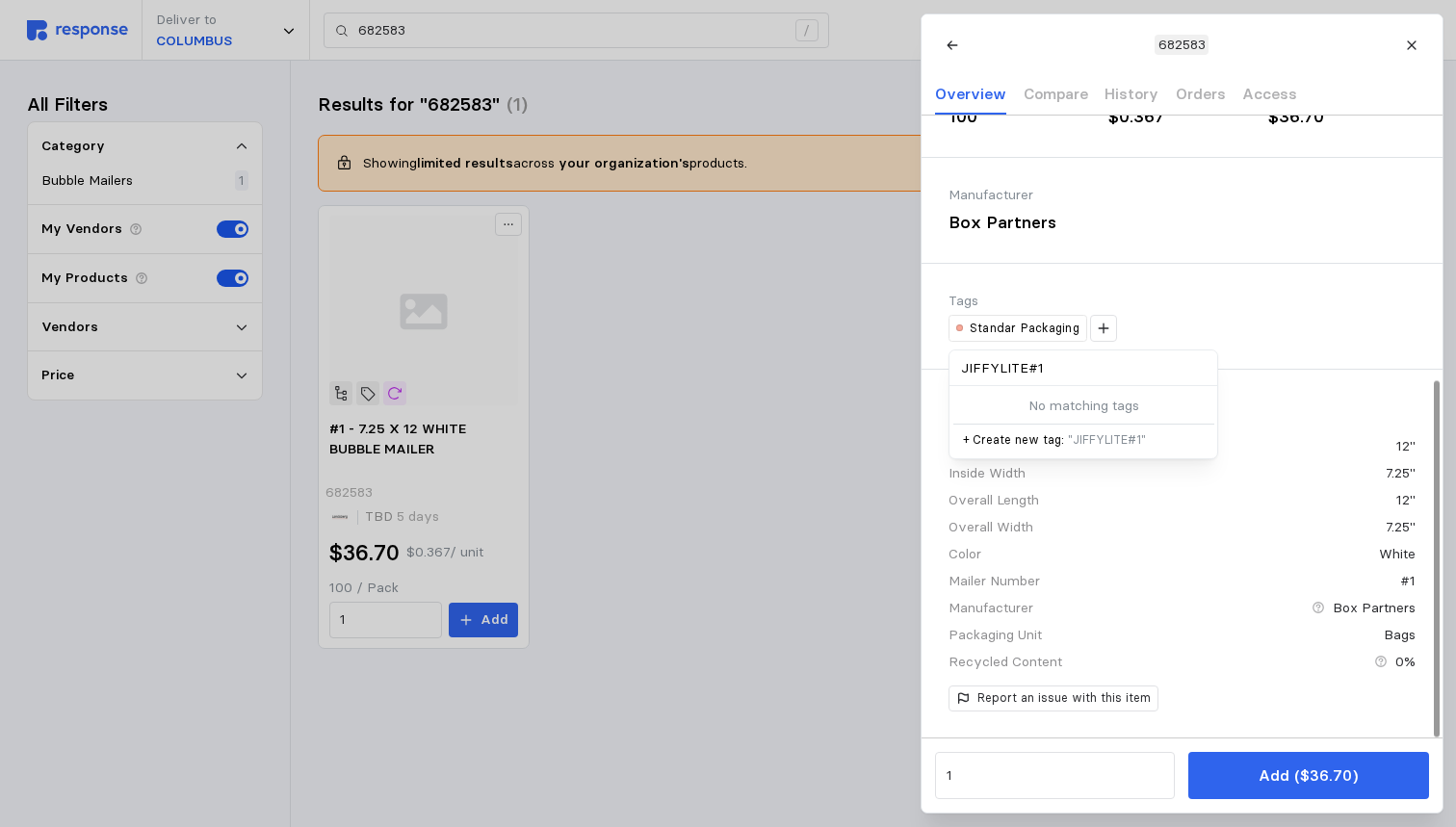
click at [1023, 437] on p "+ Create new tag: " JIFFYLITE#1 "" at bounding box center [1083, 440] width 241 height 18
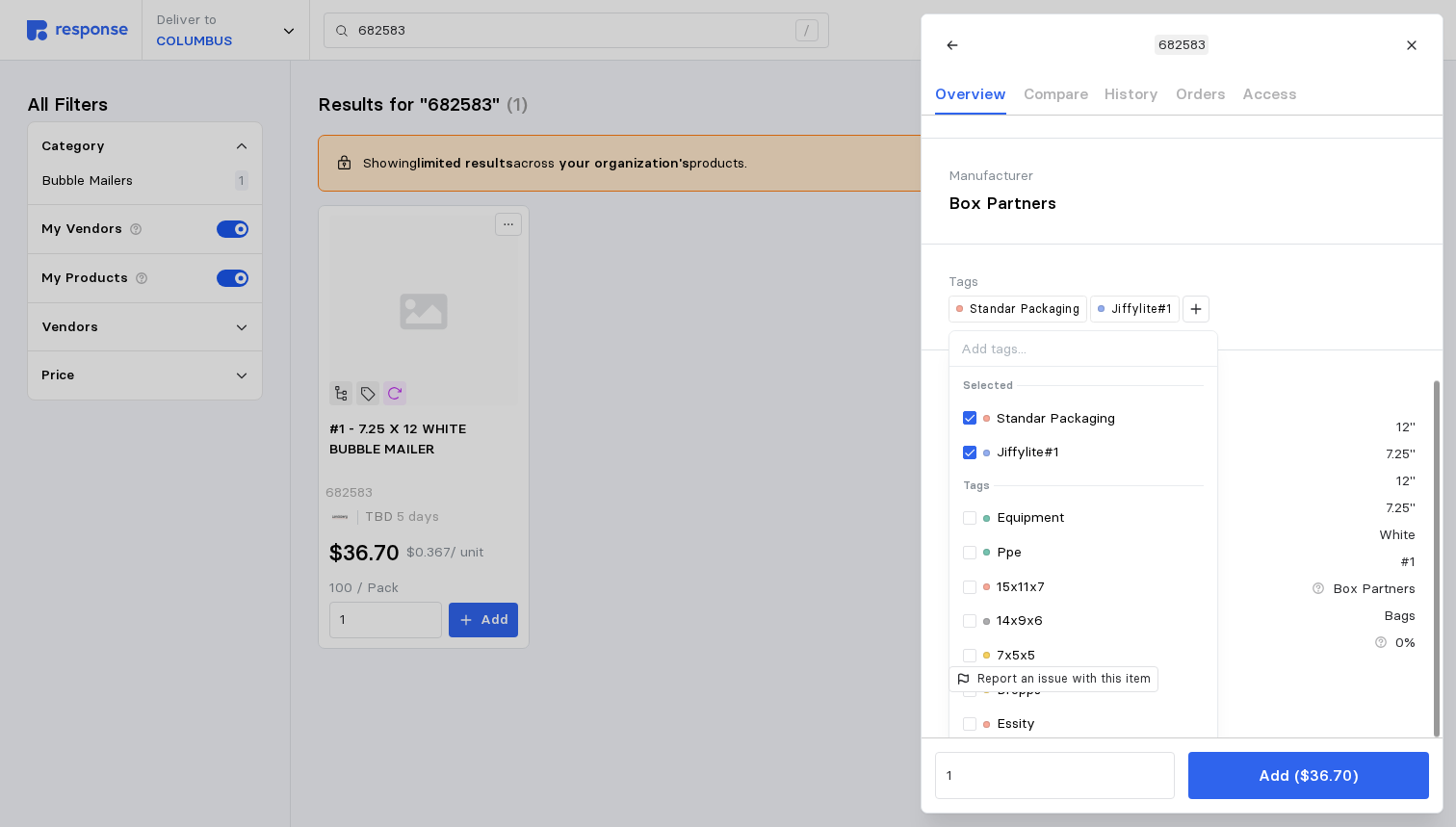
click at [1129, 272] on div "Tags Standar Packaging Jiffylite#1 Selected Standar Packaging Jiffylite#1 Tags …" at bounding box center [1182, 297] width 521 height 105
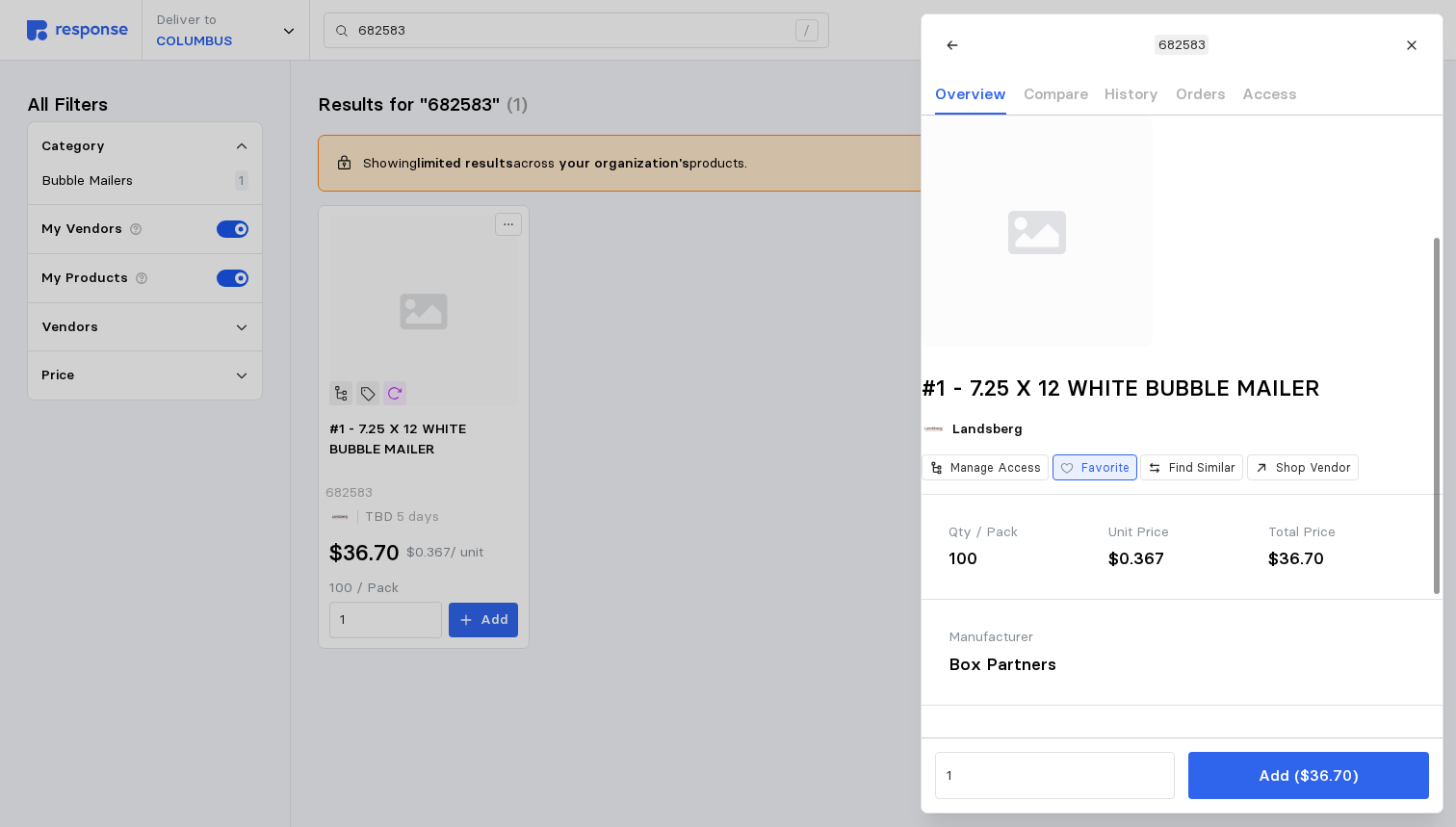
scroll to position [242, 0]
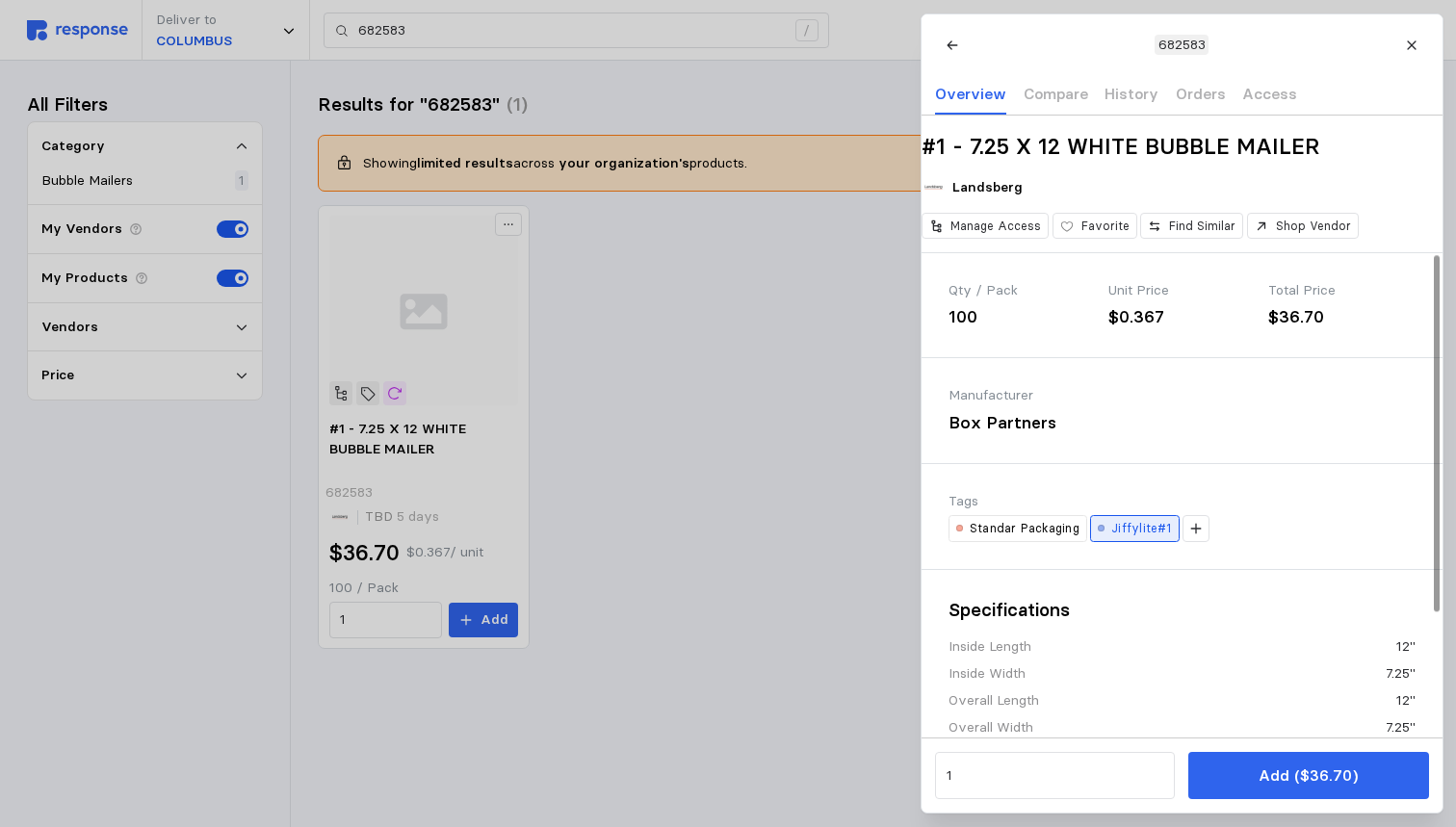
click at [1137, 537] on p "Jiffylite#1" at bounding box center [1140, 529] width 59 height 18
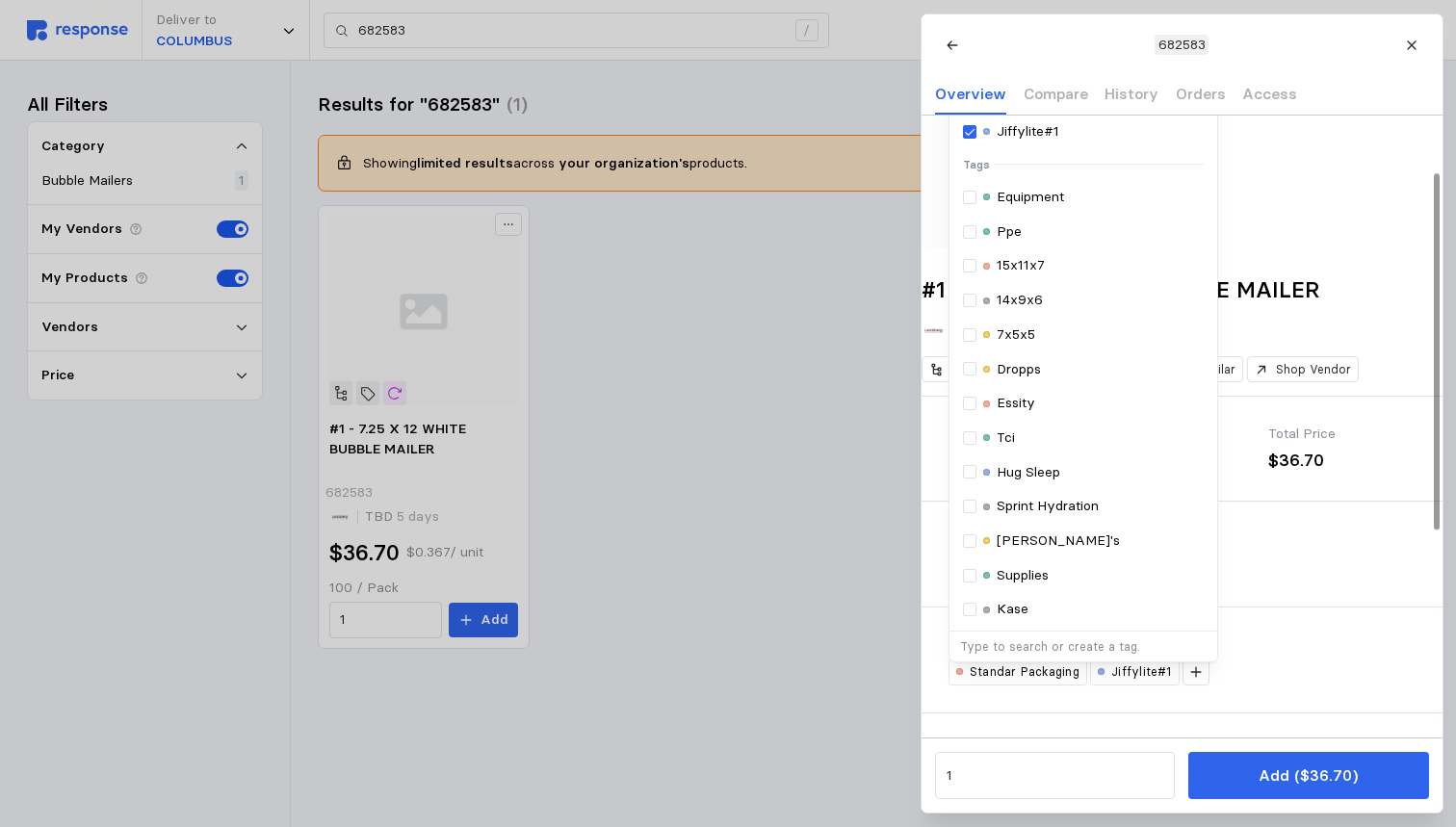
scroll to position [61, 0]
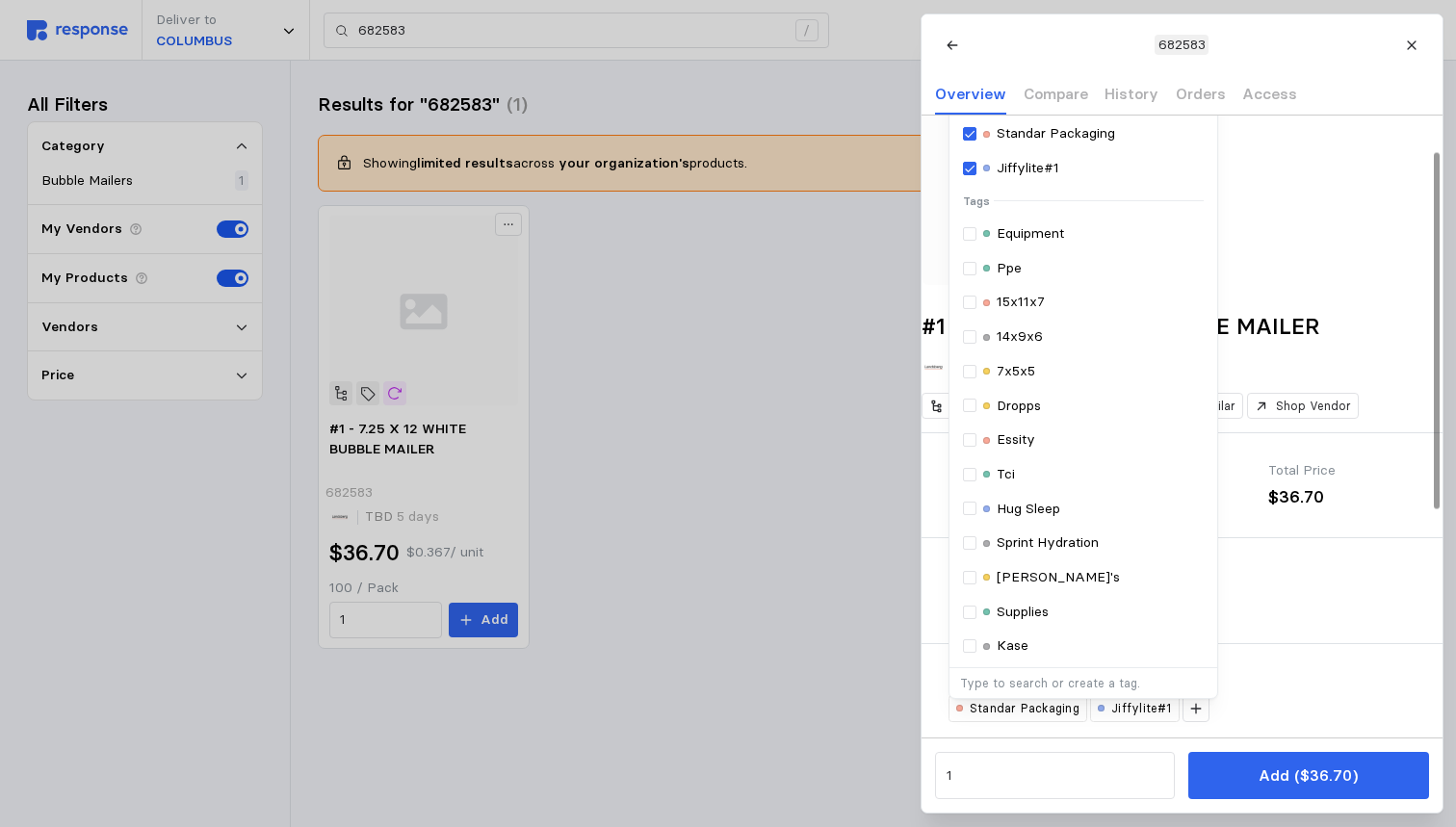
click at [1277, 229] on div at bounding box center [1182, 170] width 521 height 231
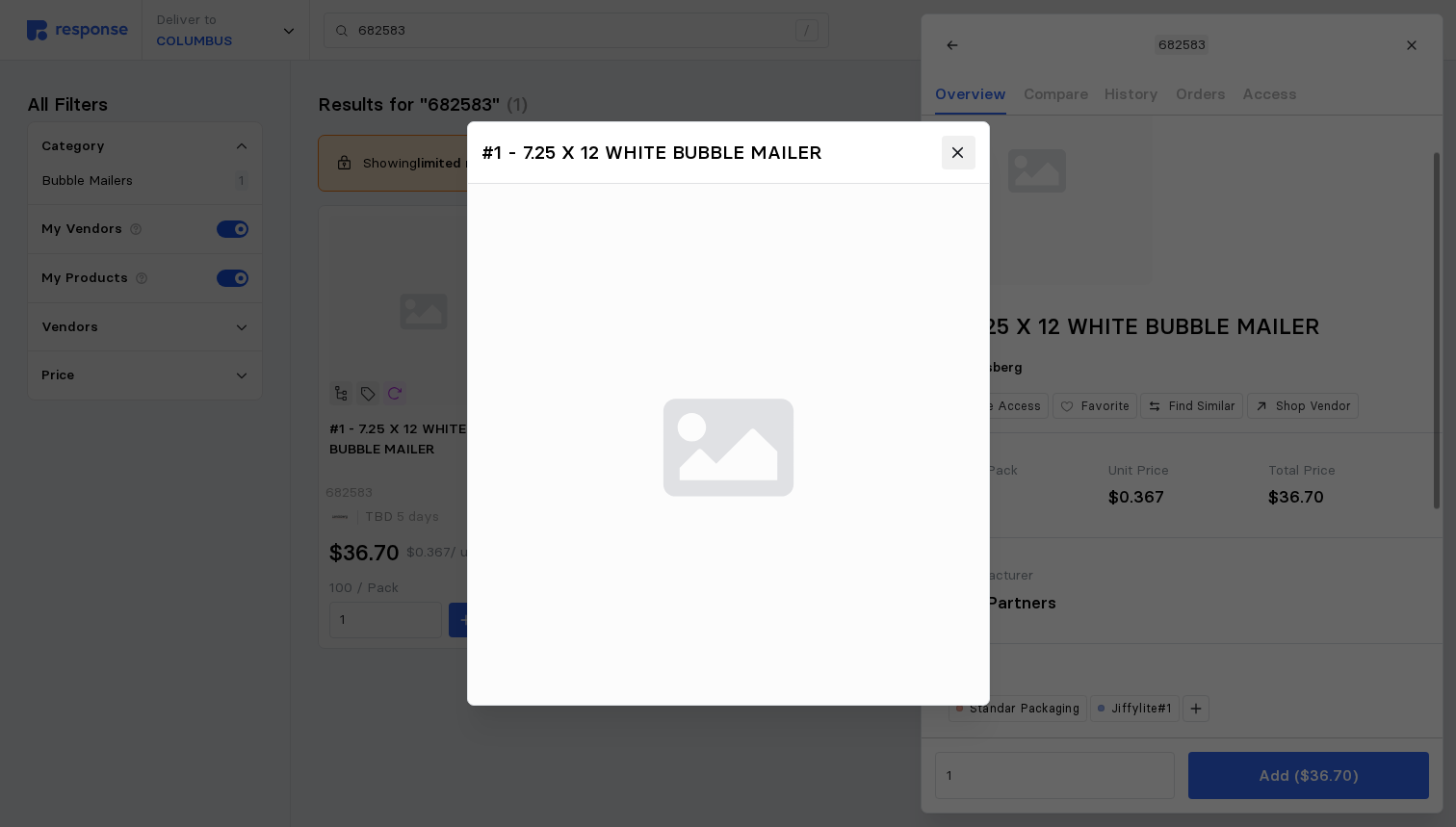
click at [950, 159] on icon at bounding box center [958, 153] width 18 height 18
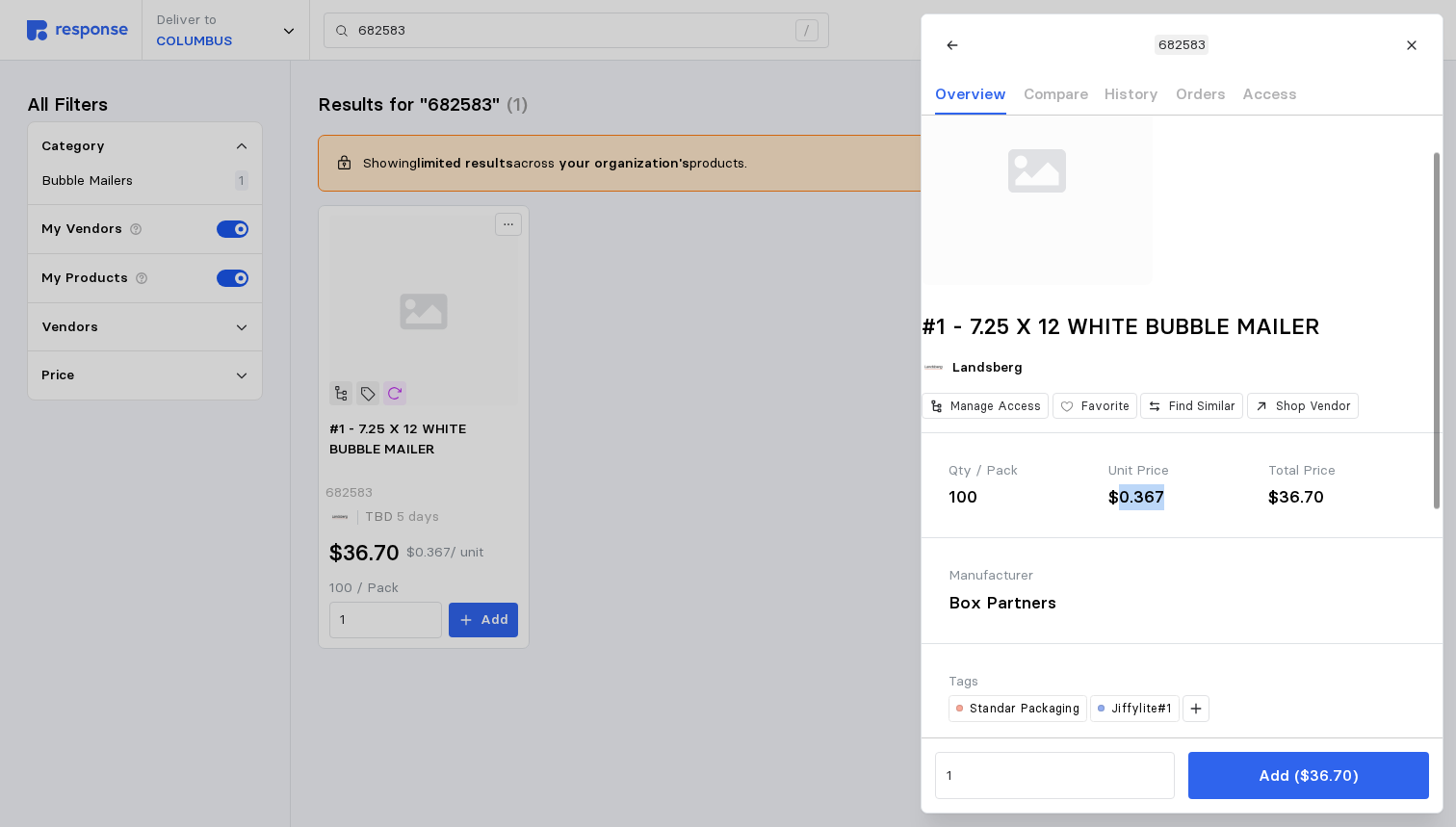
drag, startPoint x: 1165, startPoint y: 520, endPoint x: 1116, endPoint y: 521, distance: 49.0
click at [1116, 510] on div "$0.367" at bounding box center [1182, 497] width 146 height 26
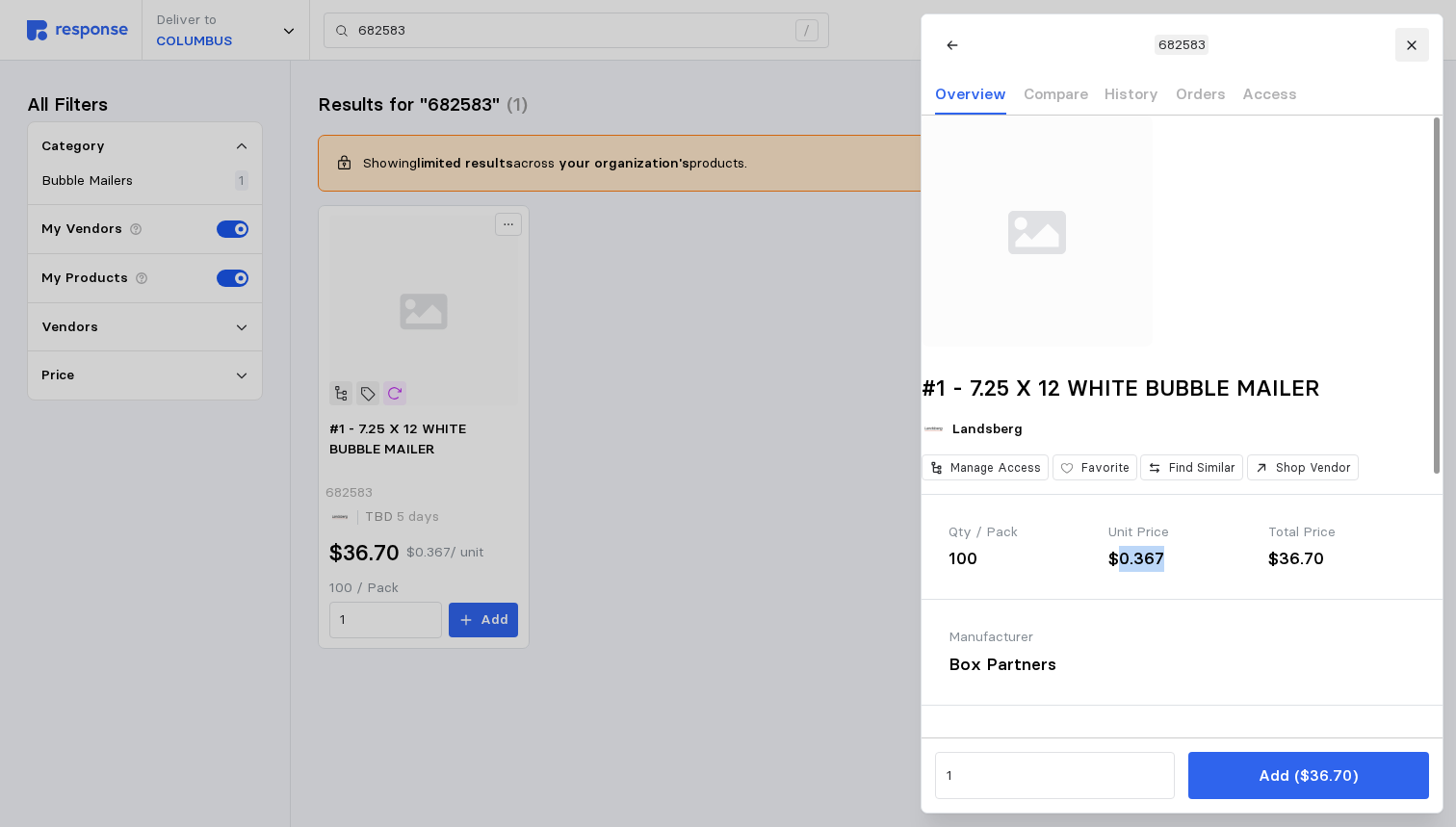
scroll to position [0, 0]
click at [1417, 48] on icon at bounding box center [1412, 45] width 14 height 14
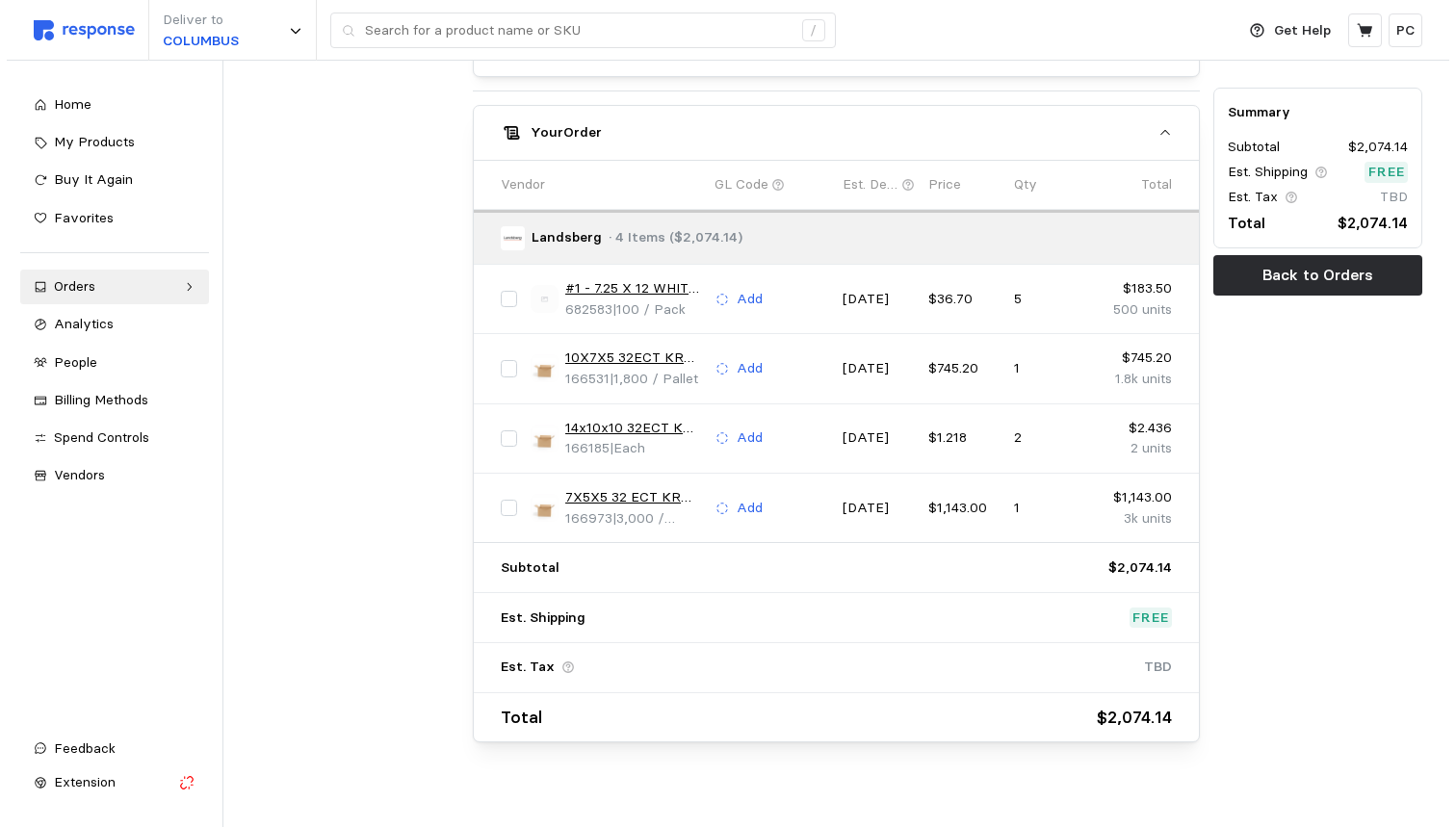
scroll to position [979, 0]
click at [597, 279] on link "#1 - 7.25 X 12 WHITE BUBBLE MAILER" at bounding box center [627, 289] width 136 height 21
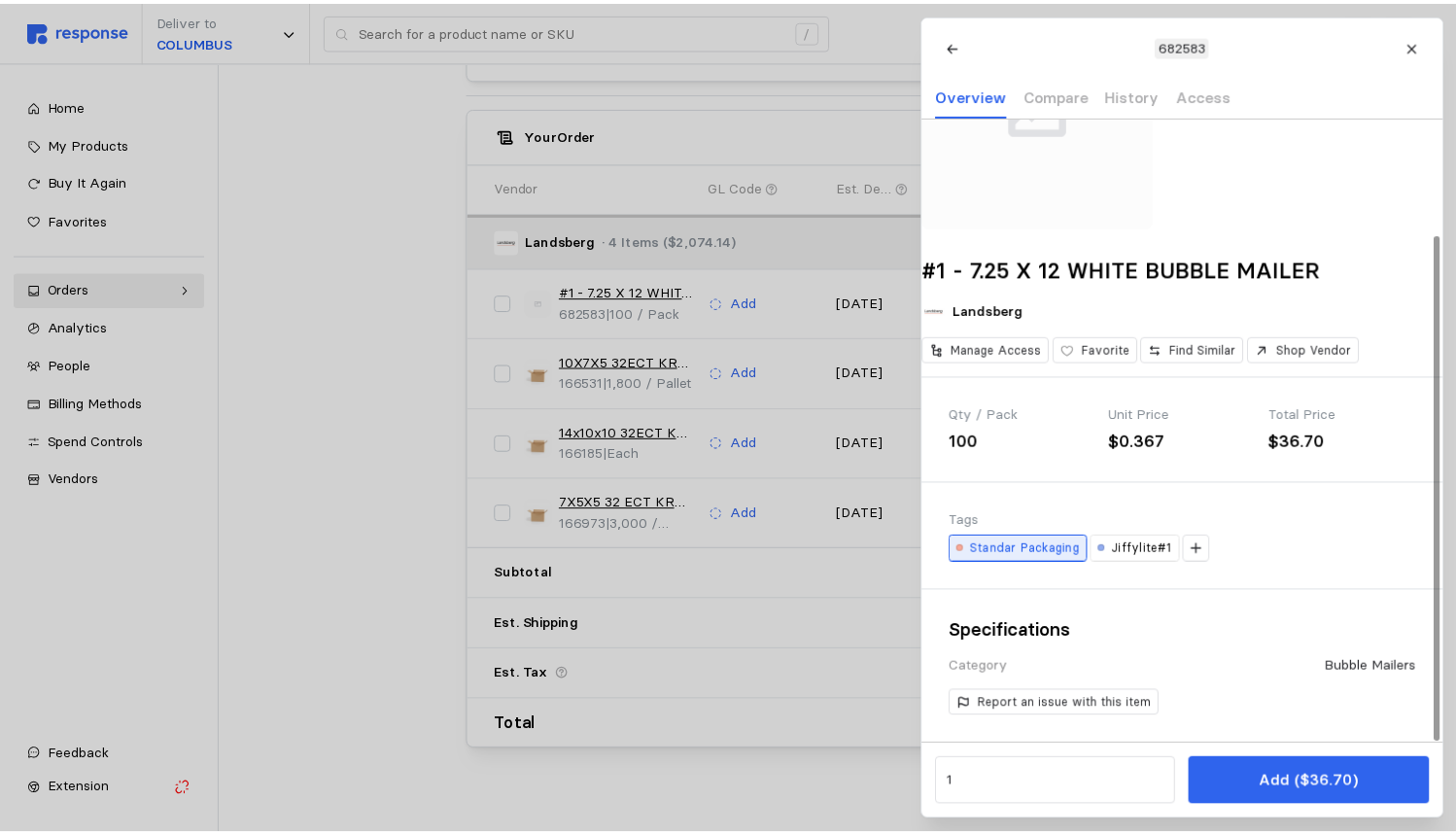
scroll to position [142, 0]
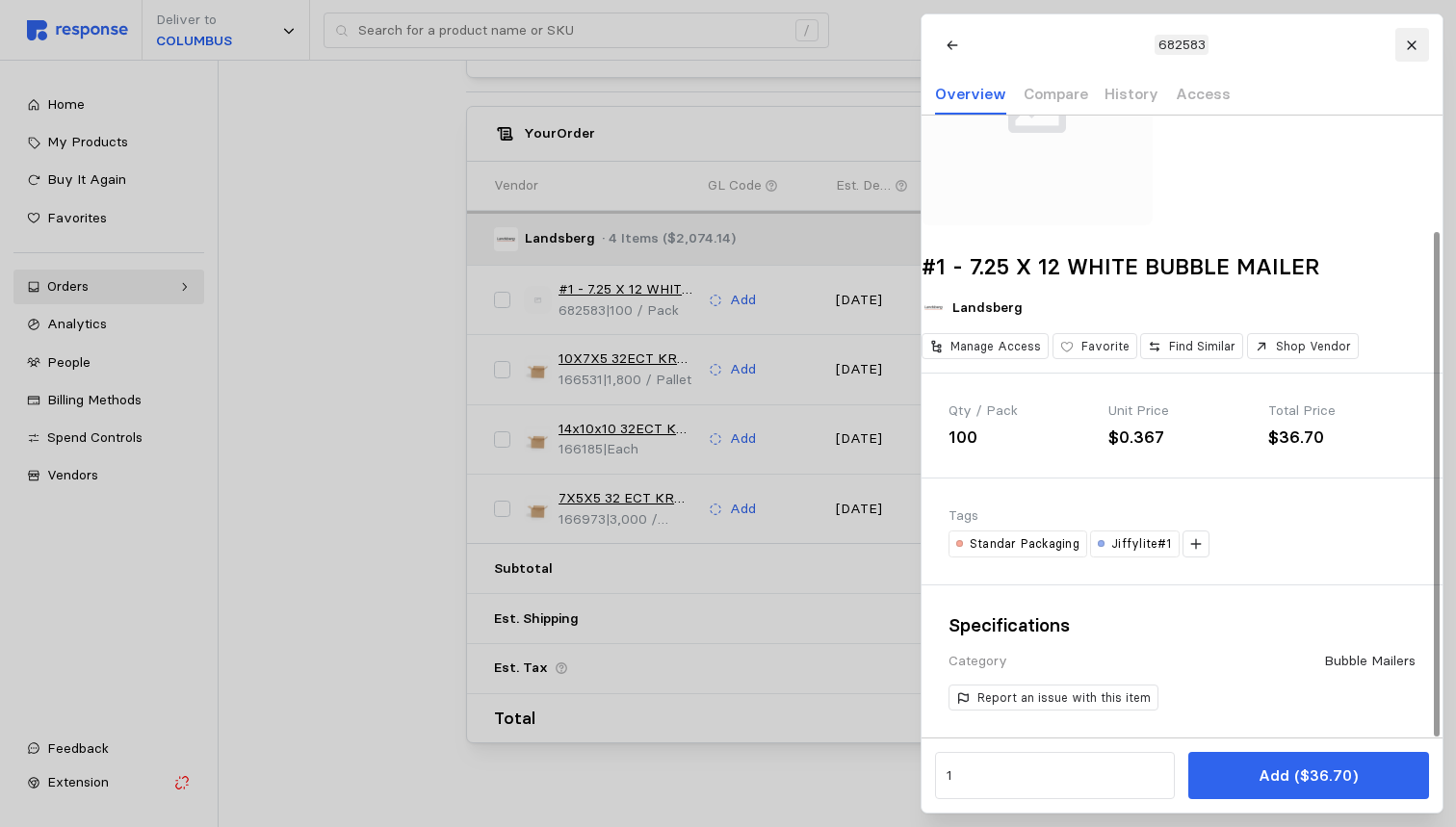
click at [1418, 44] on icon at bounding box center [1412, 45] width 14 height 14
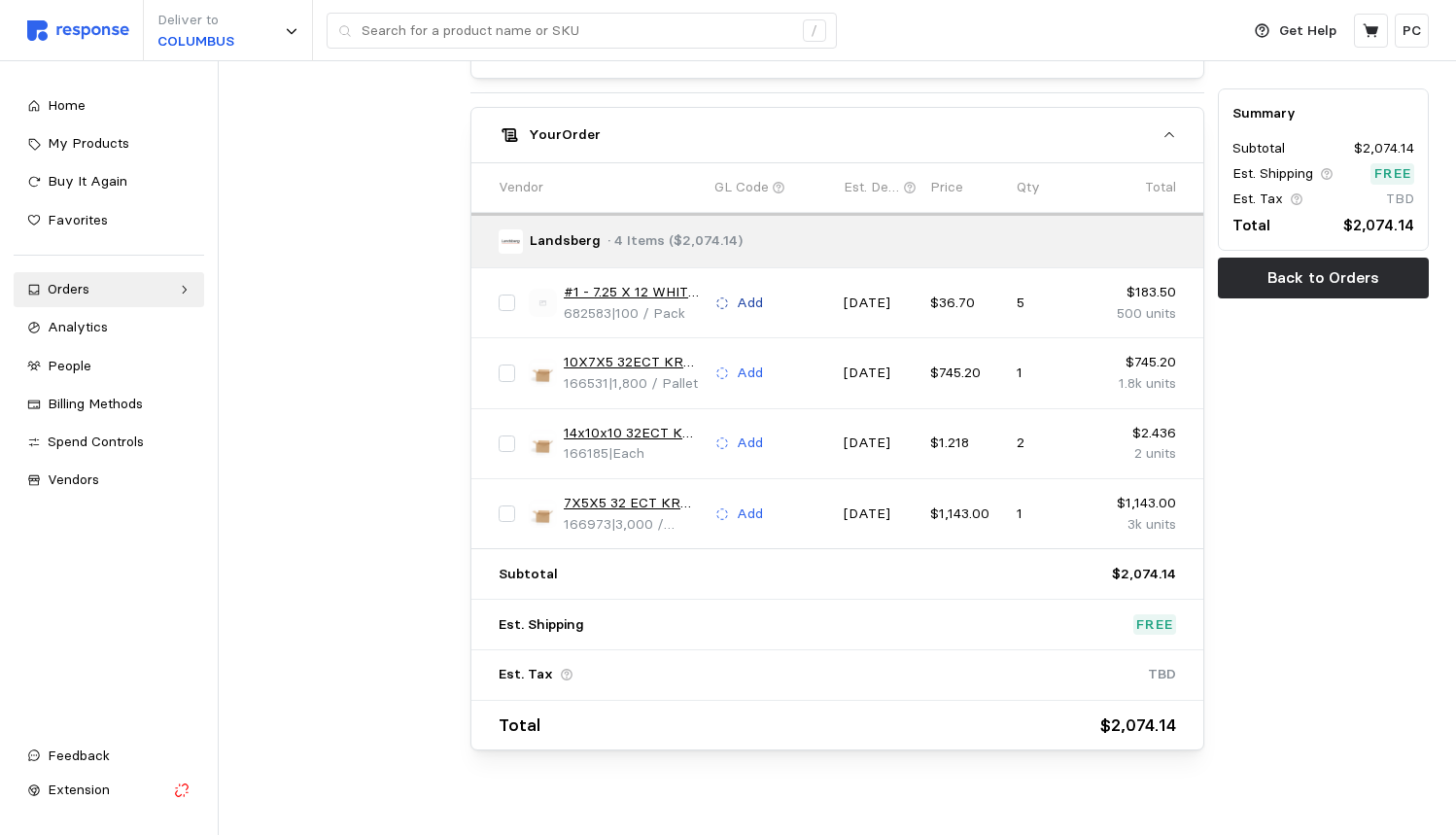
click at [731, 292] on button "Add" at bounding box center [739, 303] width 50 height 23
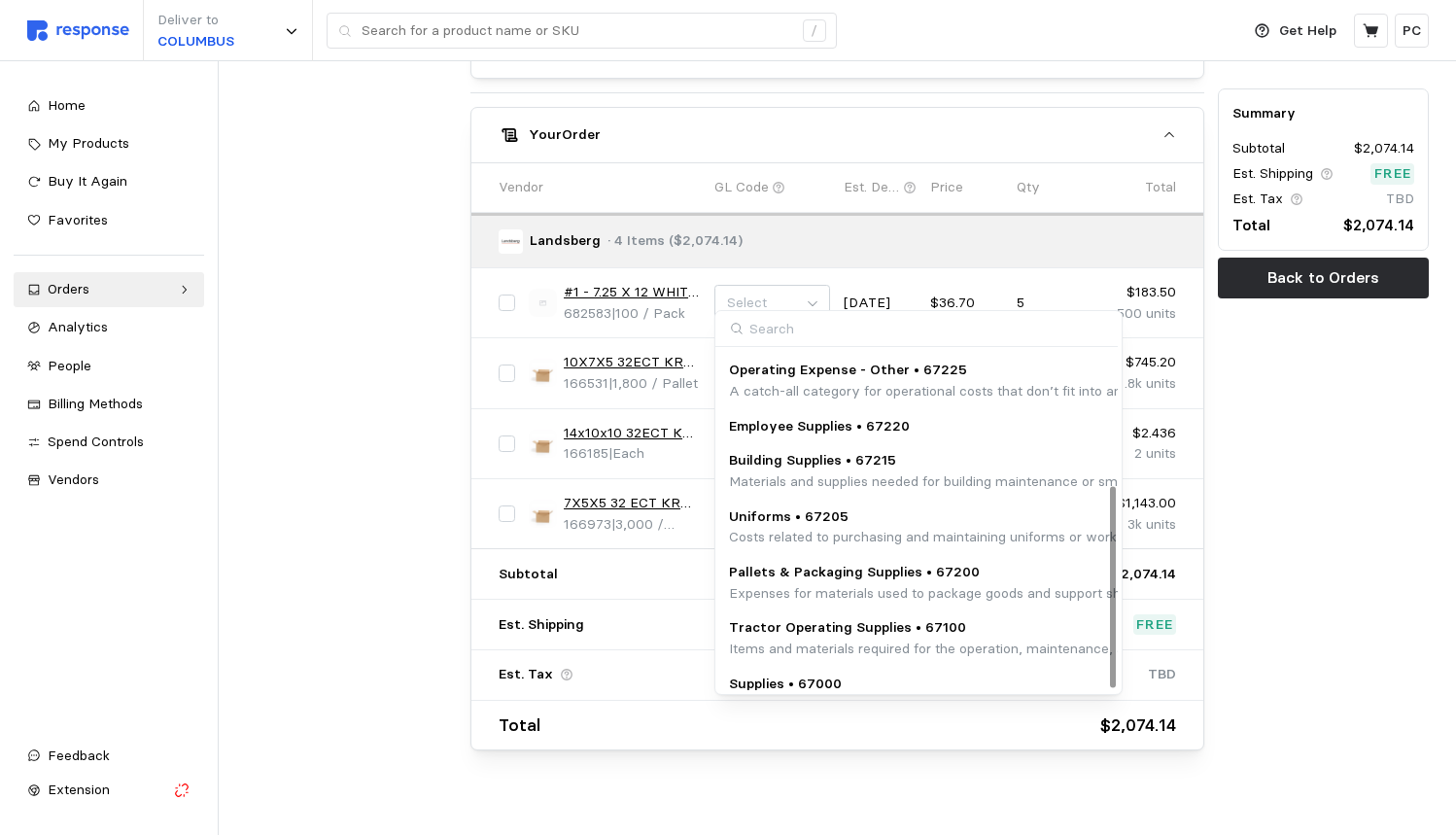
scroll to position [228, 0]
click at [911, 585] on p "Expenses for materials used to package goods and support shipping logistics, su…" at bounding box center [1122, 595] width 788 height 21
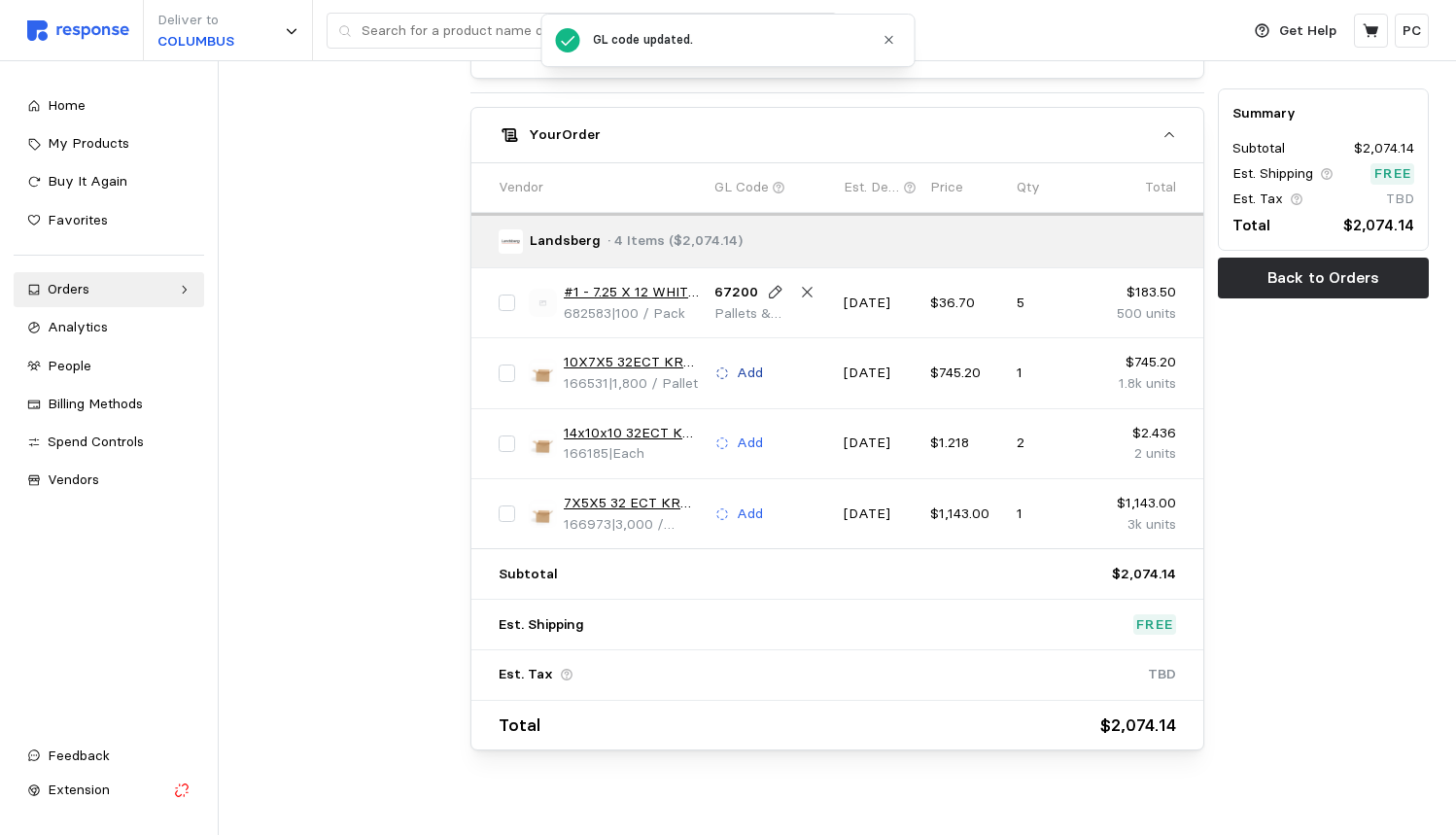
click at [750, 363] on p "Add" at bounding box center [749, 373] width 26 height 21
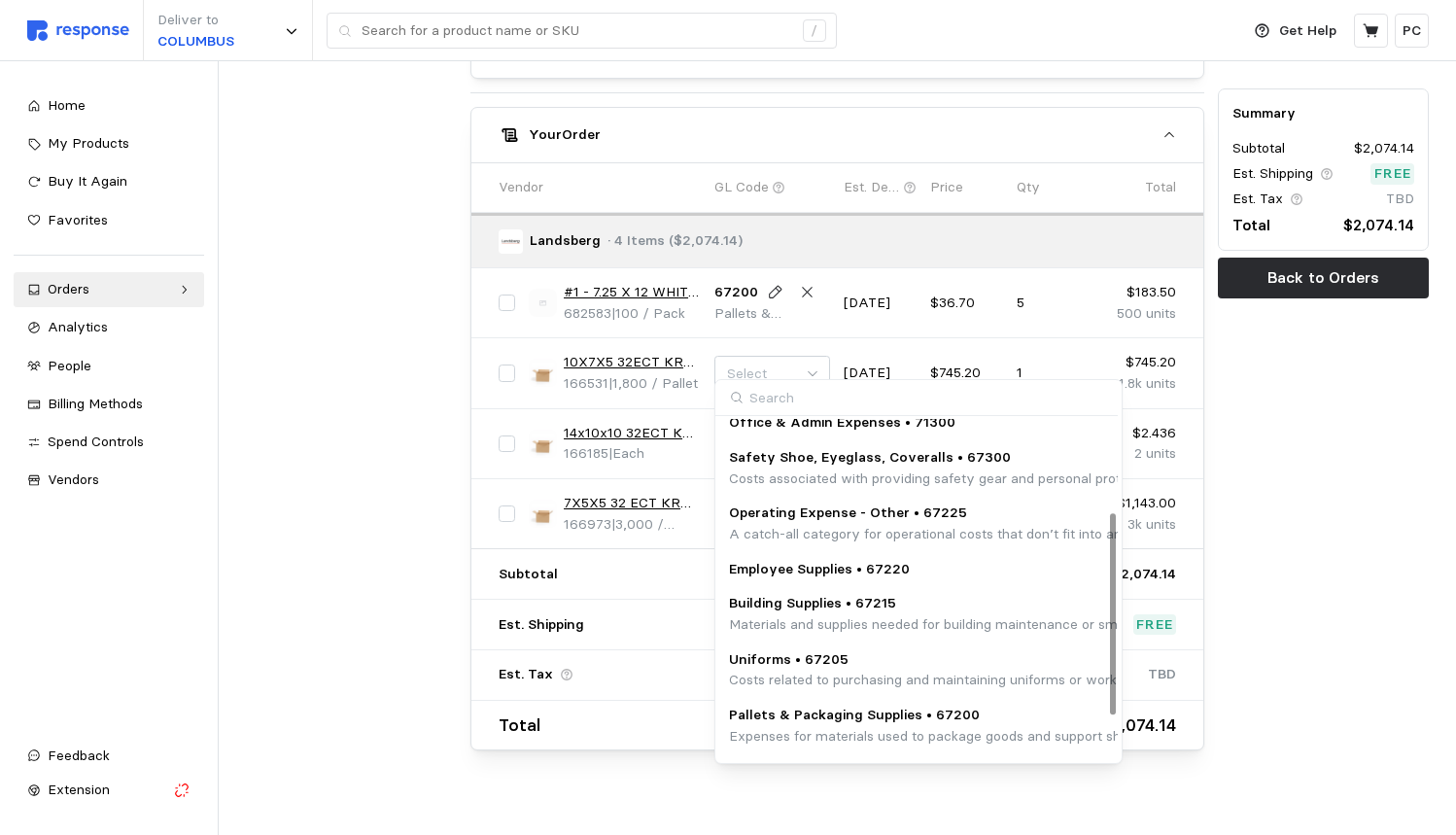
scroll to position [190, 0]
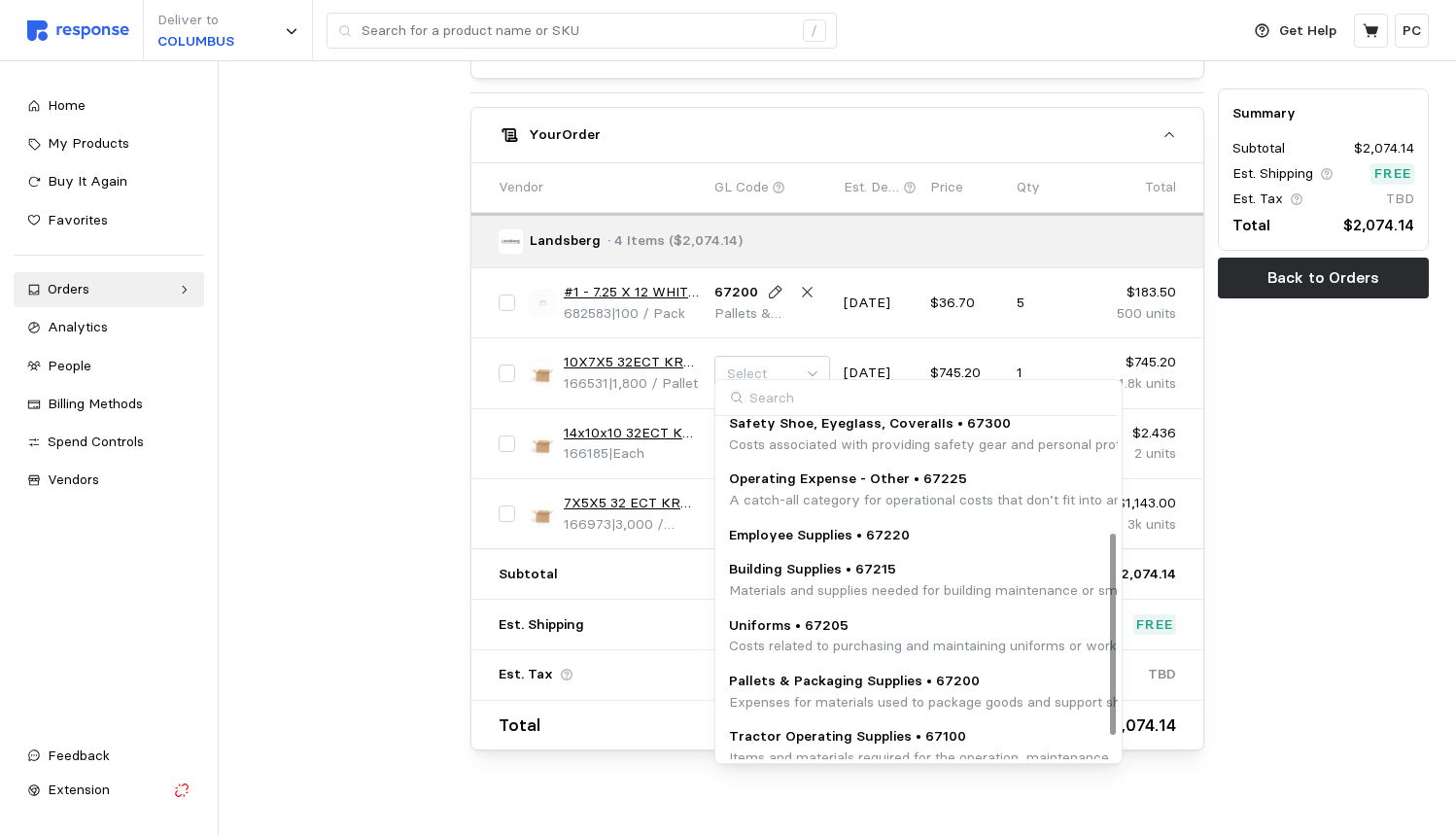
click at [881, 674] on p "Pallets & Packaging Supplies • 67200" at bounding box center [1122, 681] width 788 height 21
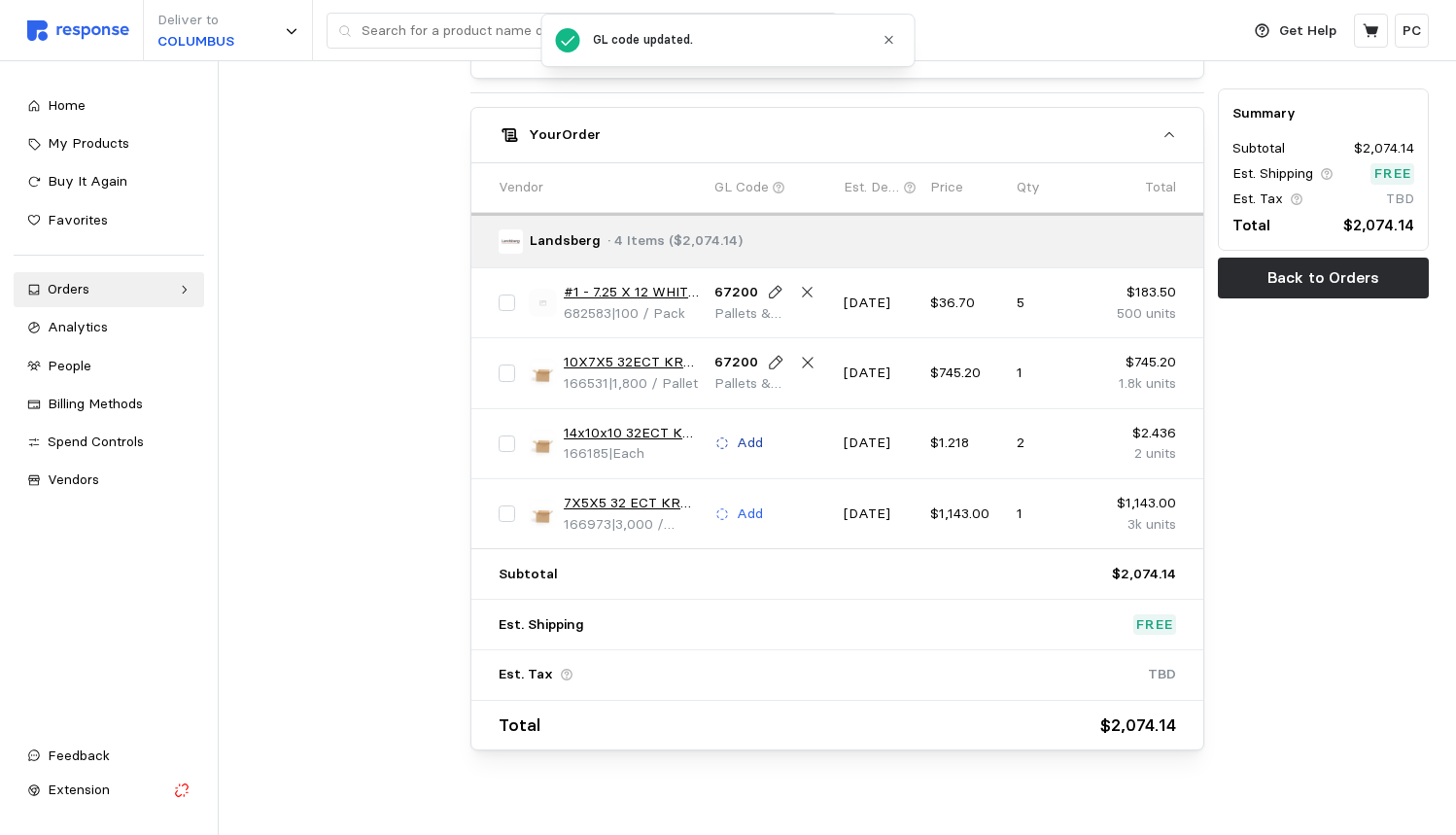
click at [751, 432] on p "Add" at bounding box center [749, 442] width 26 height 21
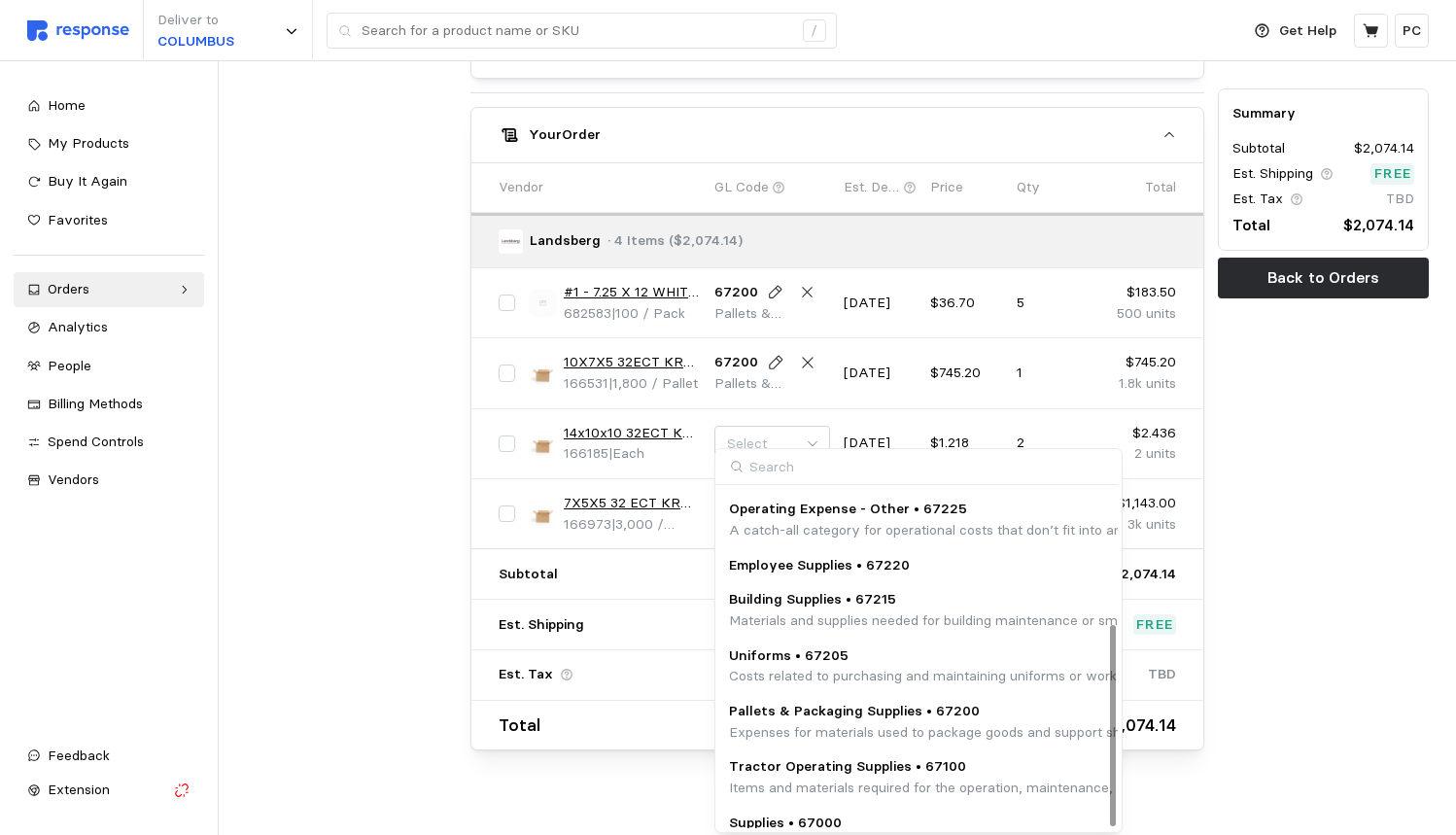
scroll to position [228, 0]
click at [883, 701] on p "Pallets & Packaging Supplies • 67200" at bounding box center [1122, 711] width 788 height 21
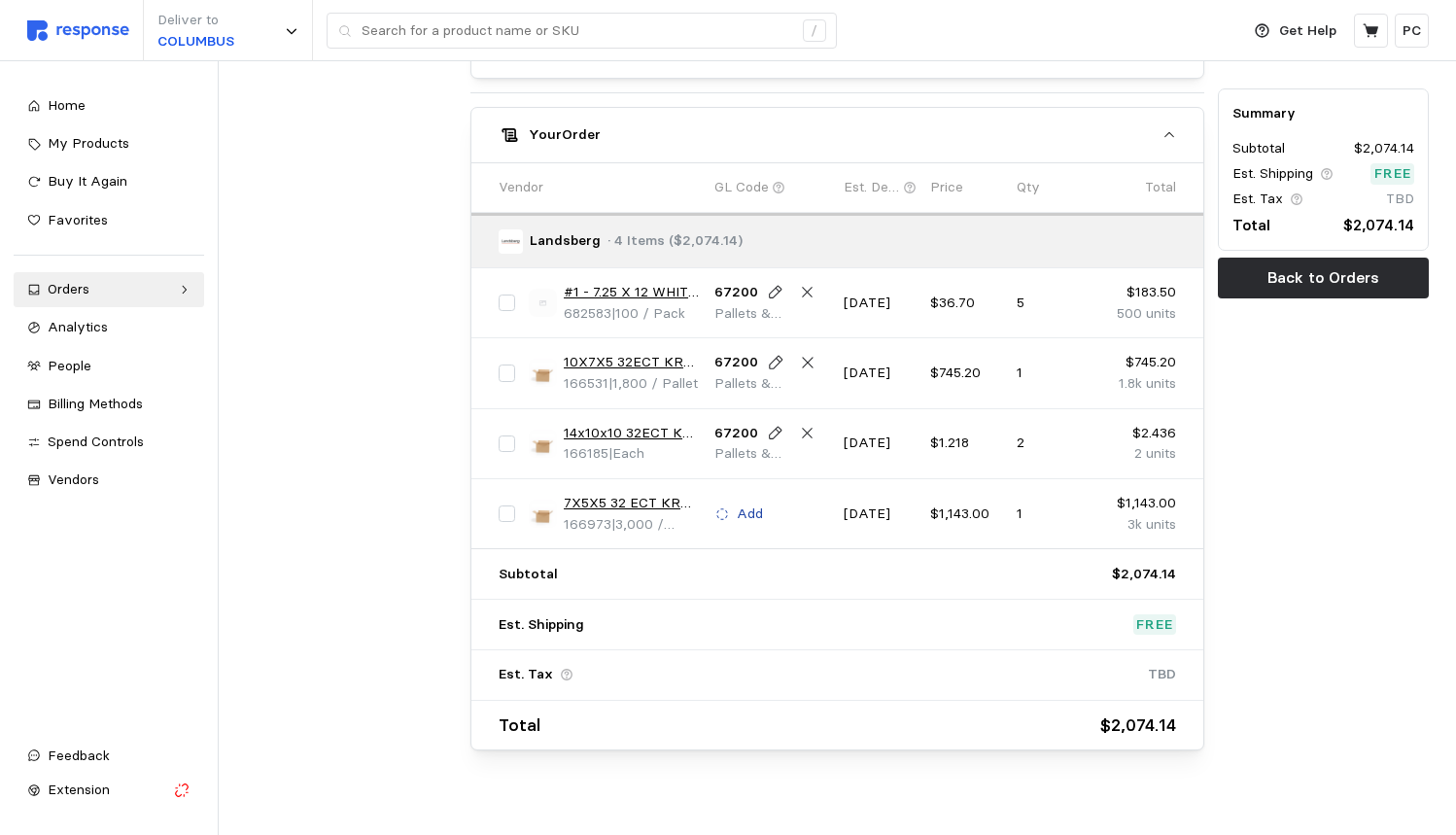
click at [746, 503] on p "Add" at bounding box center [749, 513] width 26 height 21
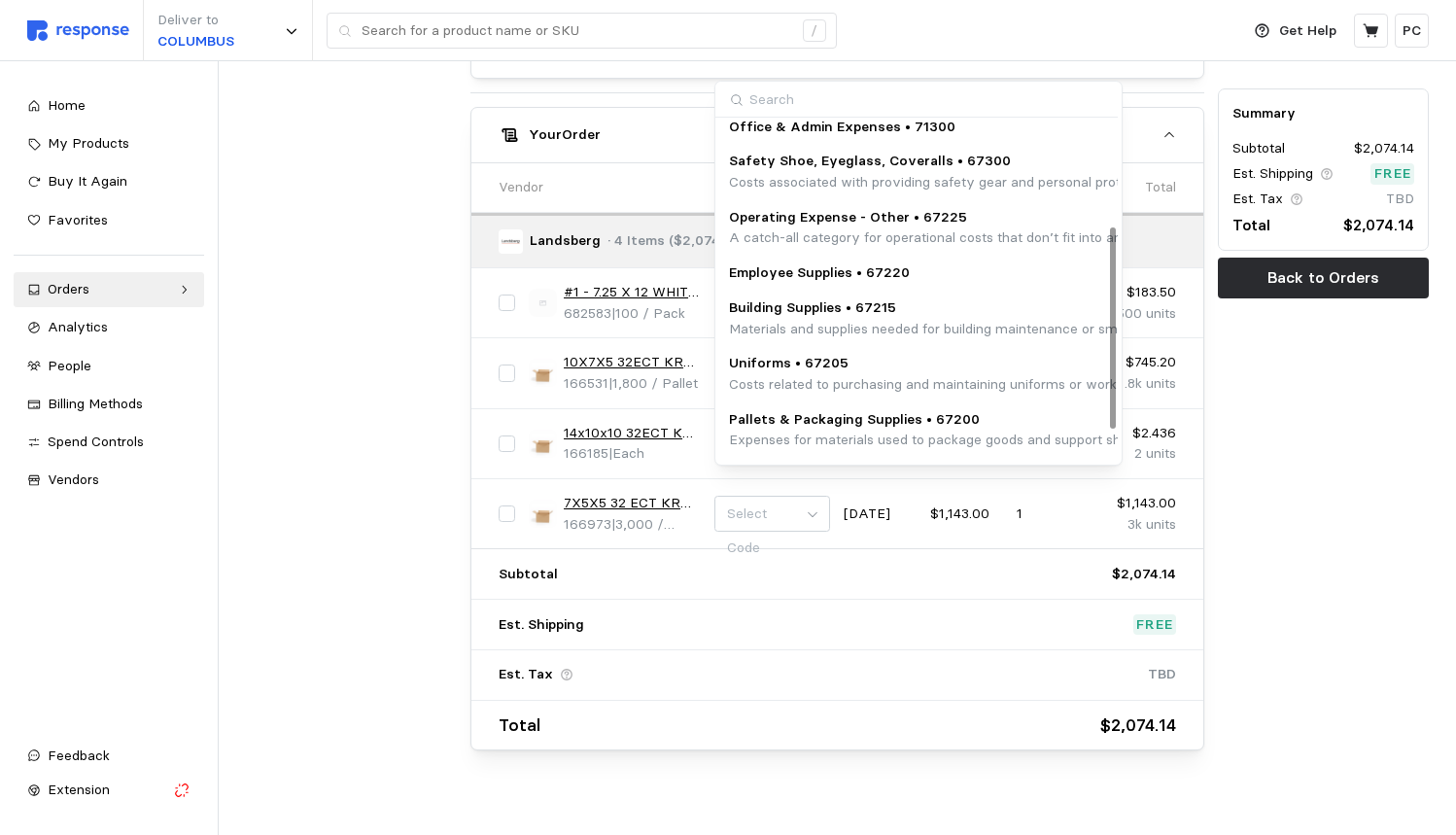
scroll to position [194, 0]
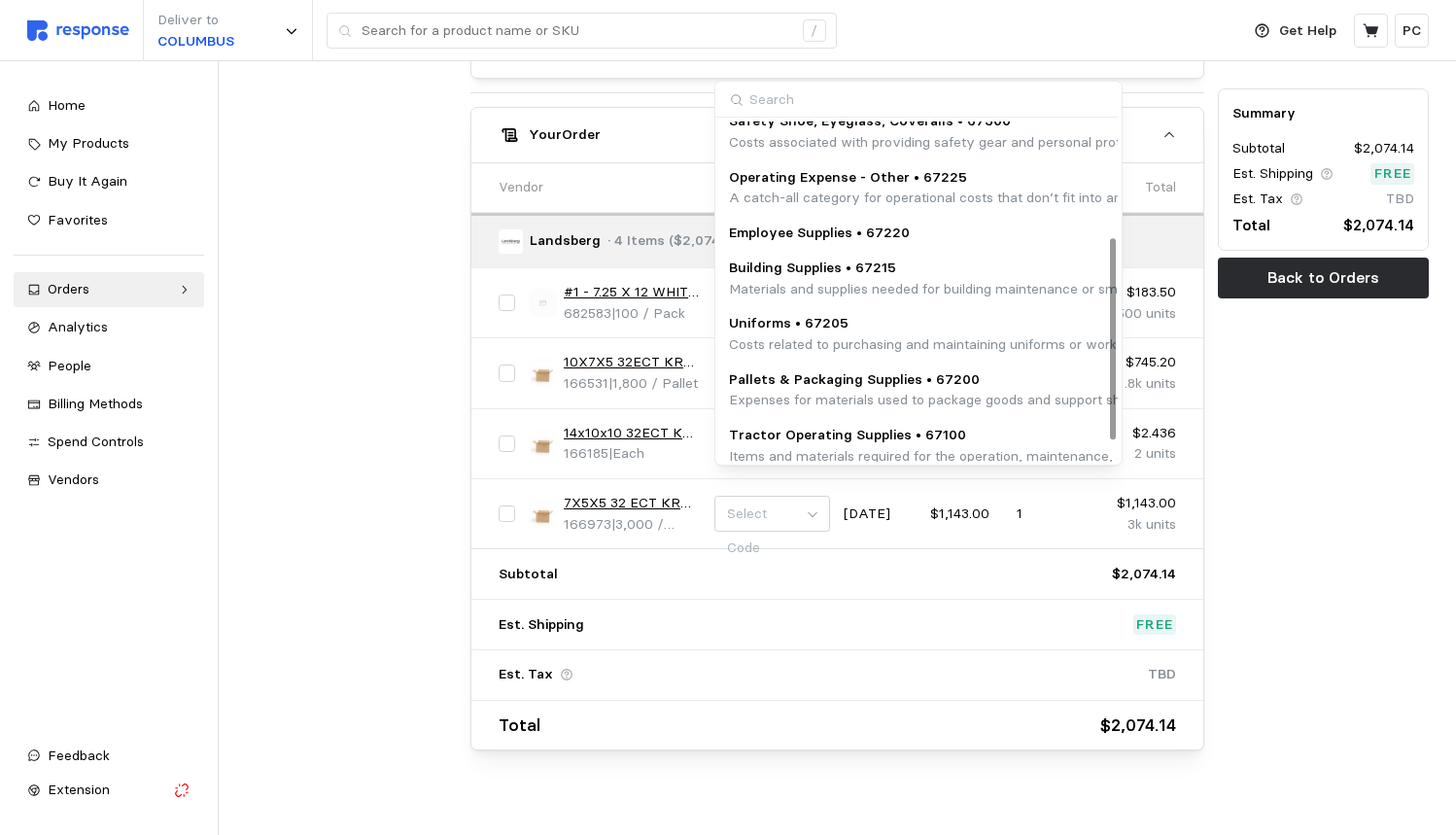
click at [884, 375] on p "Pallets & Packaging Supplies • 67200" at bounding box center [1122, 380] width 788 height 21
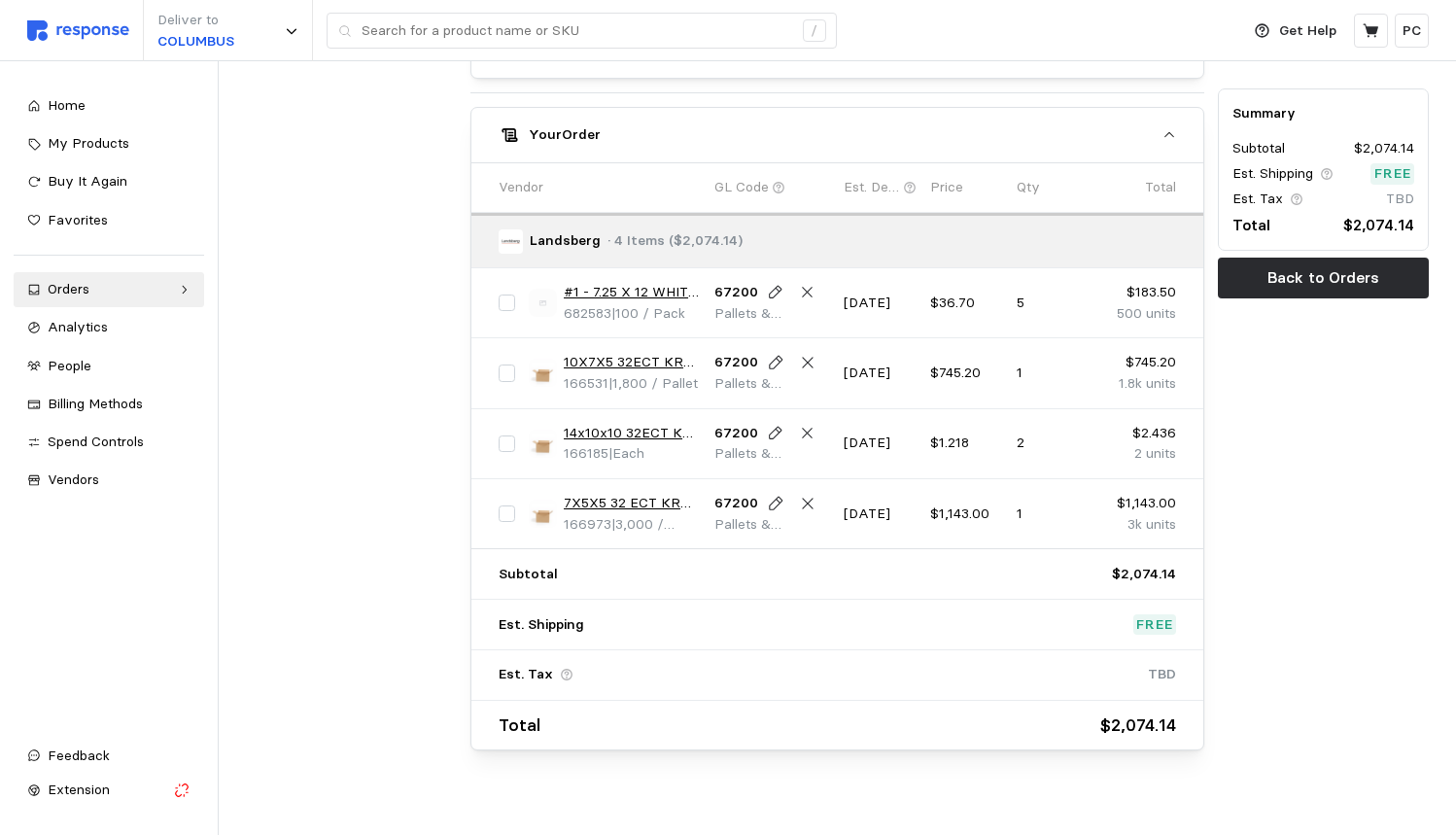
scroll to position [981, 0]
